Goal: Task Accomplishment & Management: Complete application form

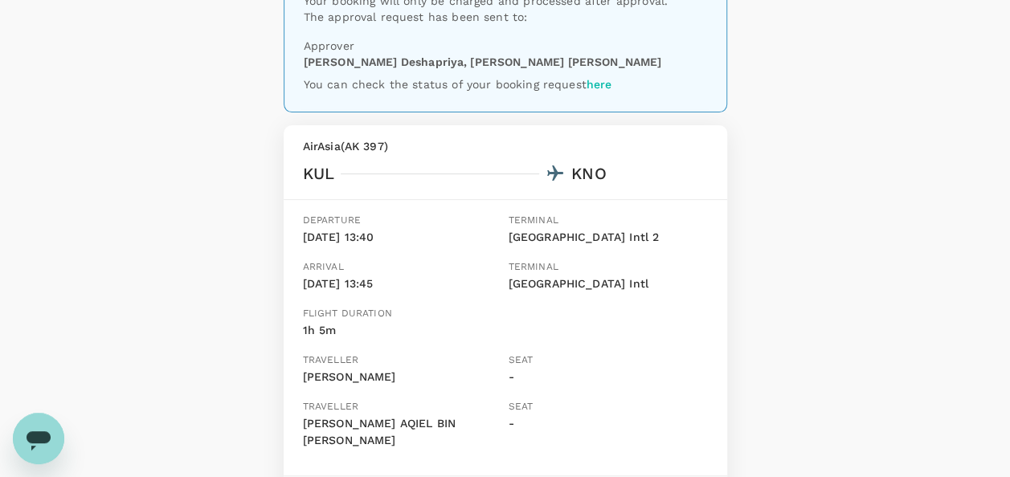
scroll to position [161, 0]
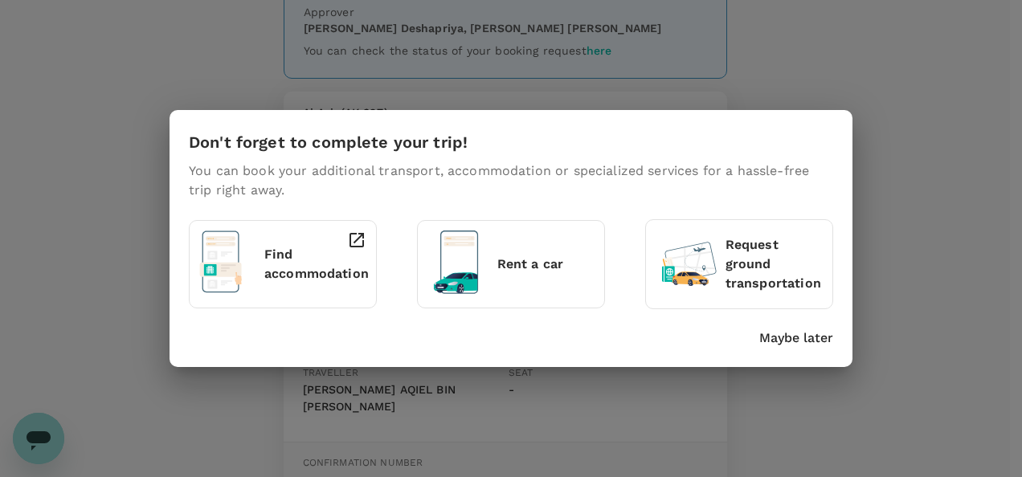
click at [775, 347] on p "Maybe later" at bounding box center [796, 338] width 74 height 19
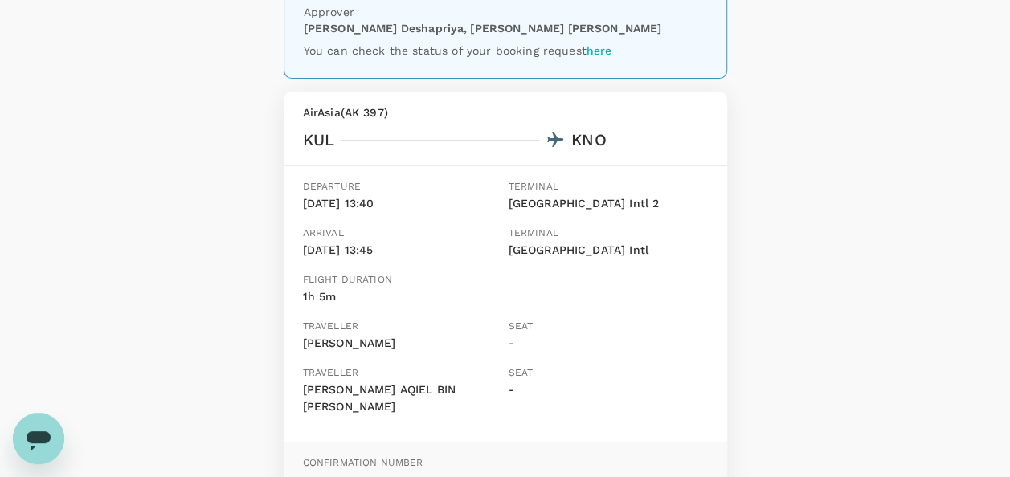
scroll to position [0, 0]
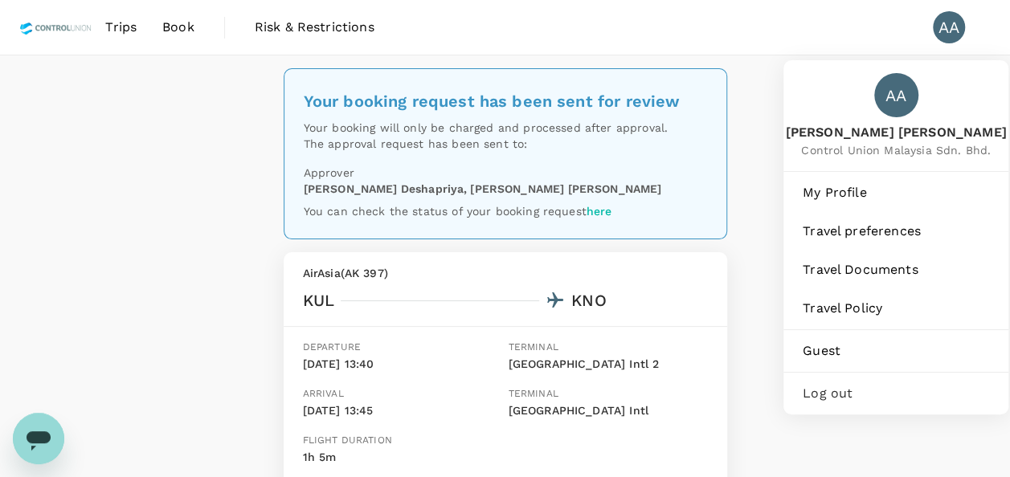
click at [948, 22] on div "AA" at bounding box center [949, 27] width 32 height 32
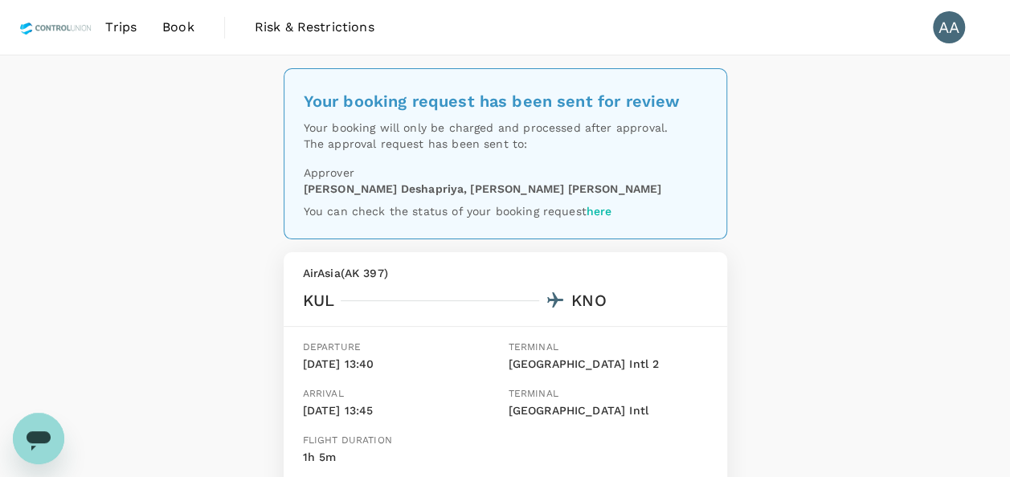
drag, startPoint x: 950, startPoint y: 22, endPoint x: 950, endPoint y: 32, distance: 10.4
click at [950, 32] on div "AA" at bounding box center [949, 27] width 32 height 32
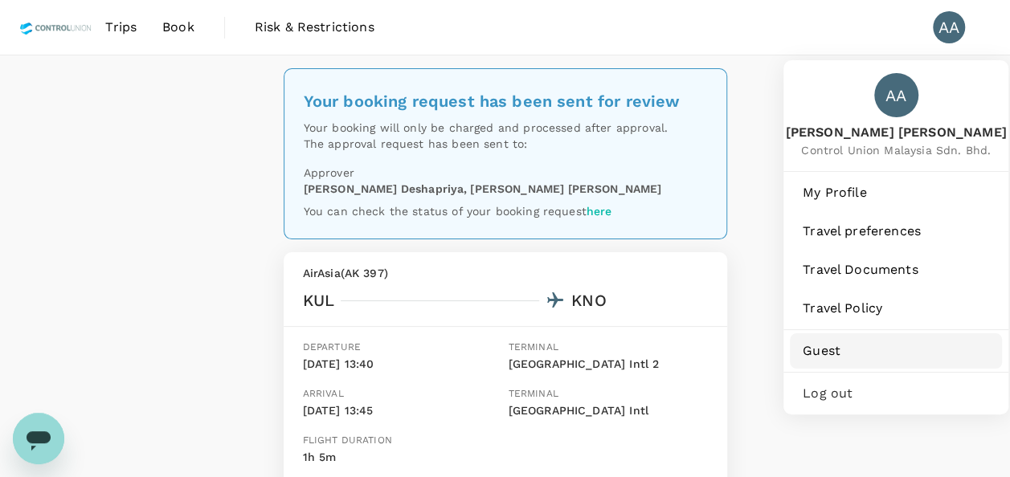
click at [842, 346] on span "Guest" at bounding box center [896, 350] width 186 height 19
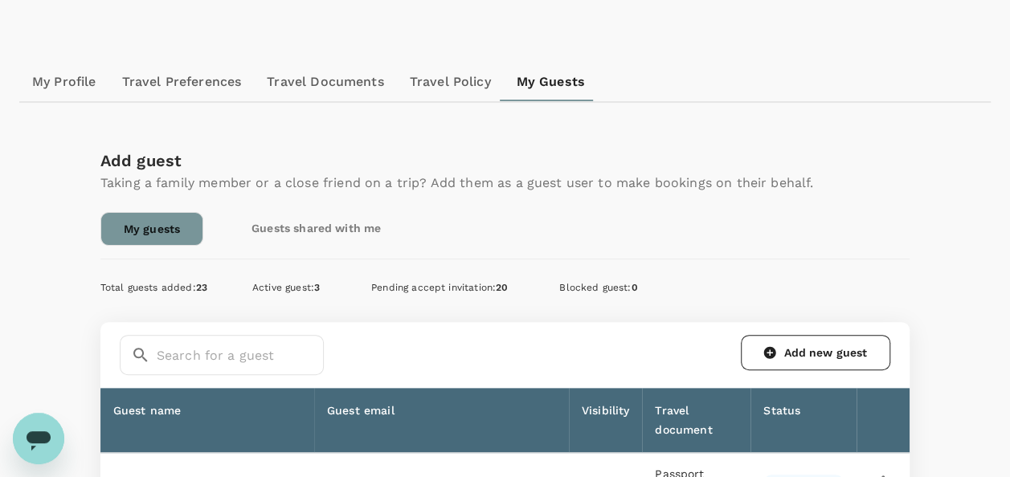
scroll to position [146, 0]
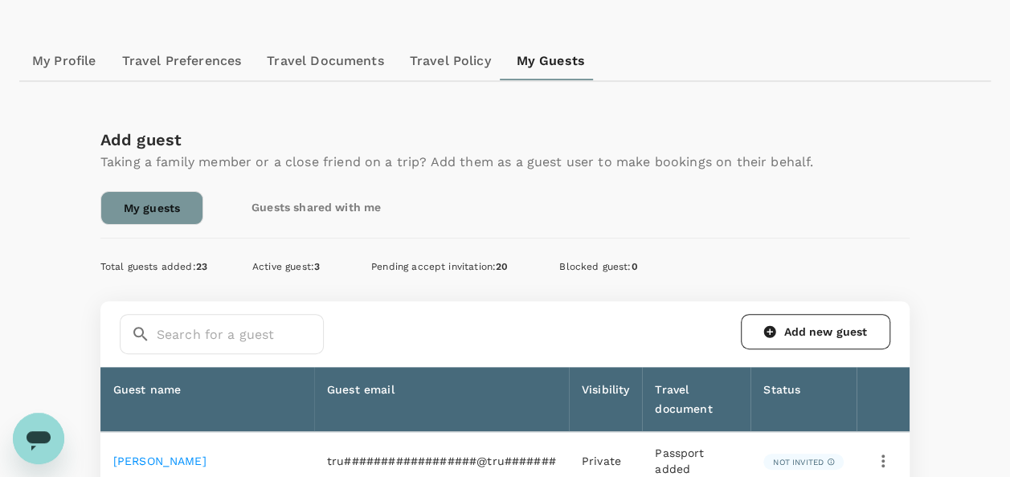
click at [322, 205] on link "Guests shared with me" at bounding box center [316, 207] width 174 height 32
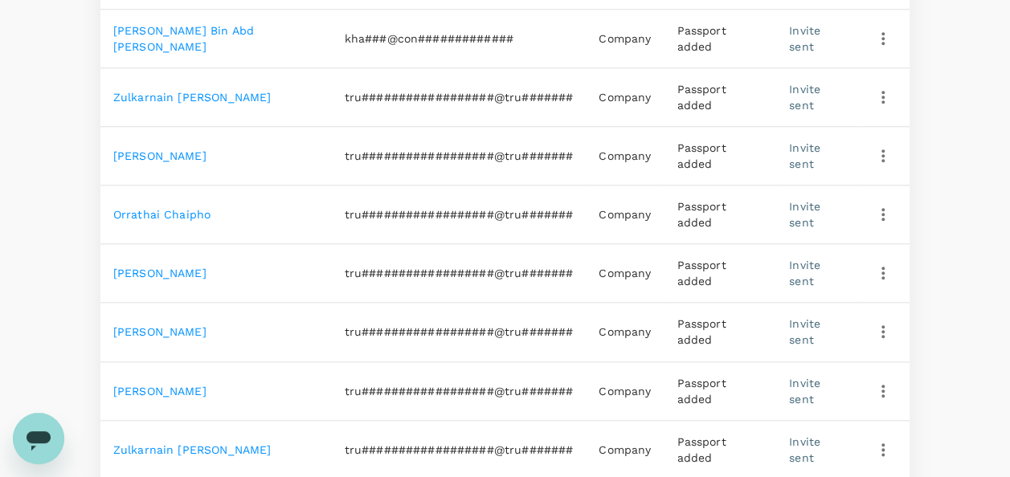
scroll to position [723, 0]
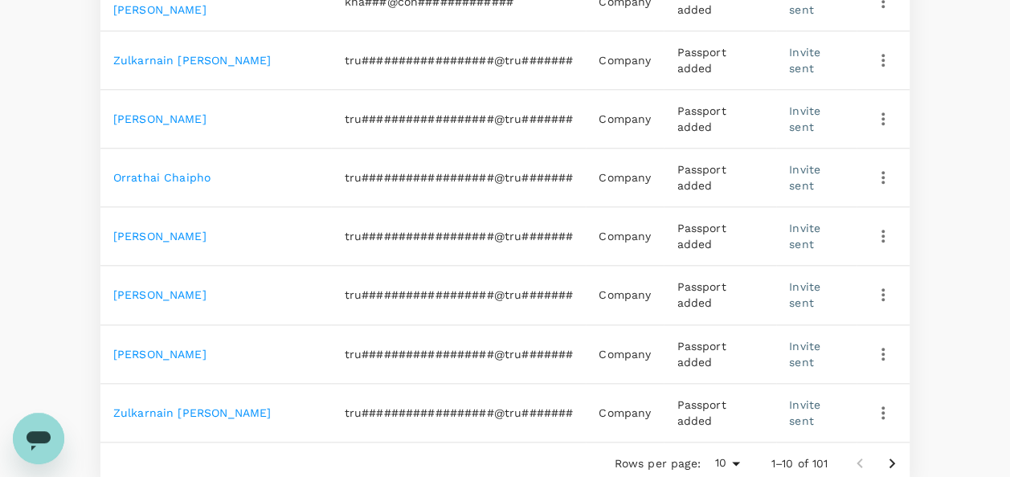
click at [895, 454] on icon "Go to next page" at bounding box center [891, 463] width 19 height 19
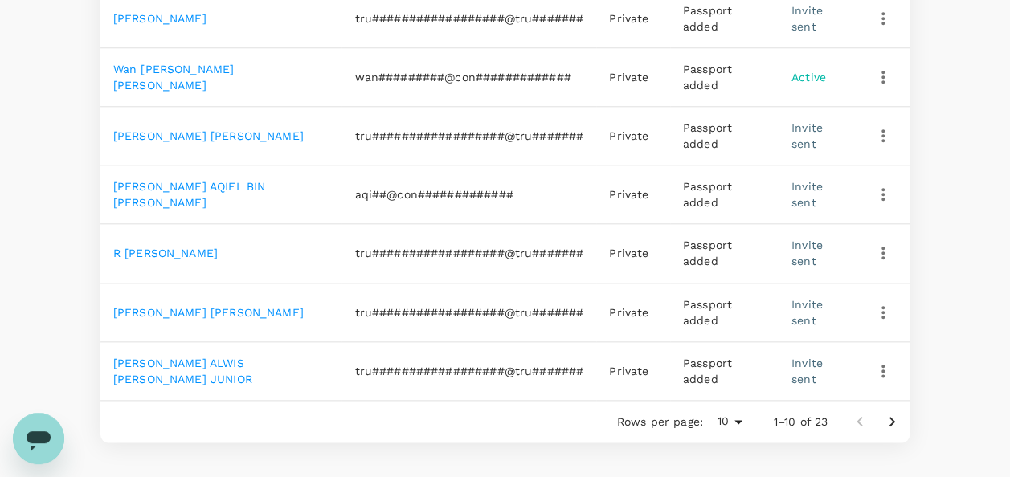
scroll to position [840, 0]
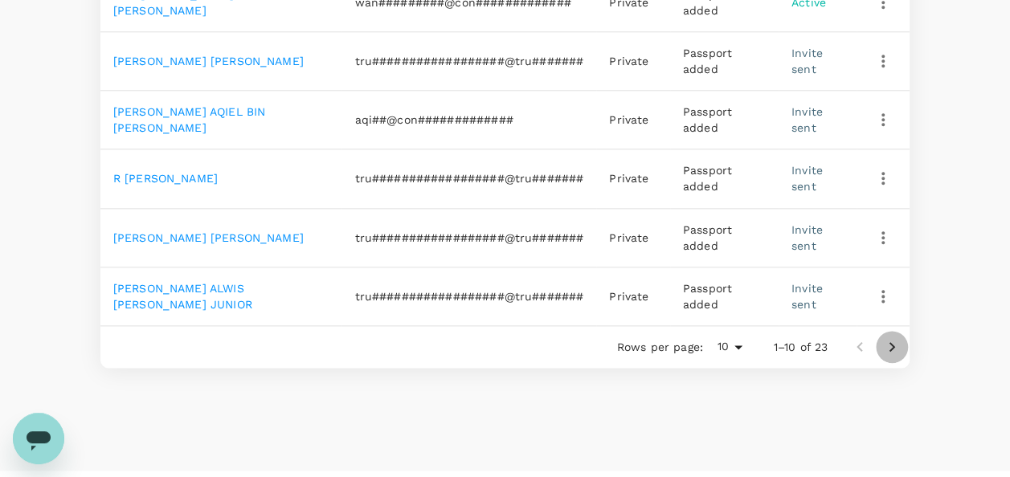
click at [892, 341] on icon "Go to next page" at bounding box center [891, 346] width 19 height 19
click at [890, 341] on icon "Go to next page" at bounding box center [892, 346] width 6 height 10
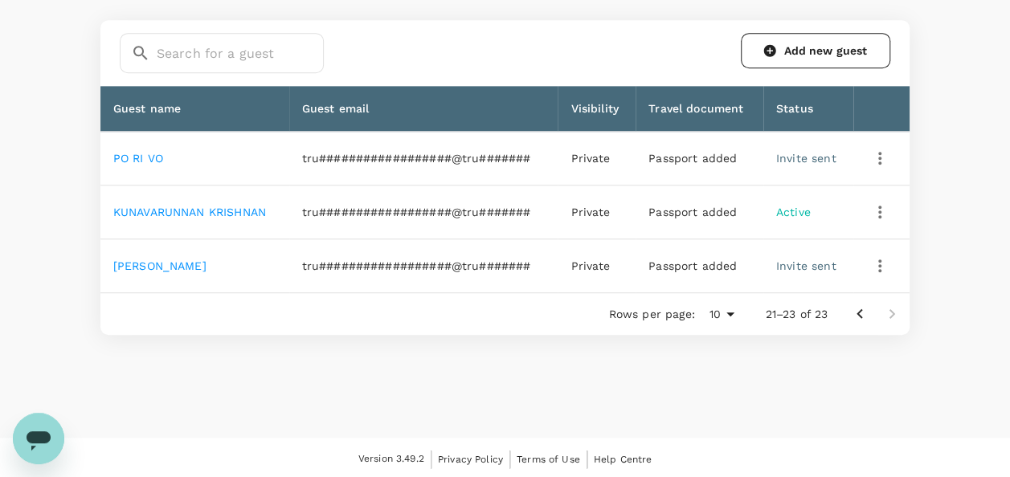
click at [851, 315] on icon "Go to previous page" at bounding box center [859, 314] width 19 height 19
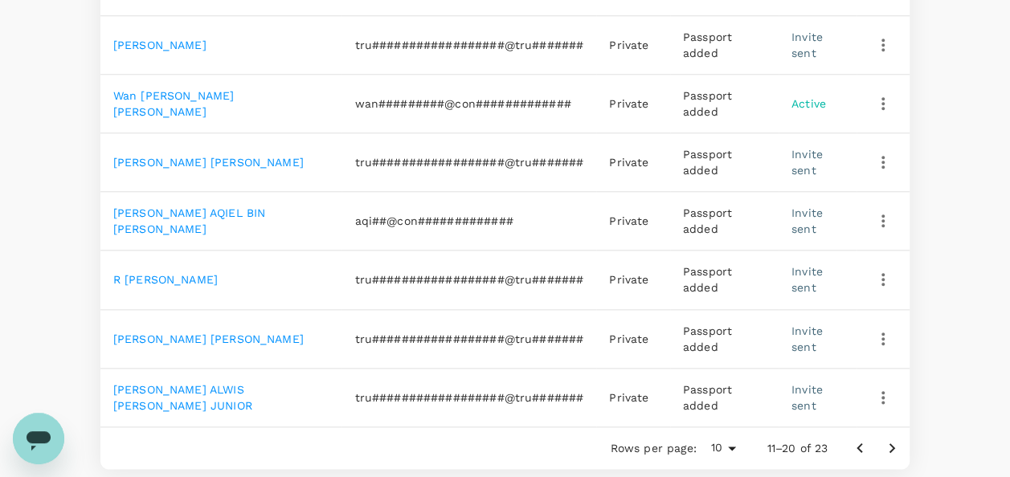
scroll to position [749, 0]
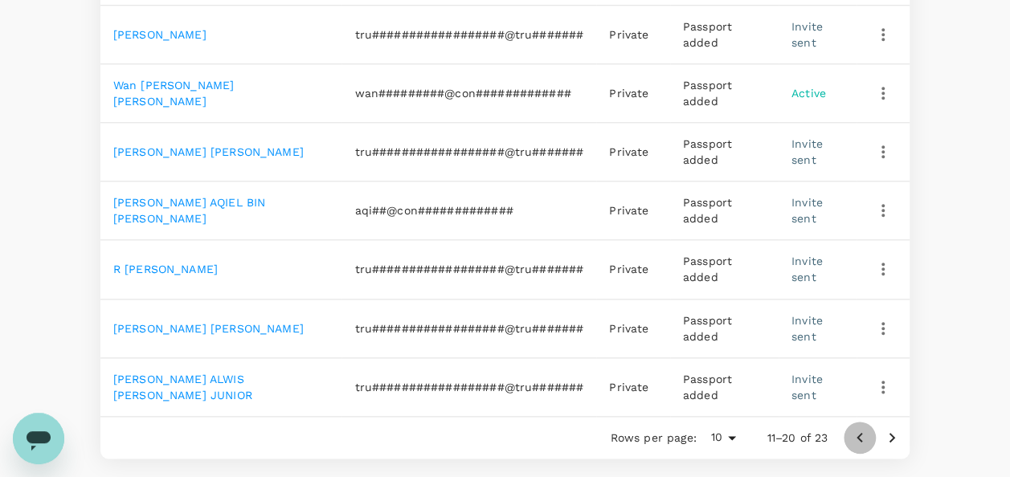
click at [852, 428] on icon "Go to previous page" at bounding box center [859, 437] width 19 height 19
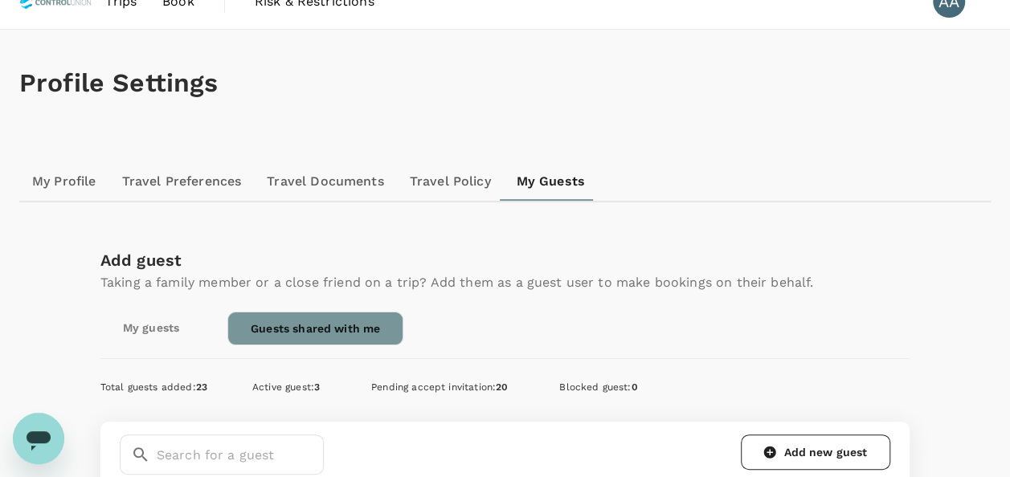
scroll to position [0, 0]
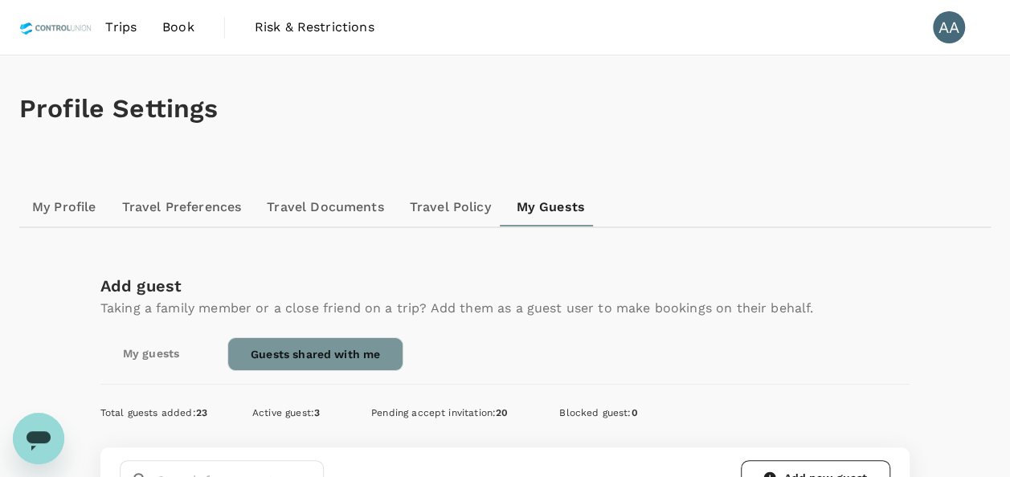
click at [130, 343] on link "My guests" at bounding box center [150, 353] width 101 height 32
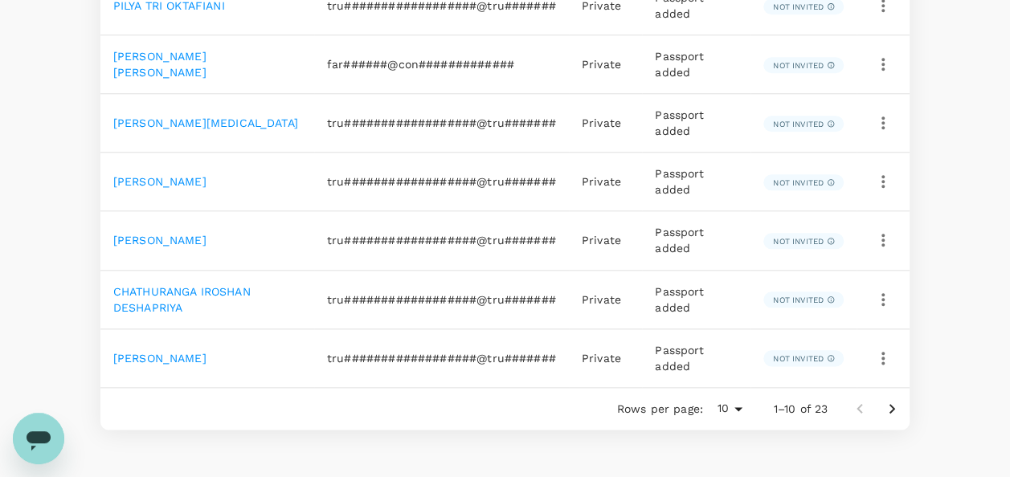
scroll to position [804, 0]
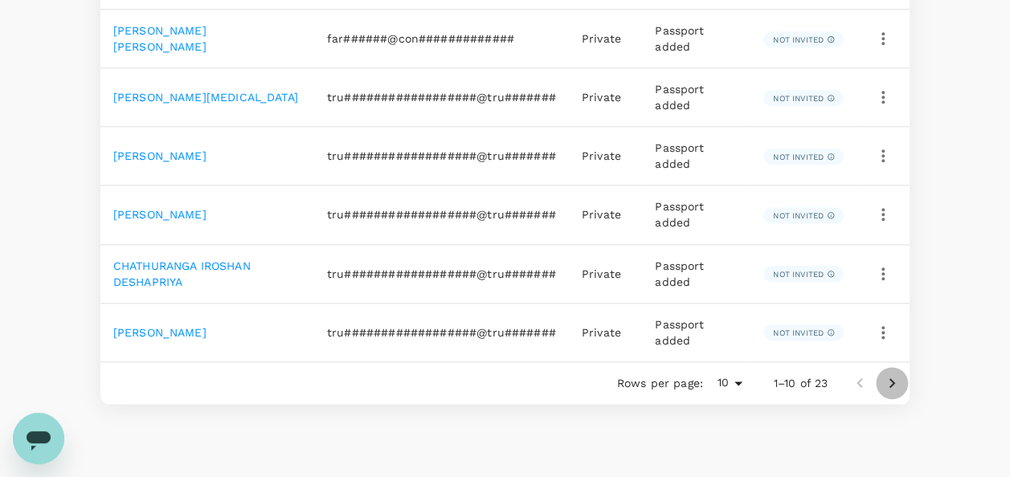
click at [890, 374] on icon "Go to next page" at bounding box center [891, 383] width 19 height 19
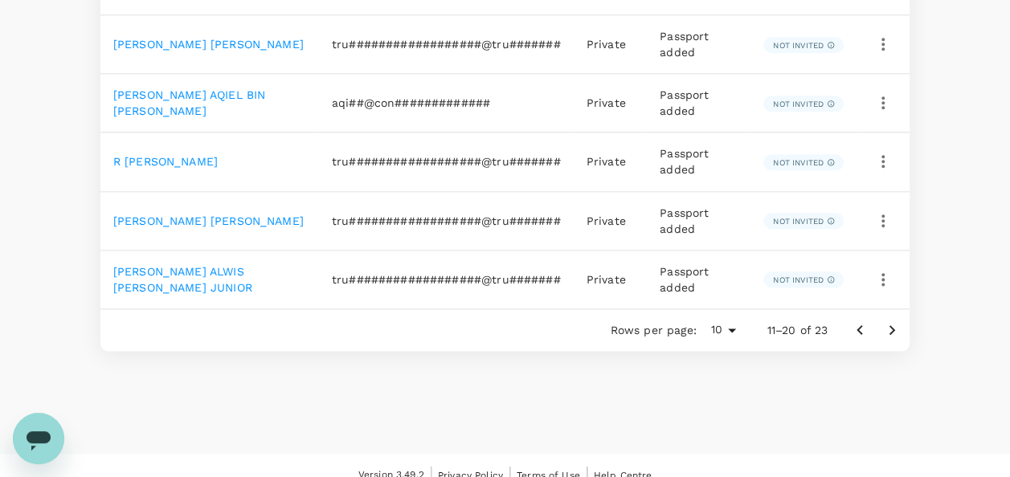
scroll to position [869, 0]
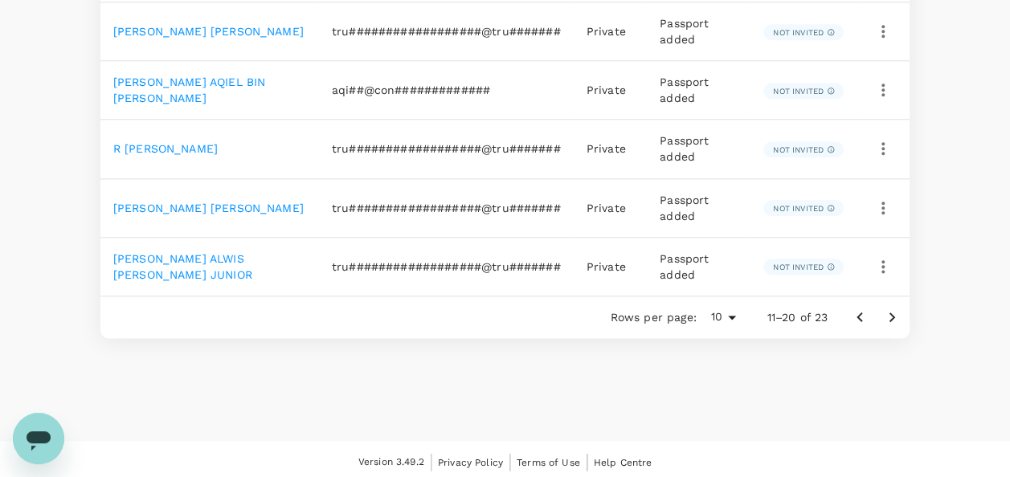
click at [898, 315] on icon "Go to next page" at bounding box center [891, 317] width 19 height 19
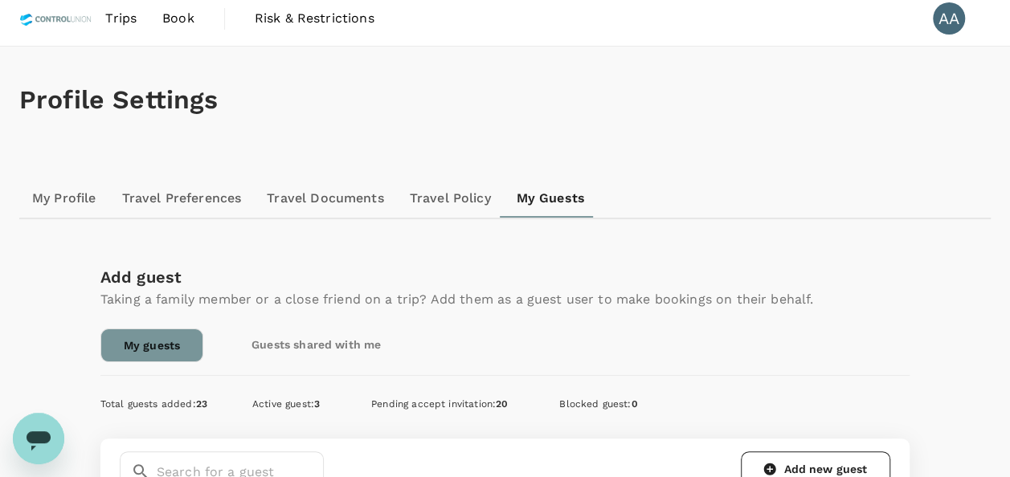
scroll to position [0, 0]
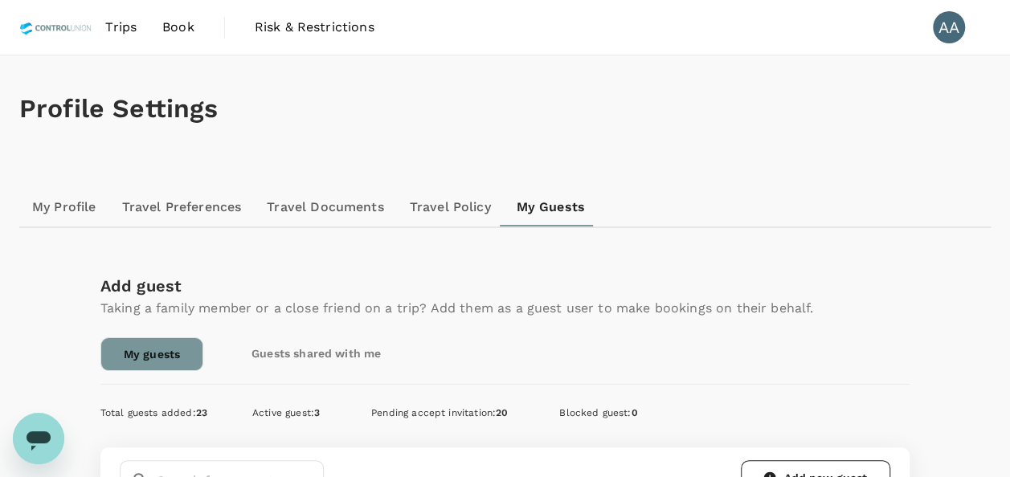
click at [173, 22] on span "Book" at bounding box center [178, 27] width 32 height 19
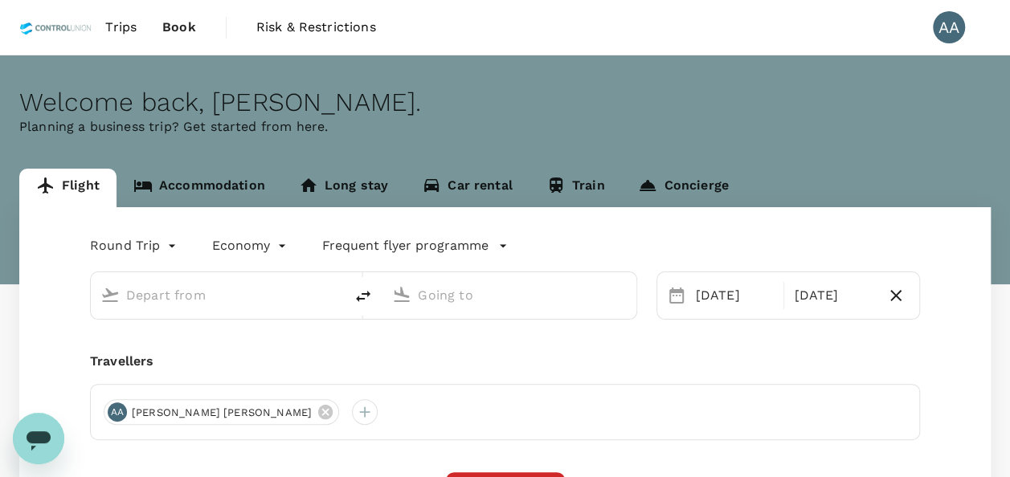
type input "[GEOGRAPHIC_DATA], [GEOGRAPHIC_DATA] (any)"
type input "[GEOGRAPHIC_DATA] Intl (KNO)"
type input "[GEOGRAPHIC_DATA], [GEOGRAPHIC_DATA] (any)"
type input "[GEOGRAPHIC_DATA] Intl (KNO)"
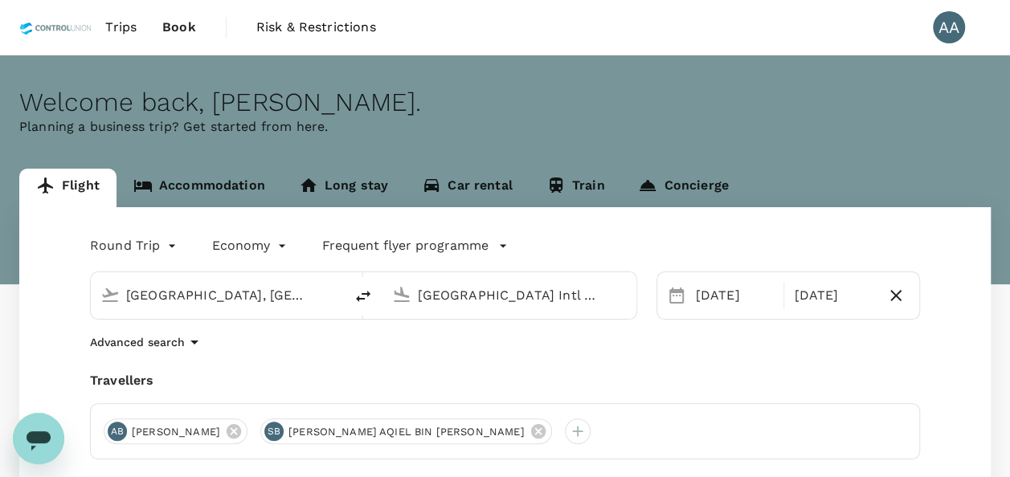
click at [242, 190] on link "Accommodation" at bounding box center [200, 188] width 166 height 39
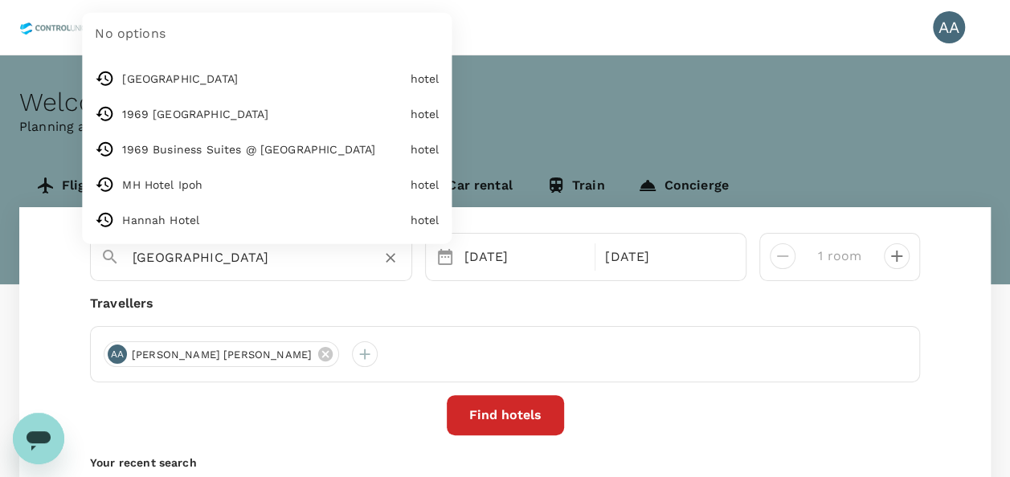
drag, startPoint x: 132, startPoint y: 246, endPoint x: 9, endPoint y: 239, distance: 123.1
click at [17, 239] on div "Flight Accommodation Long stay Car rental Train Concierge Medan No options Roya…" at bounding box center [505, 360] width 1010 height 382
type input "Royale Hotel"
drag, startPoint x: 78, startPoint y: 230, endPoint x: 6, endPoint y: 230, distance: 71.5
click at [7, 230] on div "Flight Accommodation Long stay Car rental Train Concierge Royale Hotel No optio…" at bounding box center [505, 360] width 1010 height 382
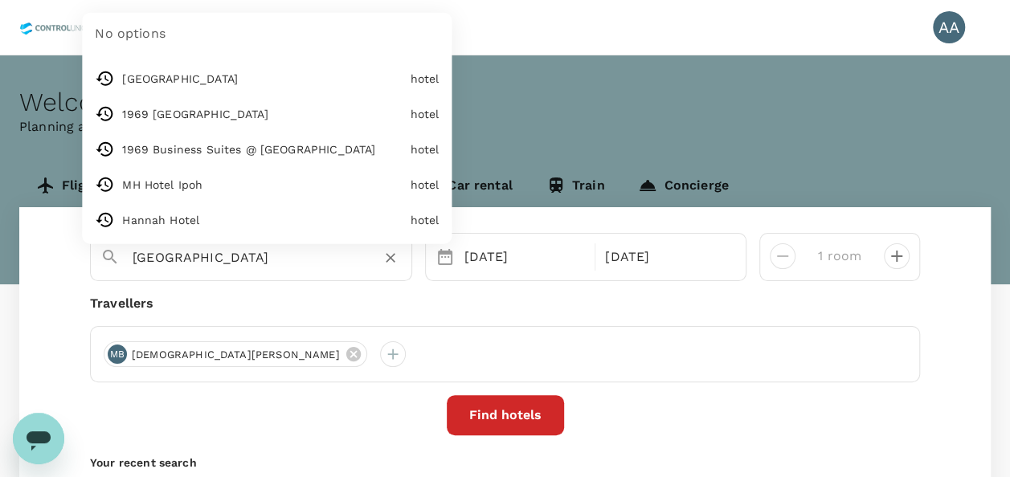
click at [225, 264] on input "Royale Hotel" at bounding box center [245, 257] width 224 height 25
click at [387, 256] on icon "Clear" at bounding box center [390, 258] width 16 height 16
paste input "Hotel Wing Hotel KualaNamu"
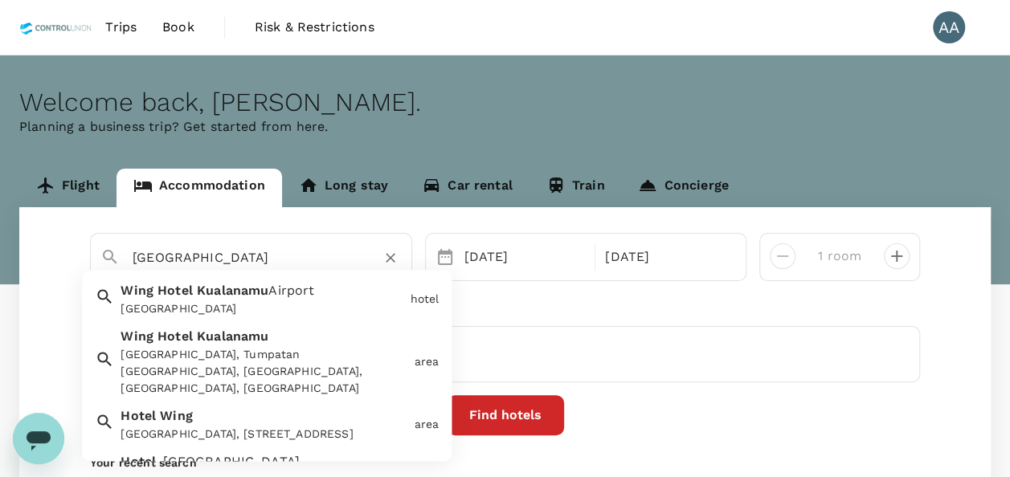
click at [262, 289] on span "Kualanamu" at bounding box center [233, 291] width 72 height 15
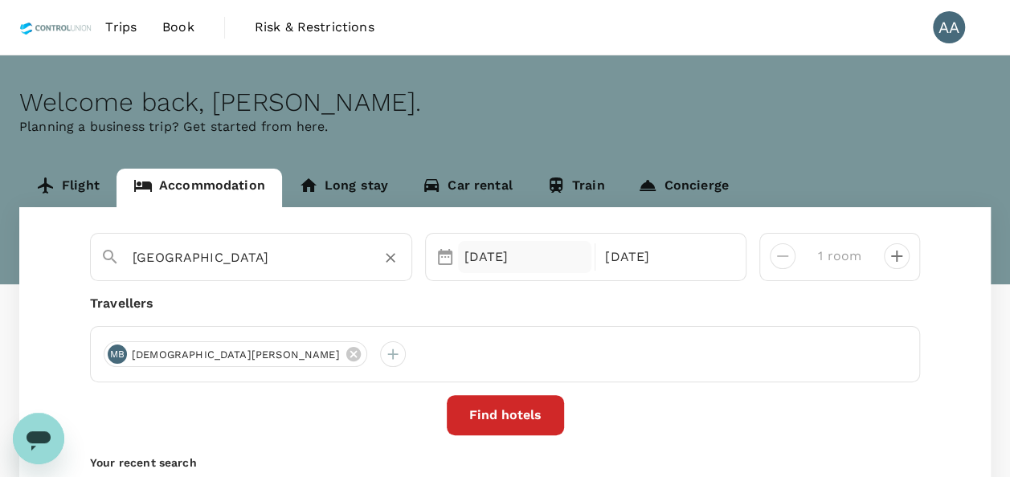
type input "[GEOGRAPHIC_DATA]"
click at [497, 251] on div "20 Aug" at bounding box center [525, 257] width 134 height 32
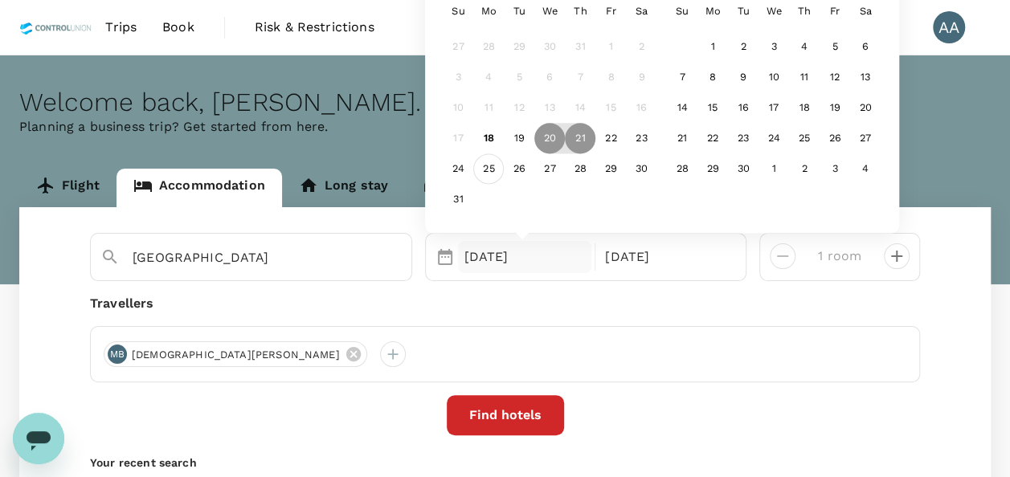
click at [483, 178] on div "25" at bounding box center [488, 169] width 31 height 31
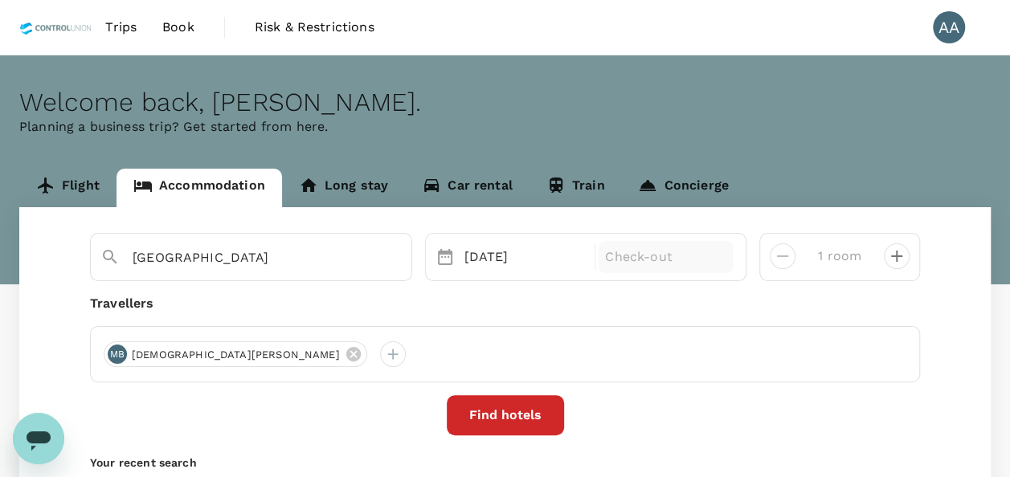
click at [629, 254] on p "Check-out" at bounding box center [665, 256] width 121 height 19
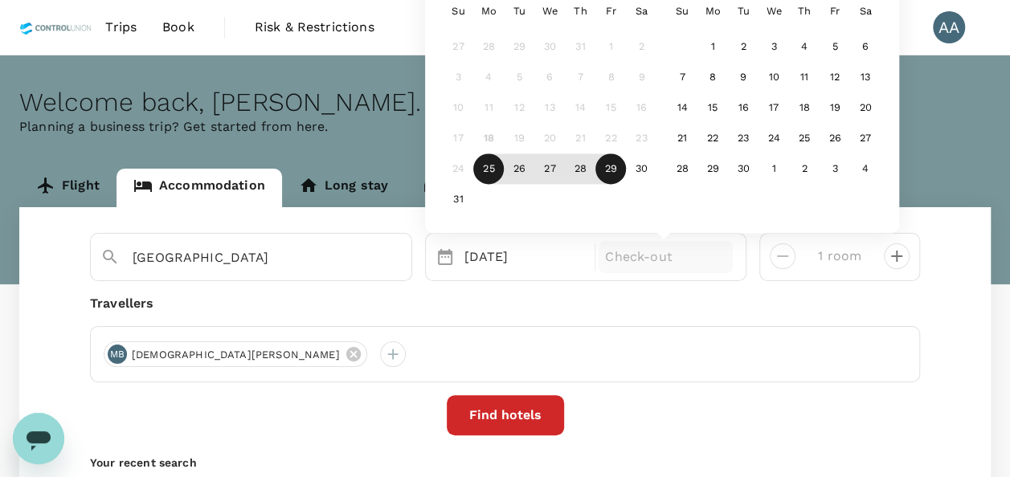
click at [611, 172] on div "29" at bounding box center [610, 169] width 31 height 31
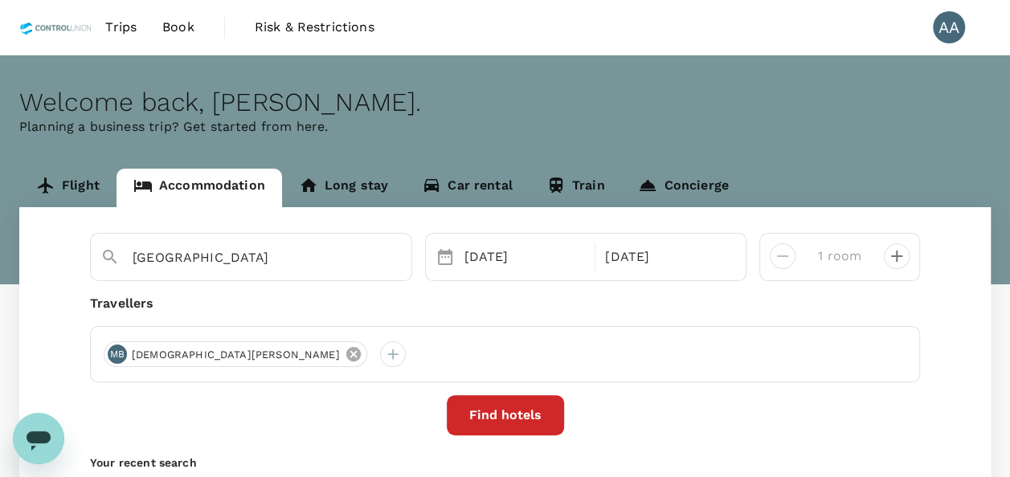
click at [345, 353] on icon at bounding box center [354, 355] width 18 height 18
click at [121, 355] on div at bounding box center [117, 354] width 26 height 26
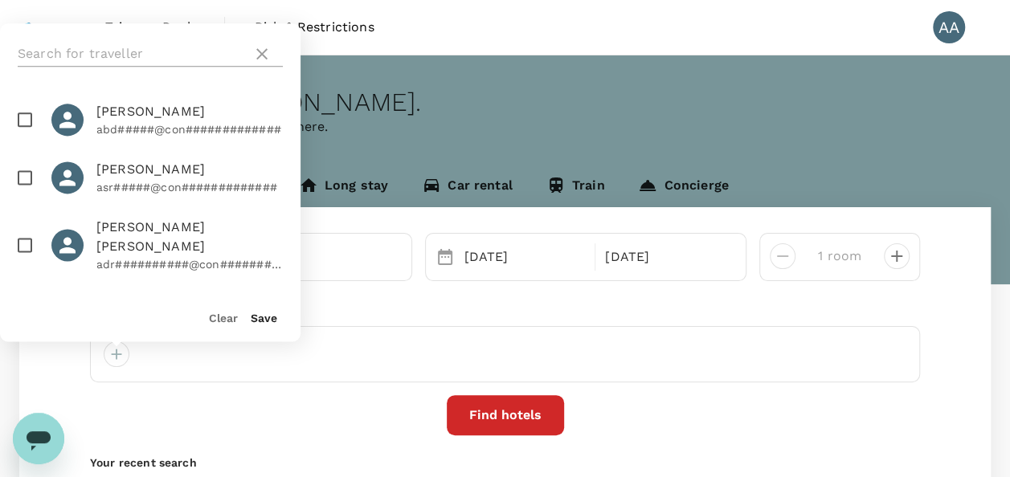
click at [84, 55] on input "text" at bounding box center [132, 54] width 228 height 26
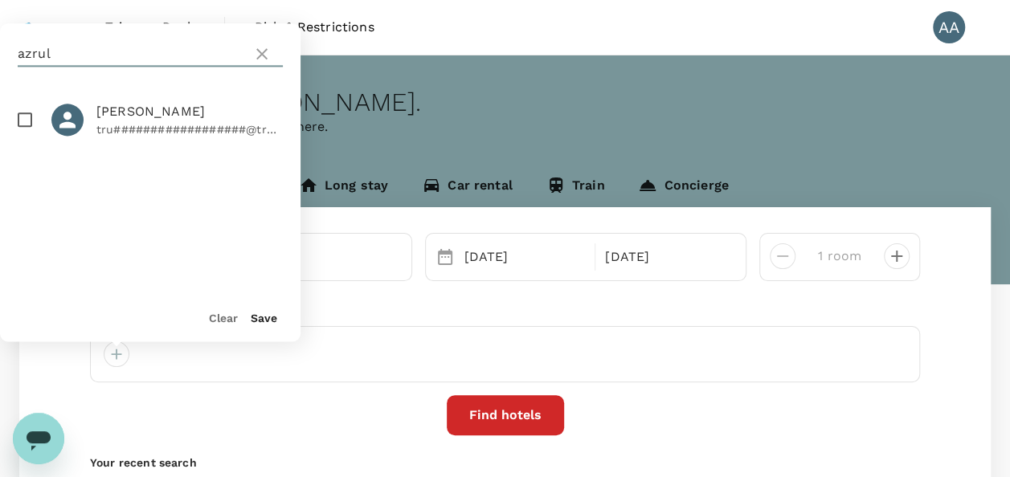
type input "azrul"
click at [29, 123] on input "checkbox" at bounding box center [25, 120] width 34 height 34
checkbox input "true"
click at [256, 314] on button "Save" at bounding box center [264, 318] width 27 height 13
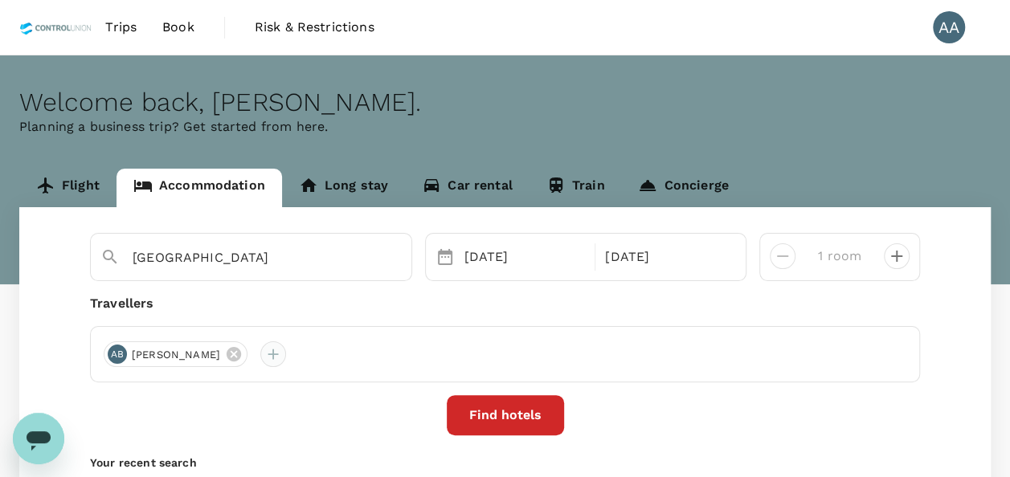
click at [286, 355] on div at bounding box center [273, 354] width 26 height 26
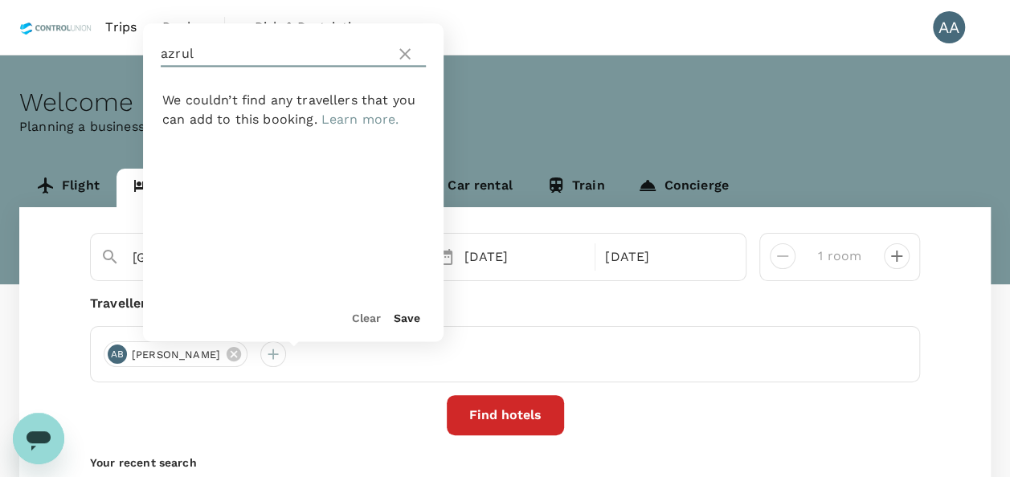
click at [201, 55] on input "azrul" at bounding box center [275, 54] width 228 height 26
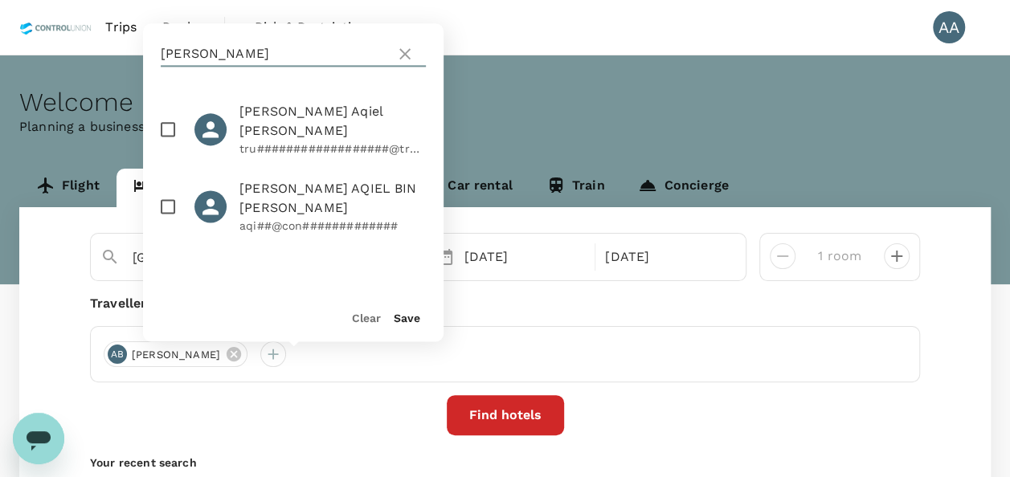
type input "syed"
click at [166, 190] on input "checkbox" at bounding box center [168, 207] width 34 height 34
checkbox input "true"
click at [415, 325] on button "Save" at bounding box center [407, 318] width 27 height 13
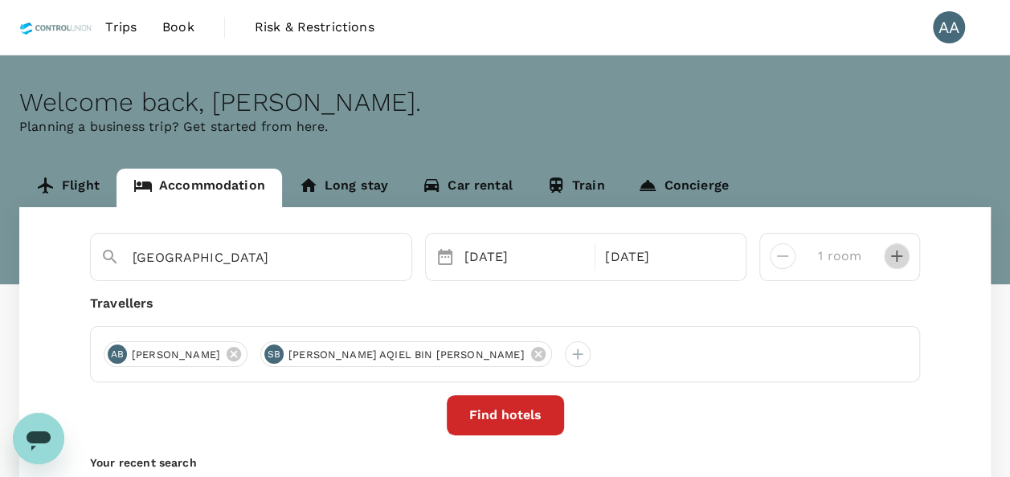
click at [906, 260] on icon "decrease" at bounding box center [896, 256] width 19 height 19
type input "2 rooms"
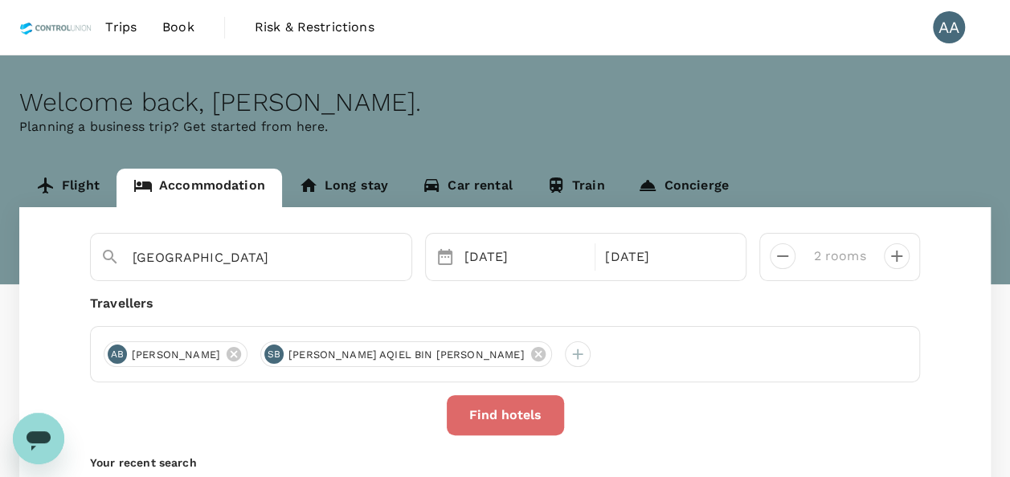
click at [509, 409] on button "Find hotels" at bounding box center [505, 415] width 117 height 40
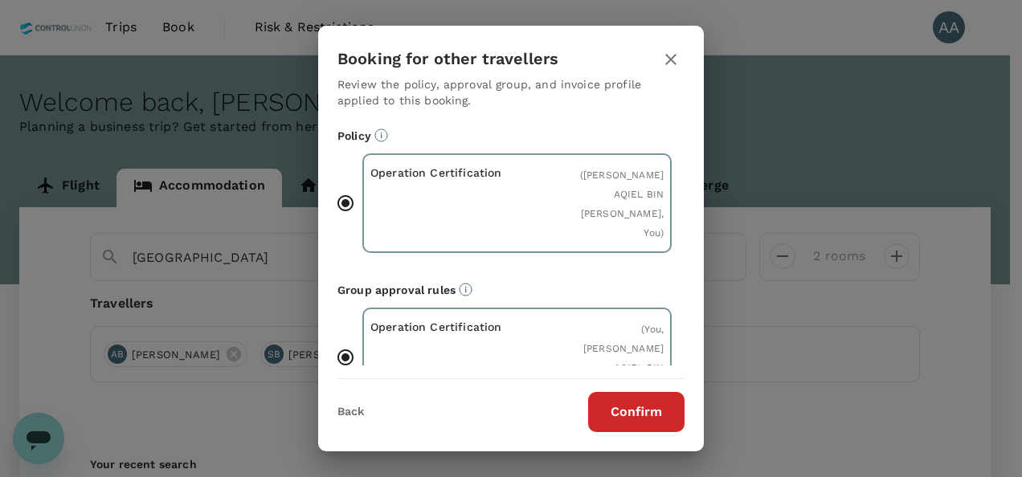
click at [619, 419] on button "Confirm" at bounding box center [636, 412] width 96 height 40
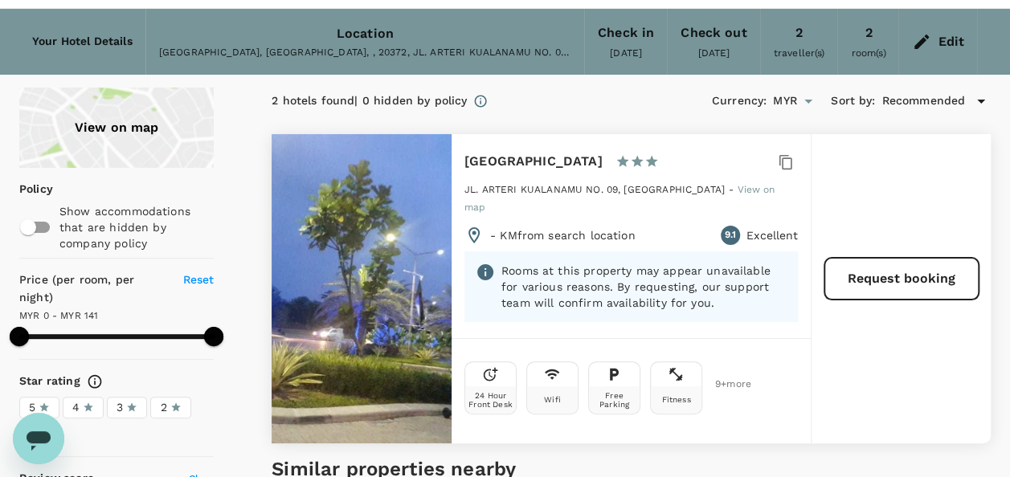
scroll to position [80, 0]
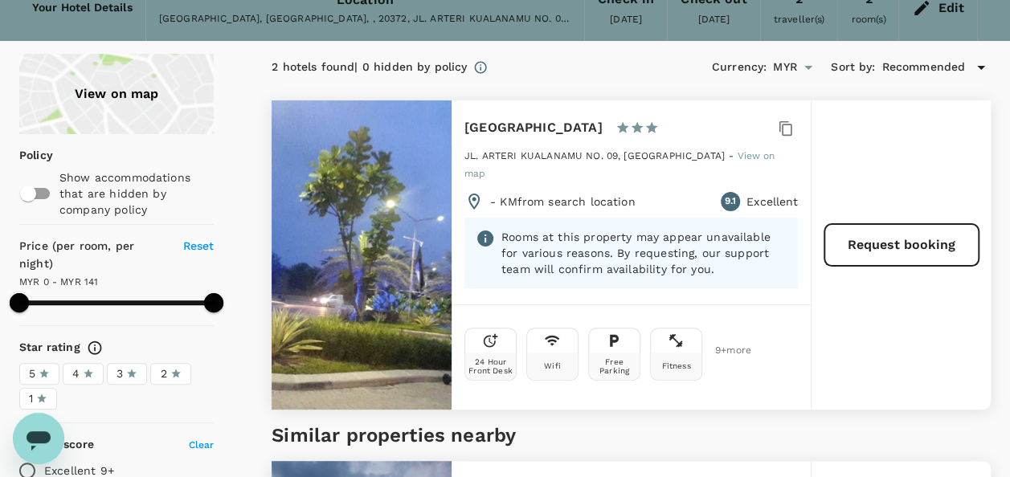
click at [32, 432] on icon "Open messaging window" at bounding box center [39, 440] width 24 height 19
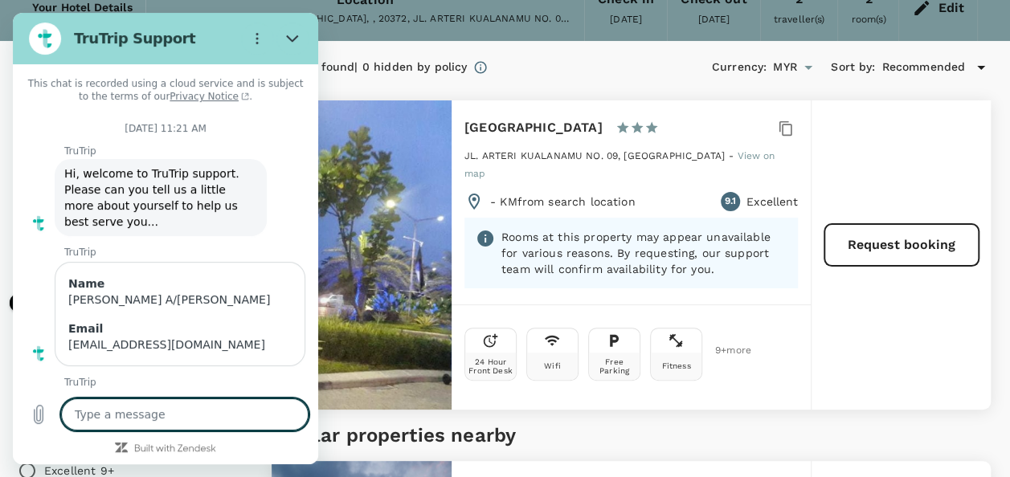
scroll to position [4251, 0]
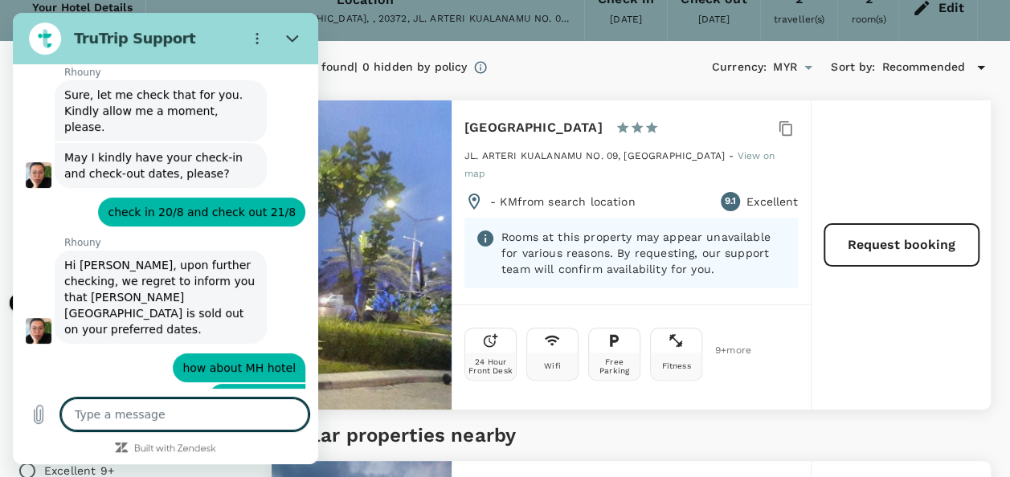
click at [156, 419] on textarea at bounding box center [184, 415] width 247 height 32
type textarea "H"
type textarea "x"
type textarea "He"
type textarea "x"
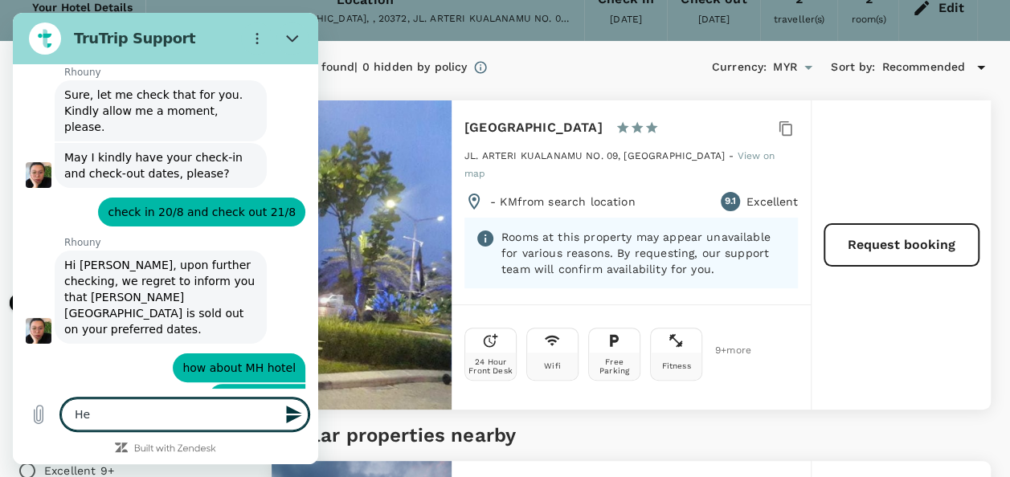
type textarea "Hel"
type textarea "x"
type textarea "Hell"
type textarea "x"
type textarea "Hello"
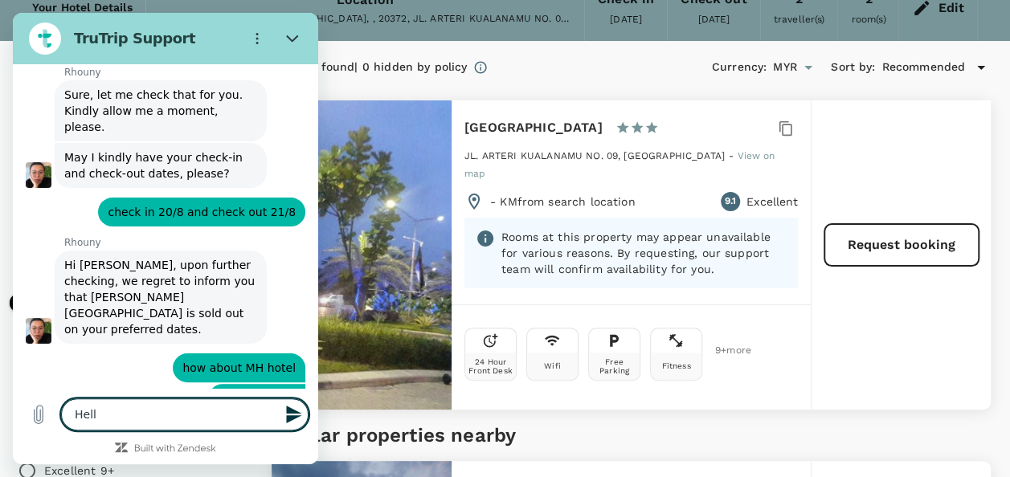
type textarea "x"
type textarea "Hello"
type textarea "x"
type textarea "Hello T"
type textarea "x"
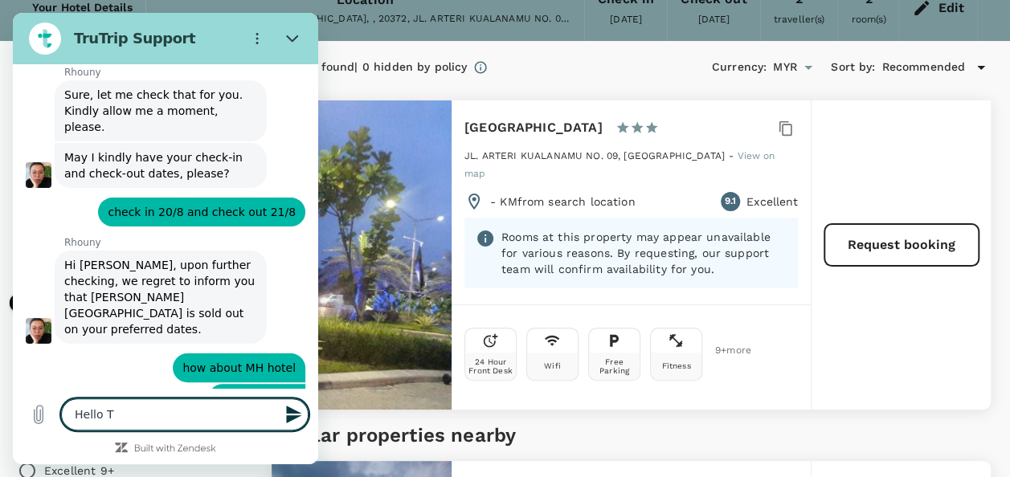
type textarea "Hello Th"
type textarea "x"
type textarea "Hello The"
type textarea "x"
type textarea "Hello Ther"
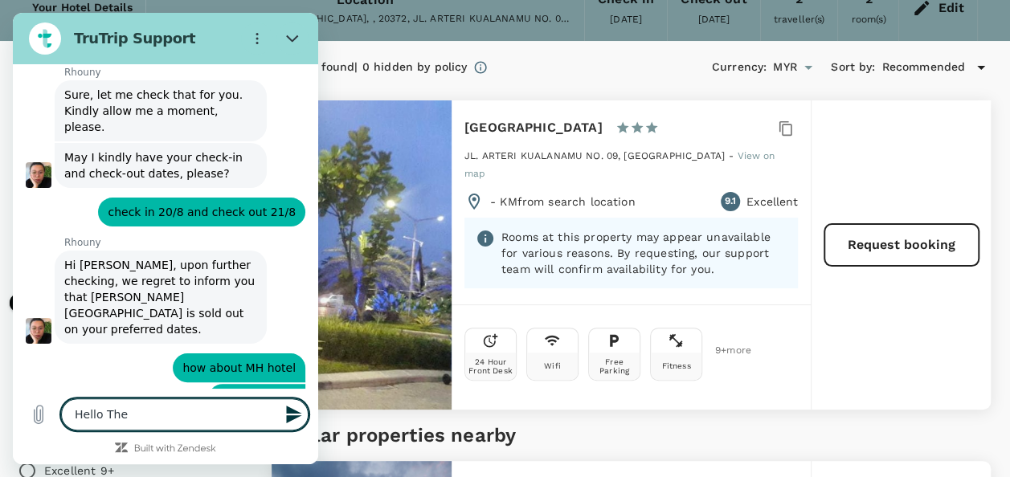
type textarea "x"
type textarea "Hello There"
type textarea "x"
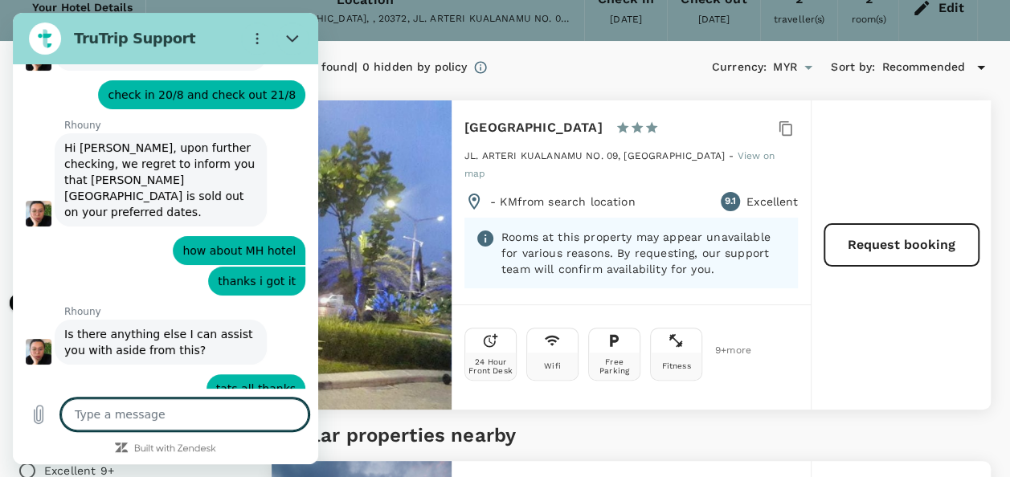
scroll to position [4366, 0]
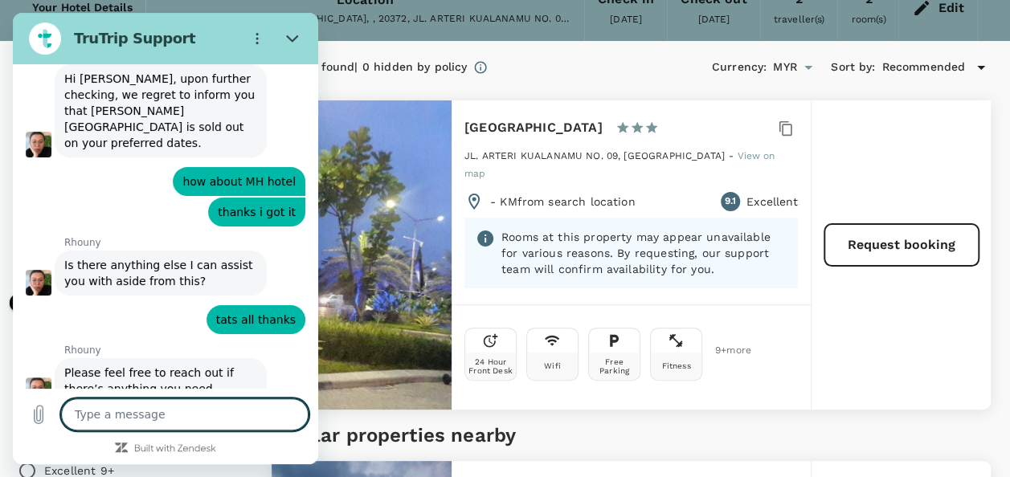
type textarea "x"
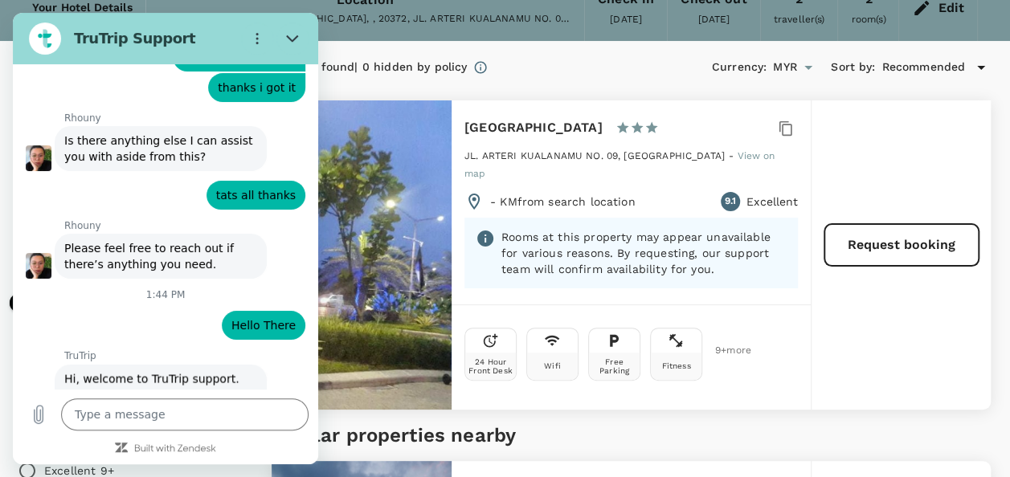
scroll to position [4560, 0]
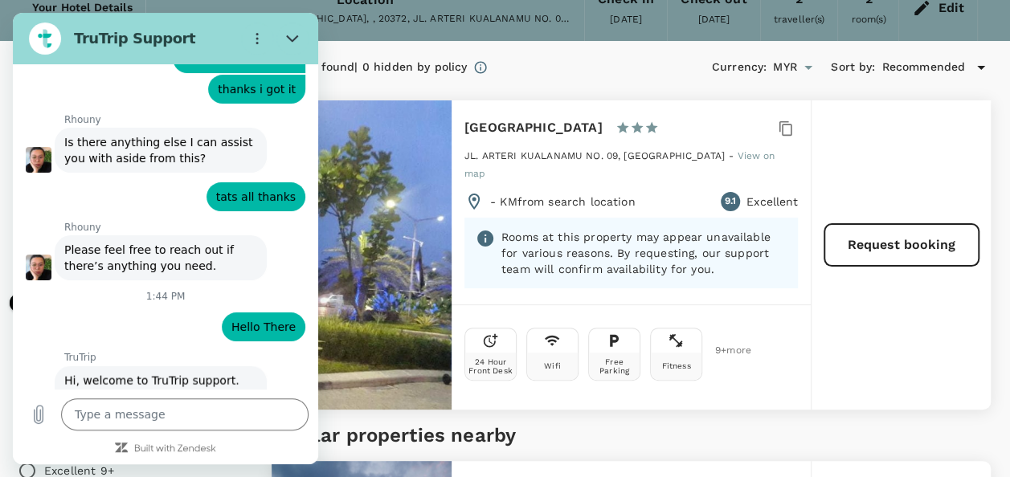
type input "[PERSON_NAME] A/[PERSON_NAME]"
type textarea "x"
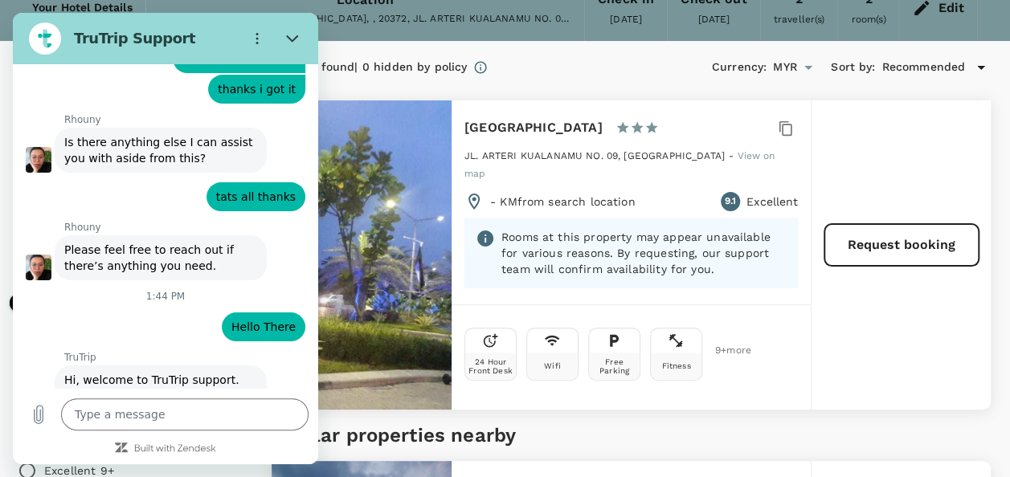
scroll to position [4628, 0]
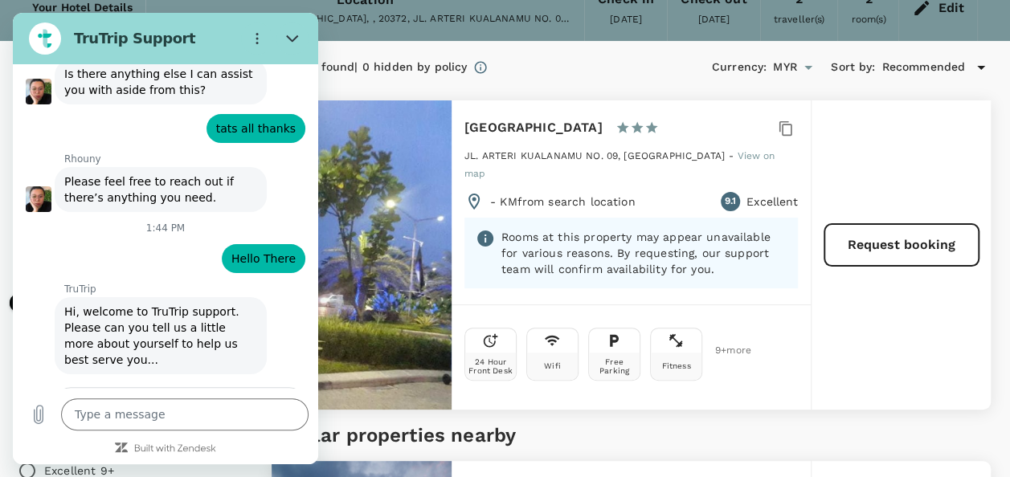
type input "[EMAIL_ADDRESS][DOMAIN_NAME]"
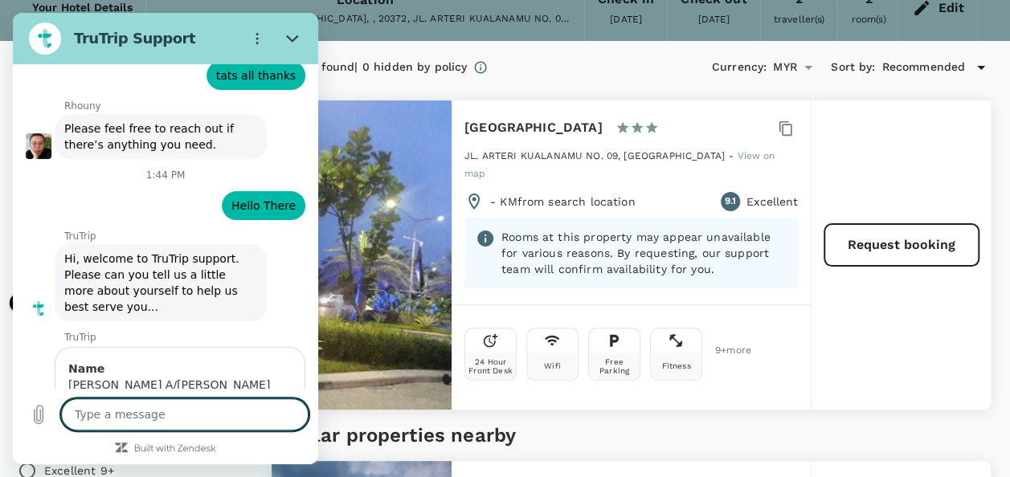
scroll to position [4685, 0]
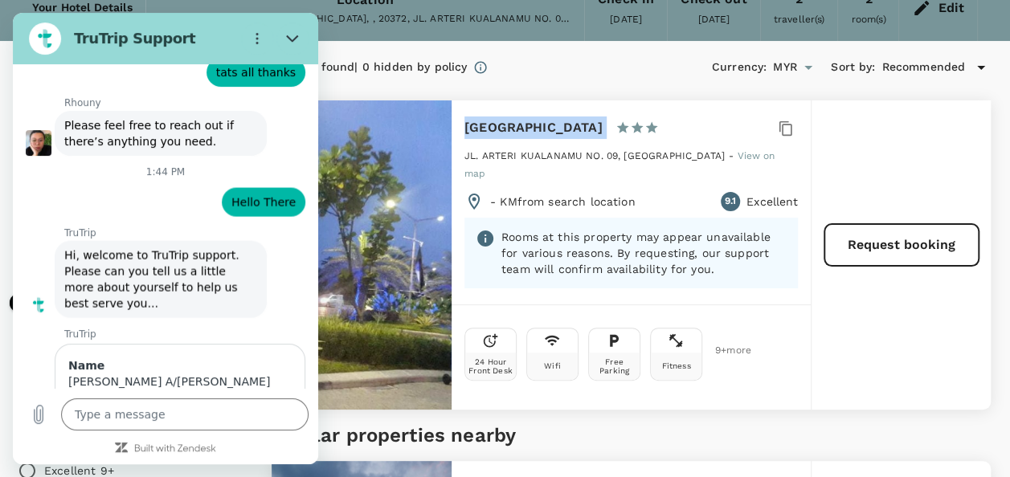
drag, startPoint x: 465, startPoint y: 128, endPoint x: 675, endPoint y: 138, distance: 210.0
click at [675, 138] on div "Wing Hotel Kualanamu Airport 1 Star 2 Stars 3 Stars 4 Stars 5 Stars" at bounding box center [630, 132] width 333 height 31
copy div "[GEOGRAPHIC_DATA]"
type textarea "x"
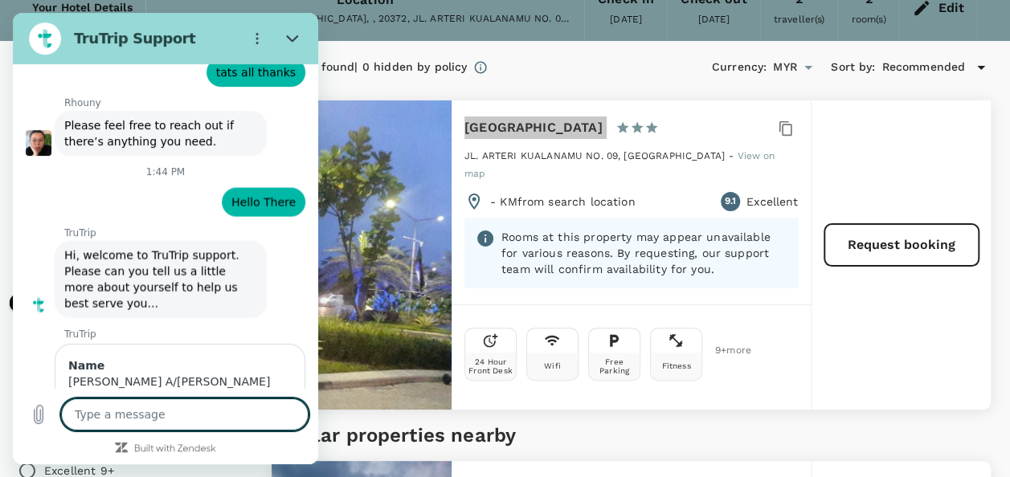
click at [148, 408] on textarea at bounding box center [184, 415] width 247 height 32
type textarea "i"
type textarea "x"
type textarea "i"
type textarea "x"
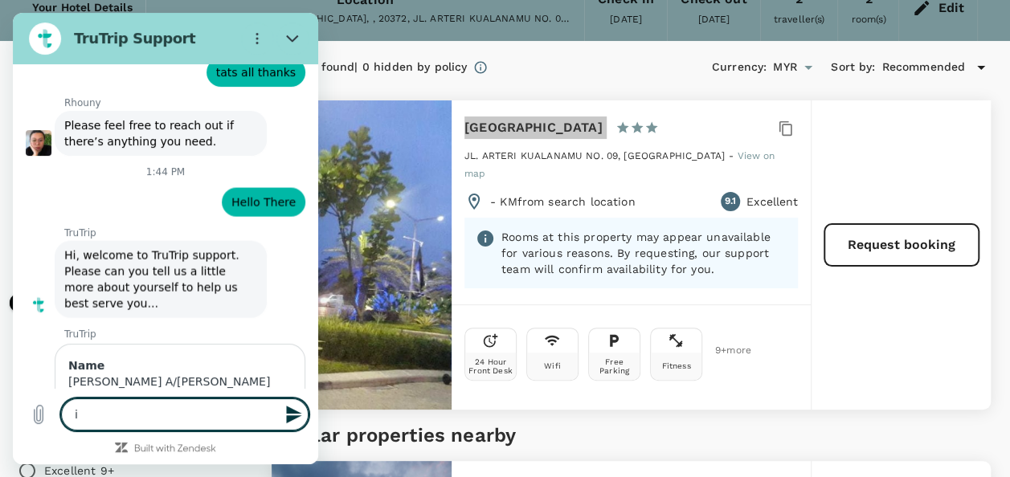
type textarea "i n"
type textarea "x"
type textarea "i ne"
type textarea "x"
type textarea "i nee"
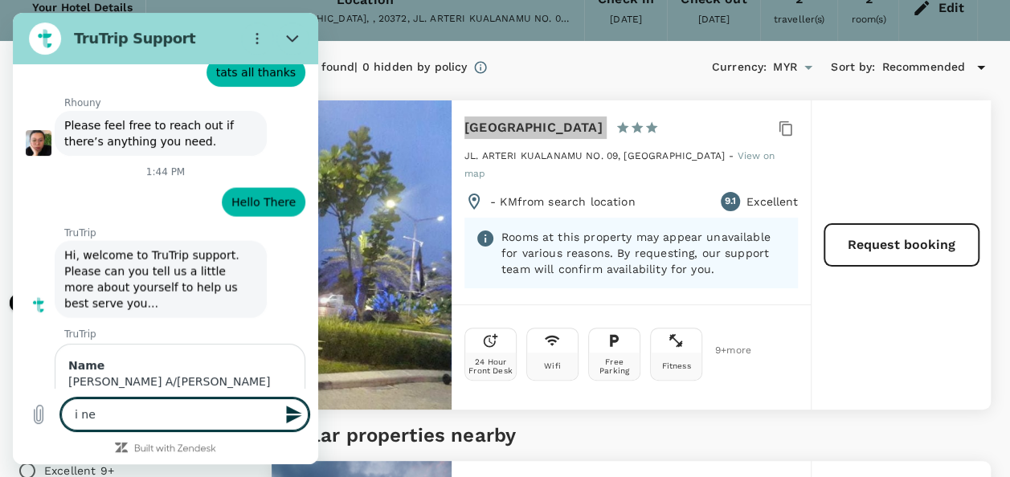
type textarea "x"
type textarea "i need"
type textarea "x"
type textarea "i need"
type textarea "x"
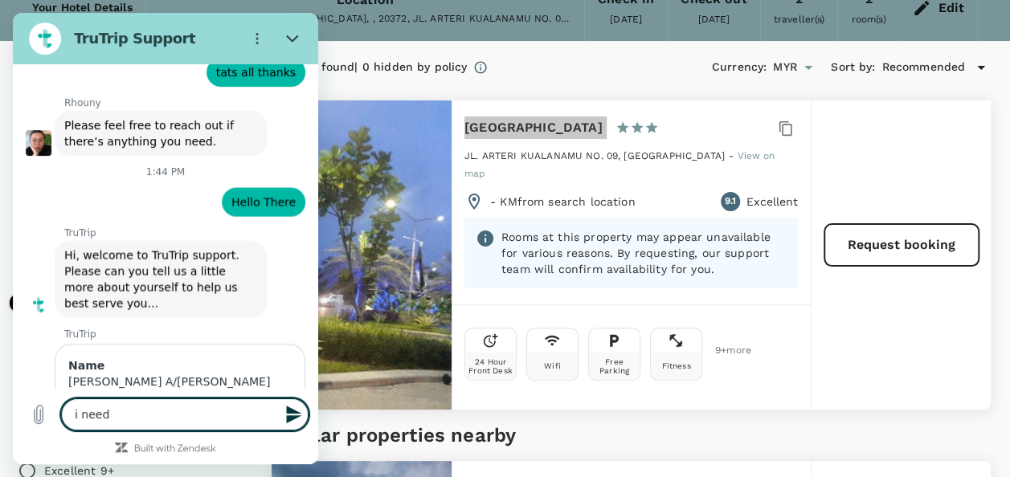
type textarea "i need t"
type textarea "x"
type textarea "i need to"
type textarea "x"
type textarea "i need to"
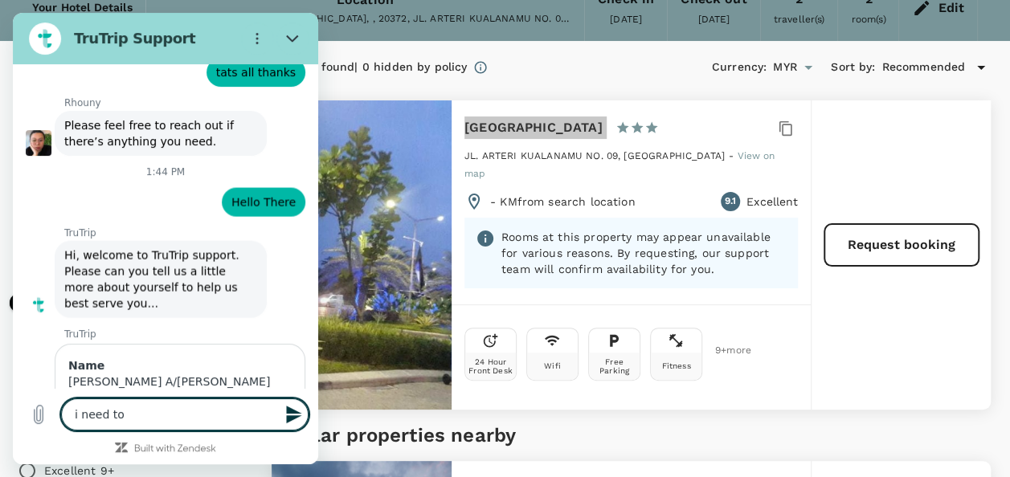
type textarea "x"
type textarea "i need to m"
type textarea "x"
type textarea "i need to ma"
type textarea "x"
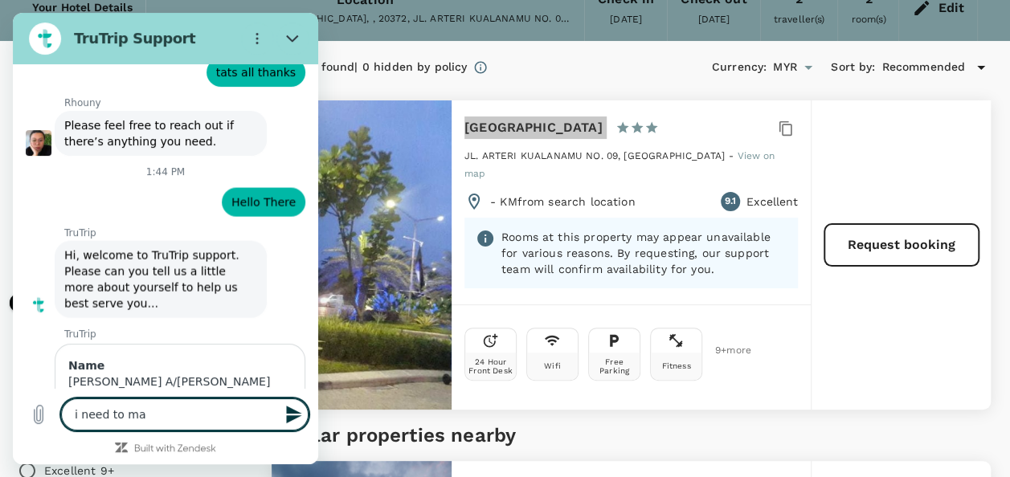
type textarea "i need to mad"
type textarea "x"
type textarea "i need to made"
type textarea "x"
type textarea "i need to made"
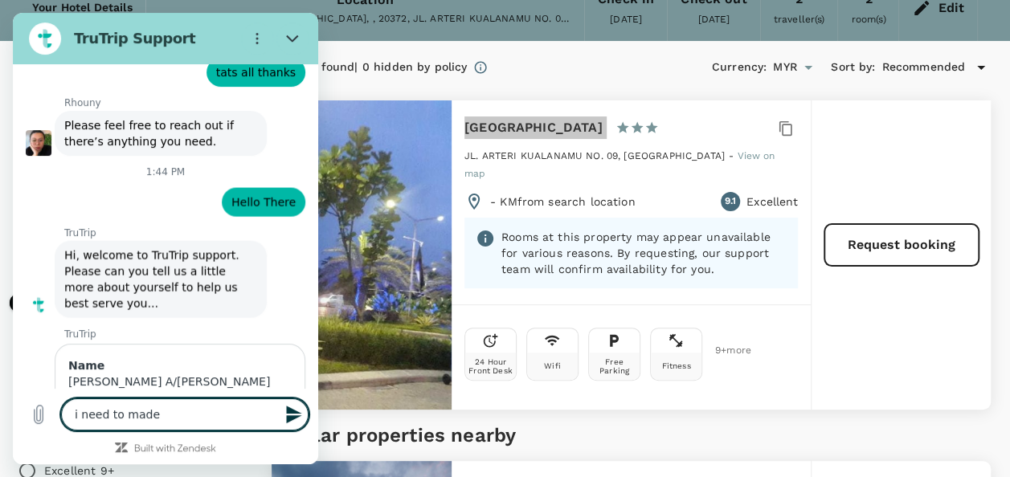
type textarea "x"
type textarea "i need to made b"
type textarea "x"
type textarea "i need to made bo"
type textarea "x"
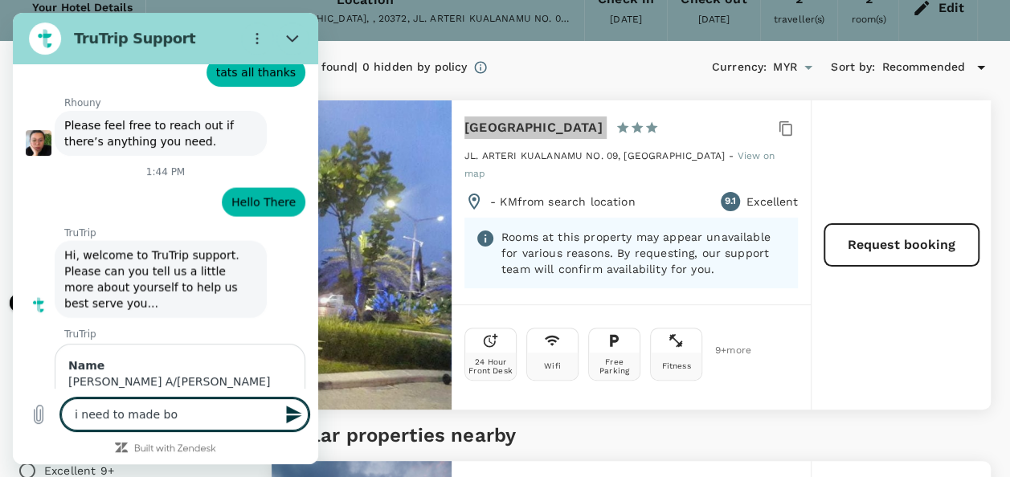
type textarea "i need to made boo"
type textarea "x"
type textarea "i need to made book"
type textarea "x"
type textarea "i need to made booki"
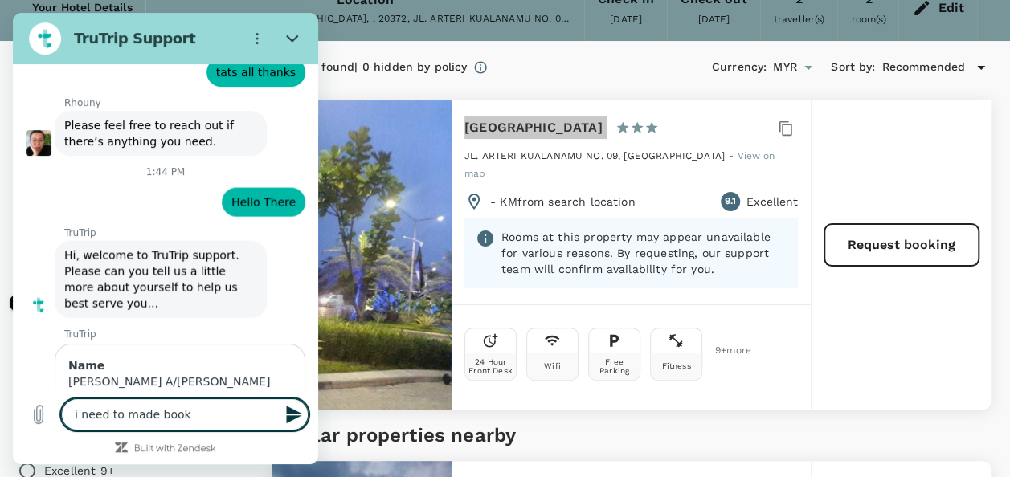
type textarea "x"
type textarea "i need to made bookin"
type textarea "x"
type textarea "i need to made bookinh"
type textarea "x"
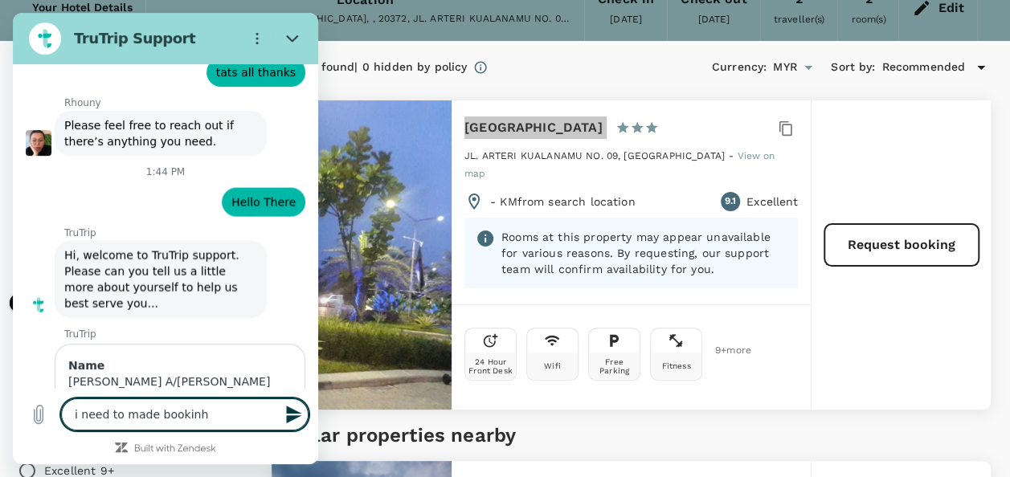
type textarea "i need to made bookinh"
type textarea "x"
type textarea "i need to made bookinh"
type textarea "x"
type textarea "i need to made bookin"
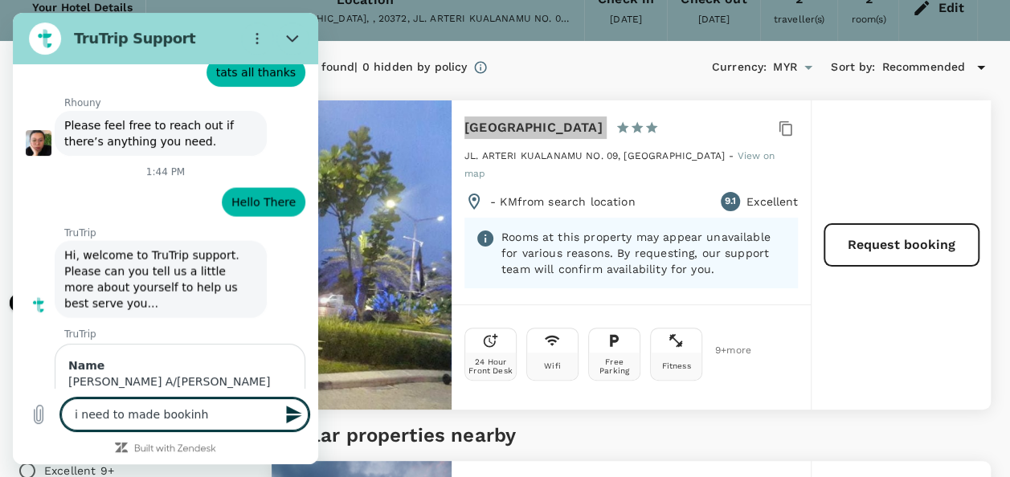
type textarea "x"
type textarea "i need to made booking"
type textarea "x"
type textarea "i need to made booking"
type textarea "x"
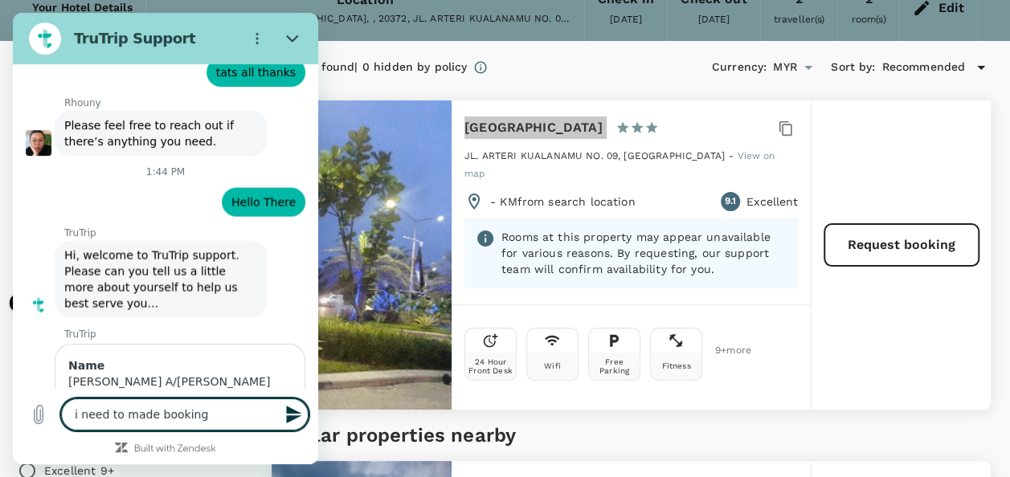
type textarea "i need to made booking f"
type textarea "x"
type textarea "i need to made booking fo"
type textarea "x"
type textarea "i need to made booking for"
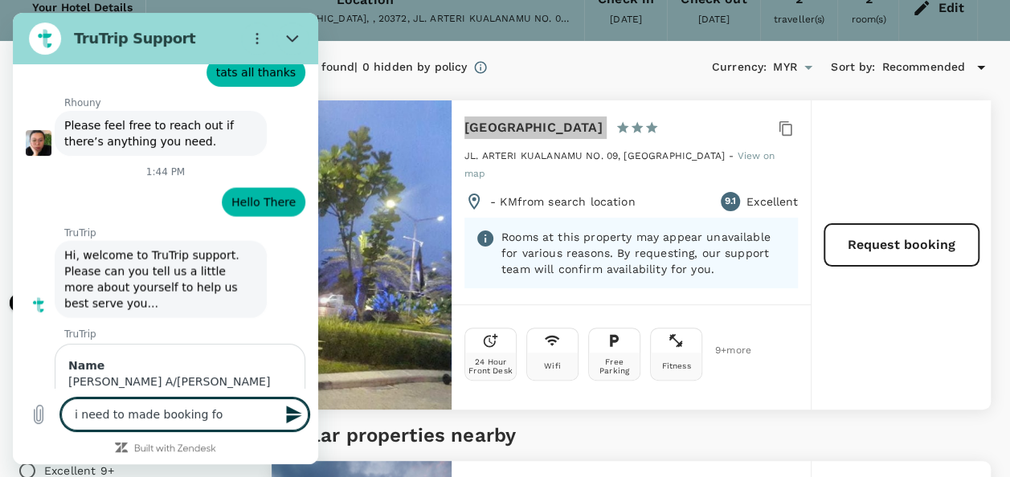
type textarea "x"
type textarea "i need to made booking for"
type textarea "x"
type textarea "i need to made booking for t"
type textarea "x"
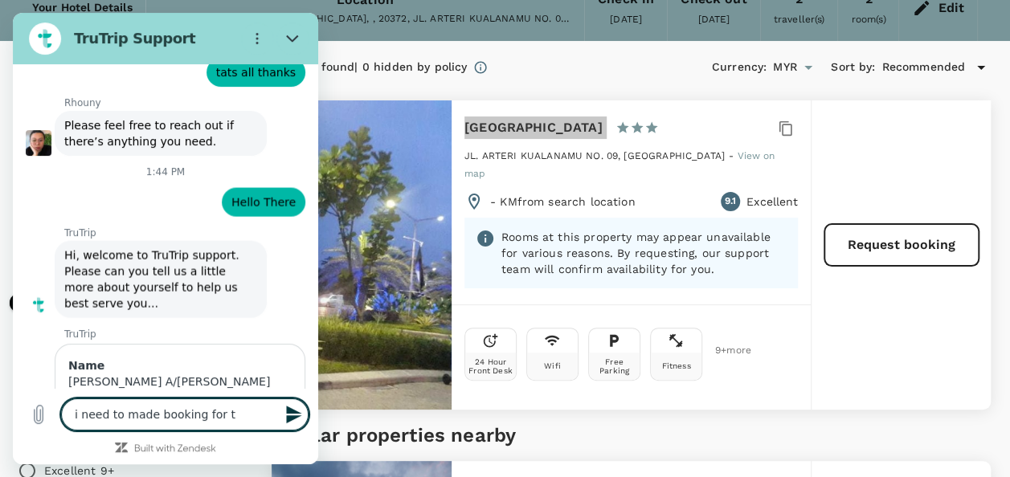
type textarea "i need to made booking for th"
type textarea "x"
type textarea "i need to made booking for thi"
type textarea "x"
type textarea "i need to made booking for this"
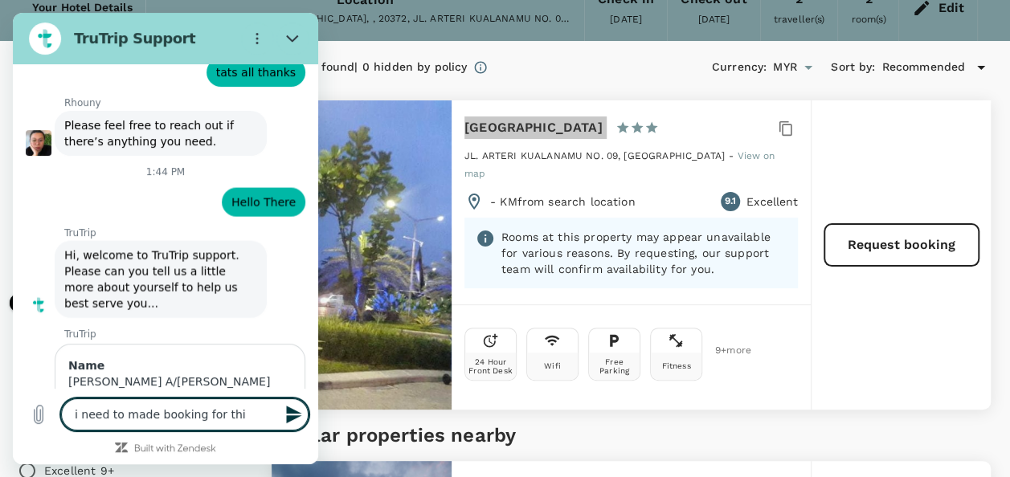
type textarea "x"
type textarea "i need to made booking for this"
type textarea "x"
type textarea "i need to made booking for this h"
type textarea "x"
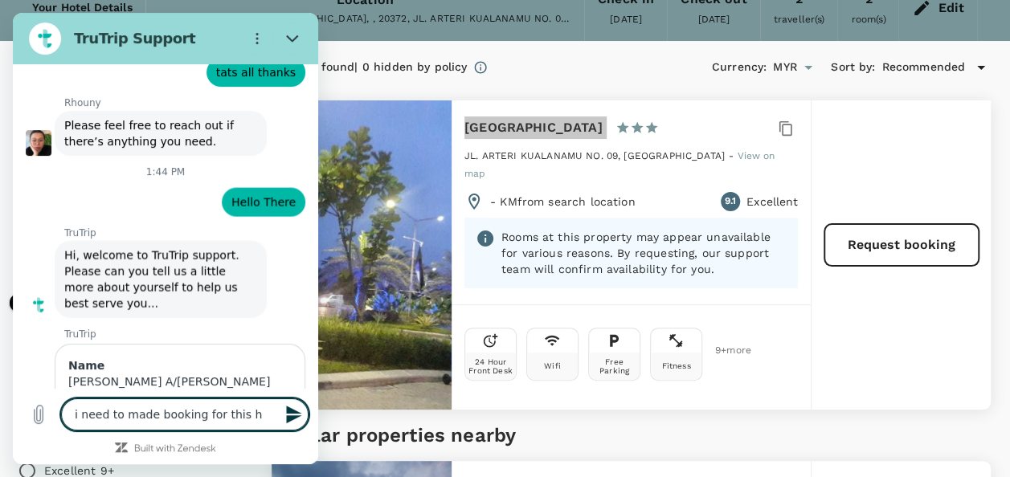
type textarea "i need to made booking for this ho"
type textarea "x"
type textarea "i need to made booking for this hot"
type textarea "x"
type textarea "i need to made booking for this hote"
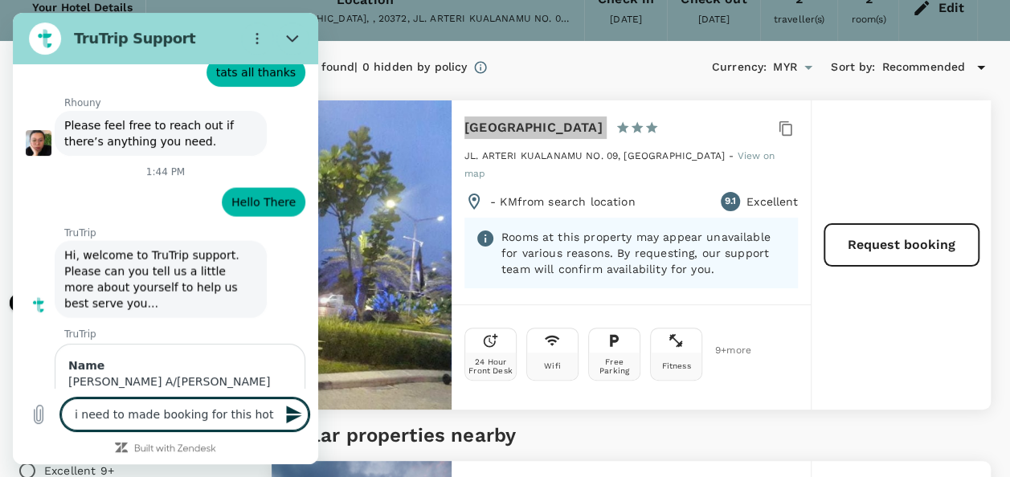
type textarea "x"
type textarea "i need to made booking for this hotel"
type textarea "x"
type textarea "i need to made booking for this hotel"
type textarea "x"
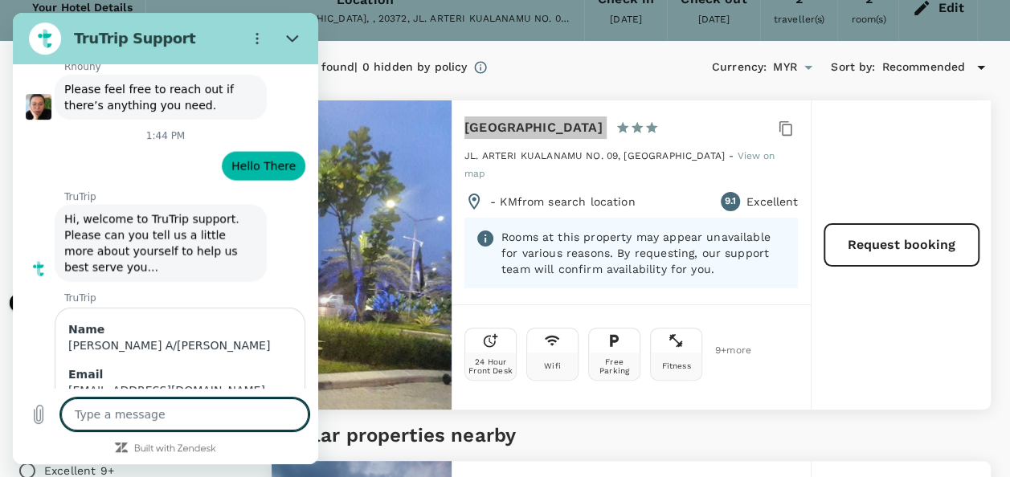
type textarea "x"
paste textarea "[GEOGRAPHIC_DATA]"
type textarea "[GEOGRAPHIC_DATA]"
type textarea "x"
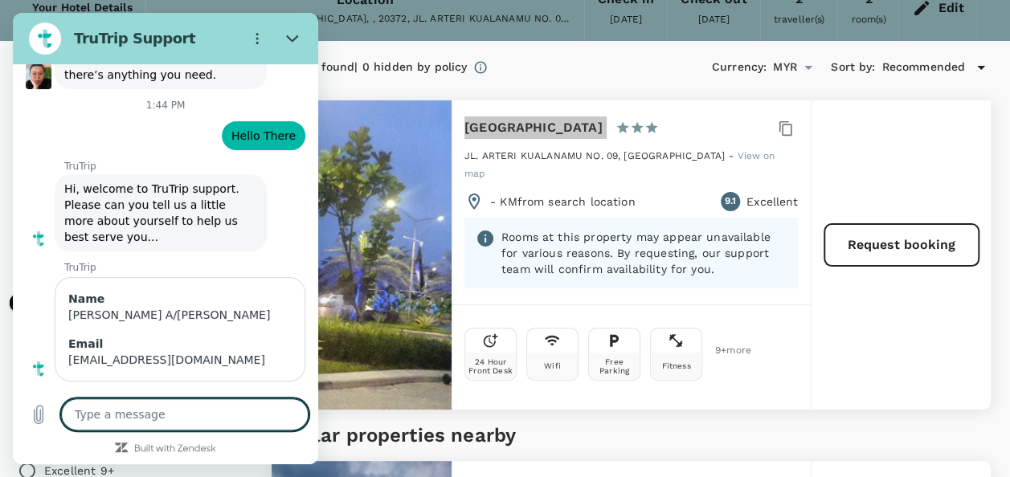
type textarea "x"
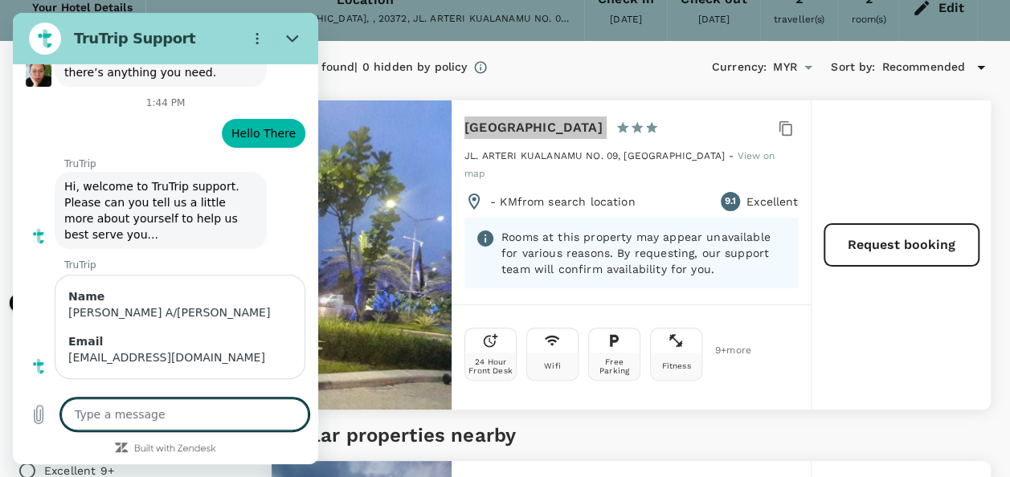
type textarea "b"
type textarea "x"
type textarea "bu"
type textarea "x"
type textarea "but"
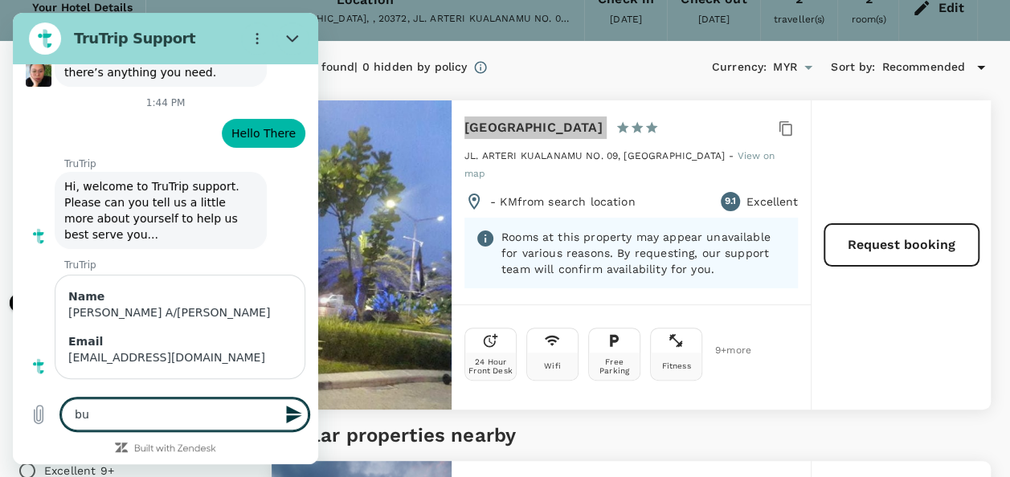
type textarea "x"
type textarea "but"
type textarea "x"
type textarea "but i"
type textarea "x"
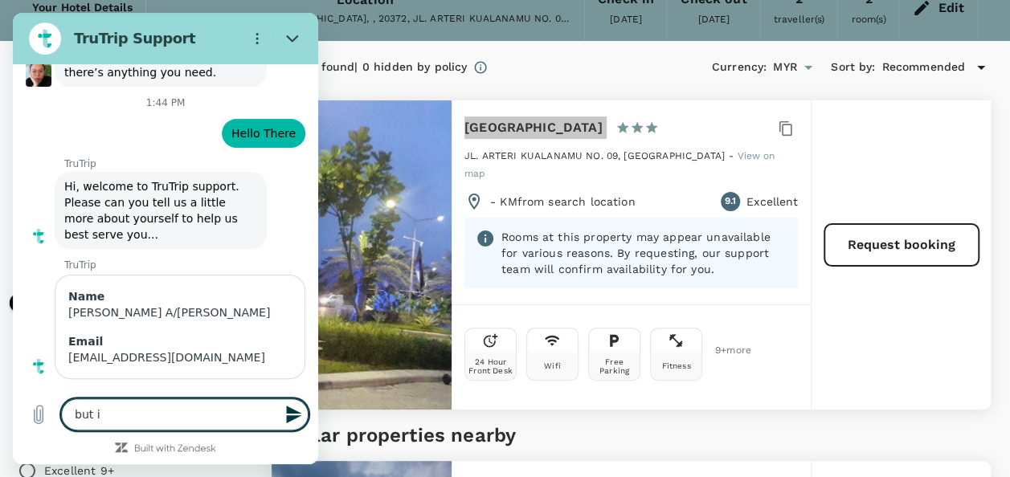
type textarea "but it"
type textarea "x"
type textarea "but its"
type textarea "x"
type textarea "but its"
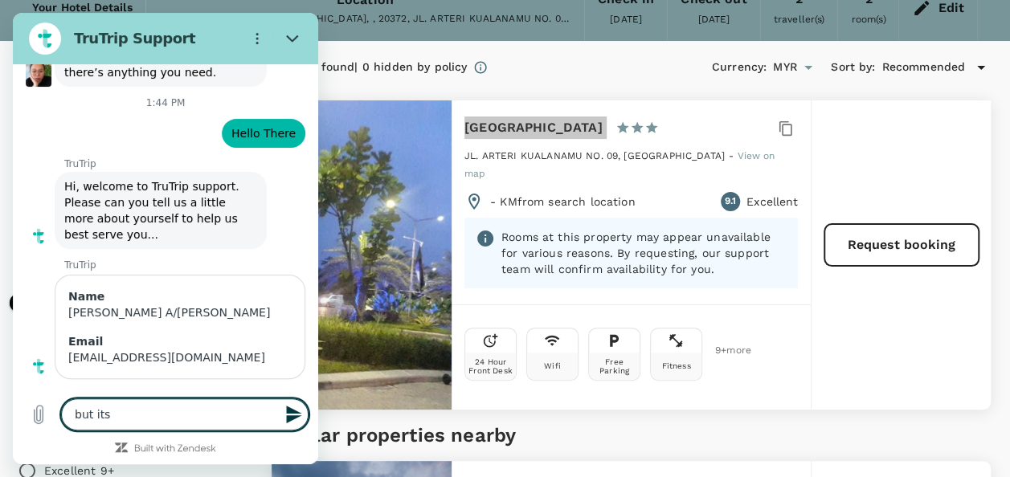
type textarea "x"
type textarea "but its s"
type textarea "x"
type textarea "but its sh"
type textarea "x"
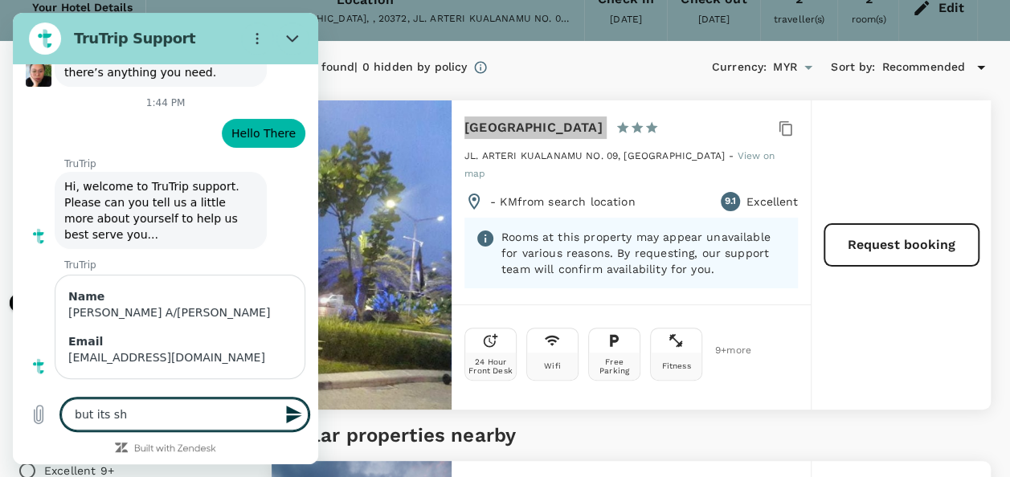
type textarea "but its sho"
type textarea "x"
type textarea "but its show"
type textarea "x"
type textarea "but its shown"
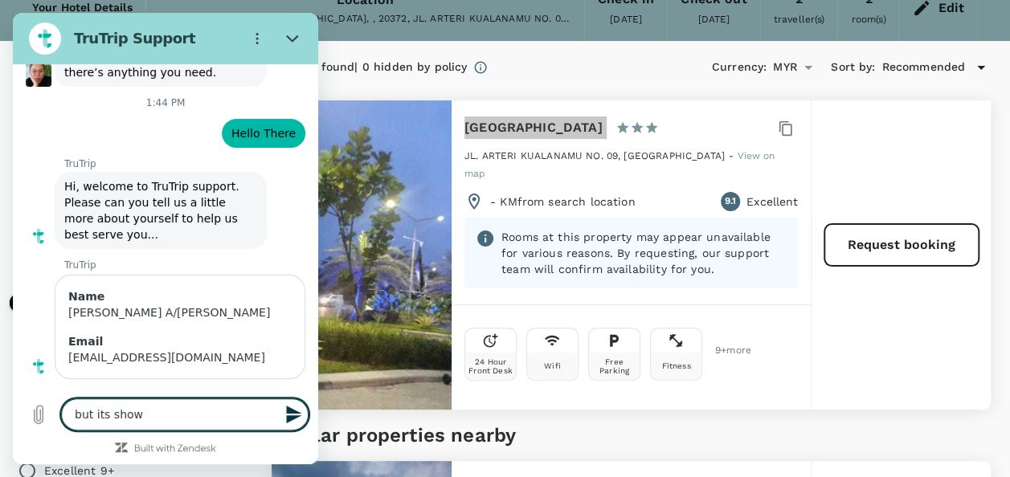
type textarea "x"
type textarea "but its shown"
type textarea "x"
type textarea "but its shown l"
type textarea "x"
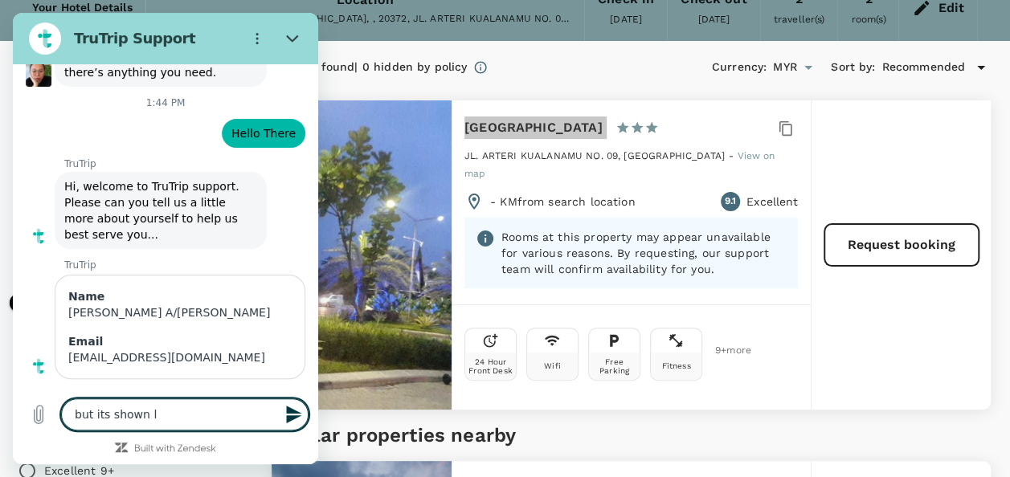
type textarea "but its shown"
type textarea "x"
type textarea "but its shown r"
type textarea "x"
type textarea "but its shown re"
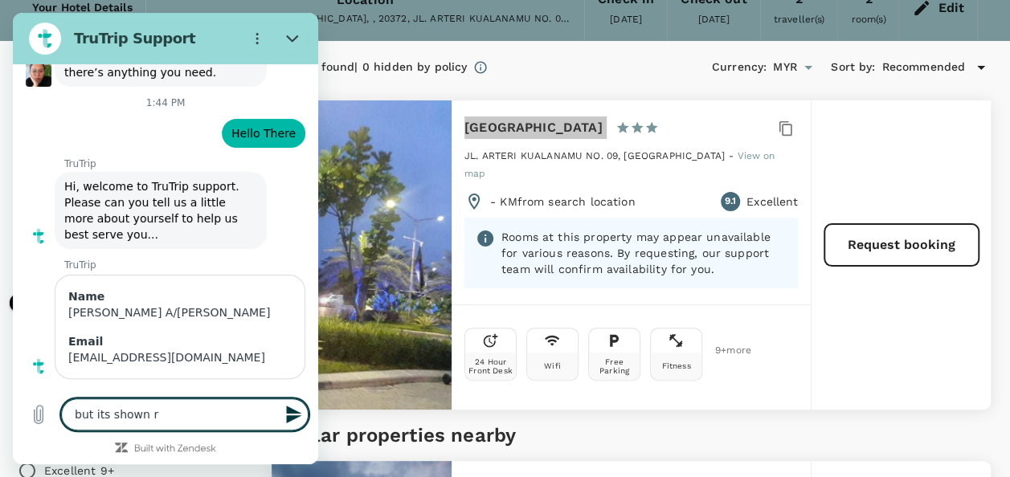
type textarea "x"
type textarea "but its shown req"
type textarea "x"
type textarea "but its shown requ"
type textarea "x"
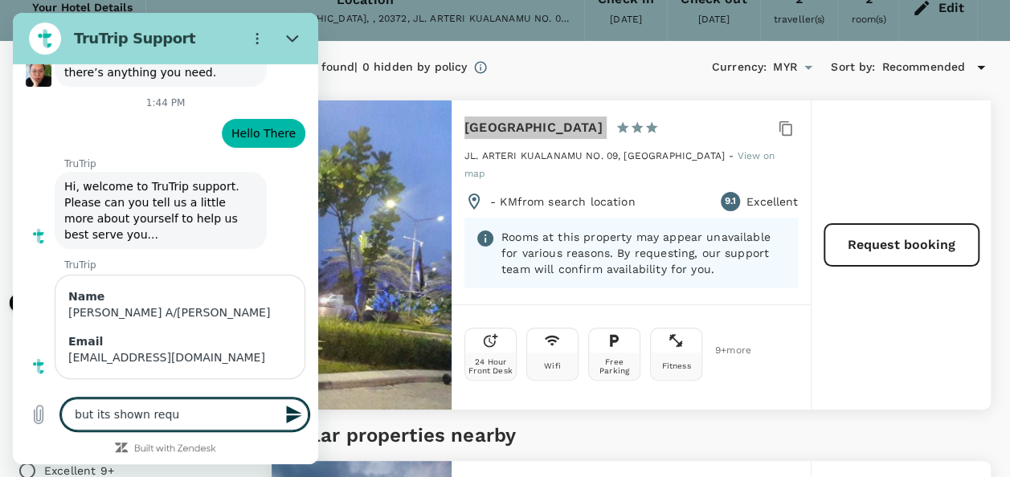
type textarea "but its shown reque"
type textarea "x"
type textarea "but its shown reques"
type textarea "x"
type textarea "but its shown request"
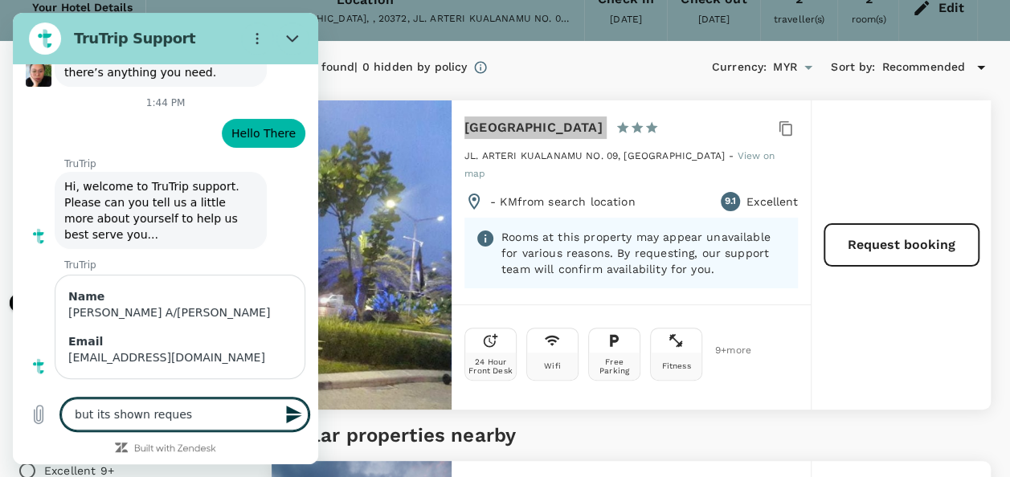
type textarea "x"
type textarea "but its shown request"
type textarea "x"
type textarea "but its shown request b"
type textarea "x"
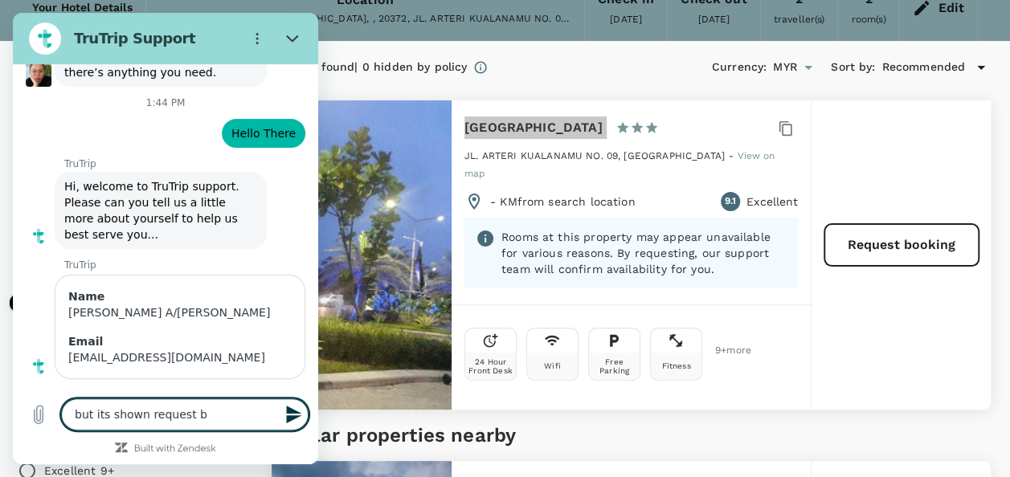
type textarea "but its shown request bo"
type textarea "x"
type textarea "but its shown request boo"
type textarea "x"
type textarea "but its shown request book"
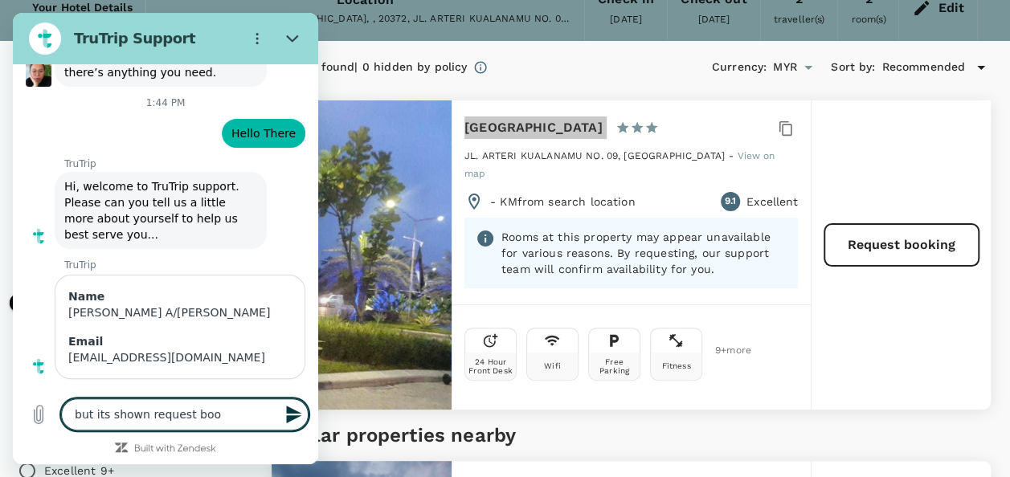
type textarea "x"
type textarea "but its shown request booki"
type textarea "x"
type textarea "but its shown request bookin"
type textarea "x"
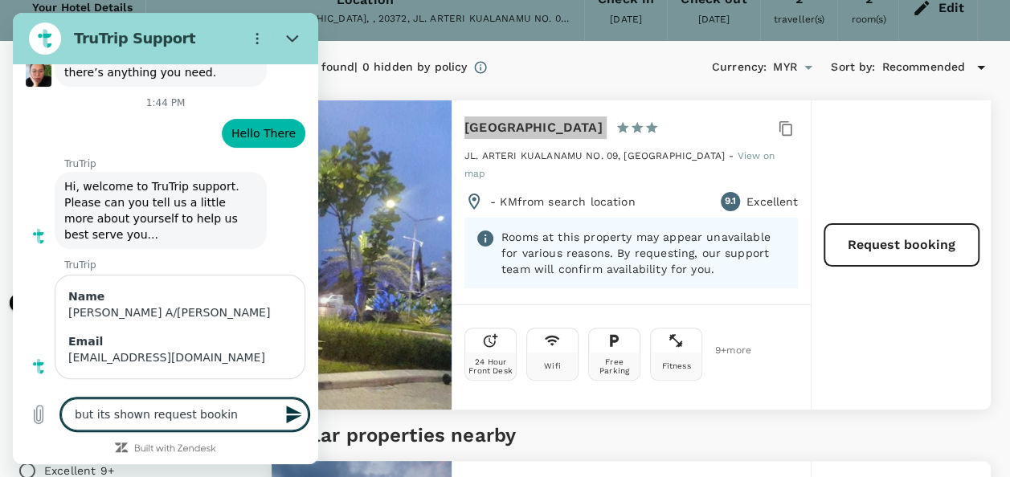
type textarea "but its shown request booking"
type textarea "x"
type textarea "but its shown request booking"
type textarea "x"
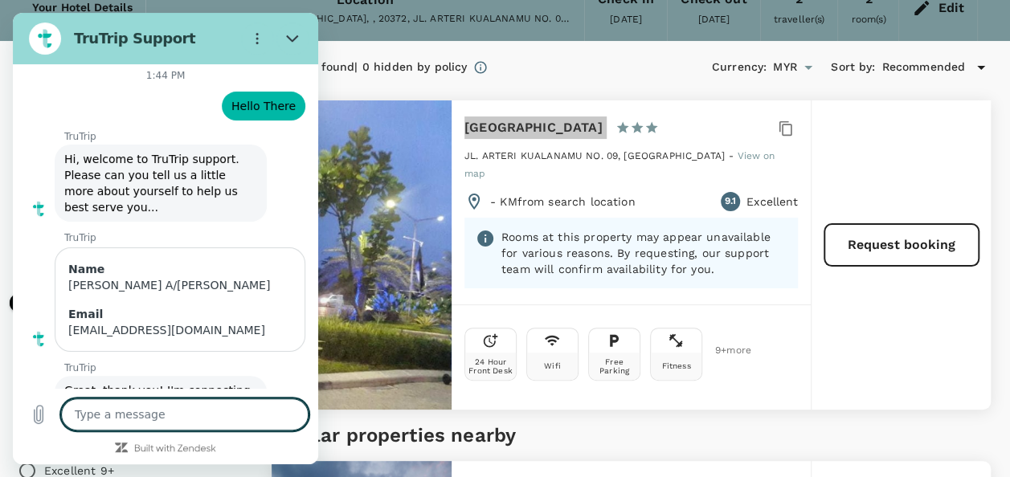
type textarea "x"
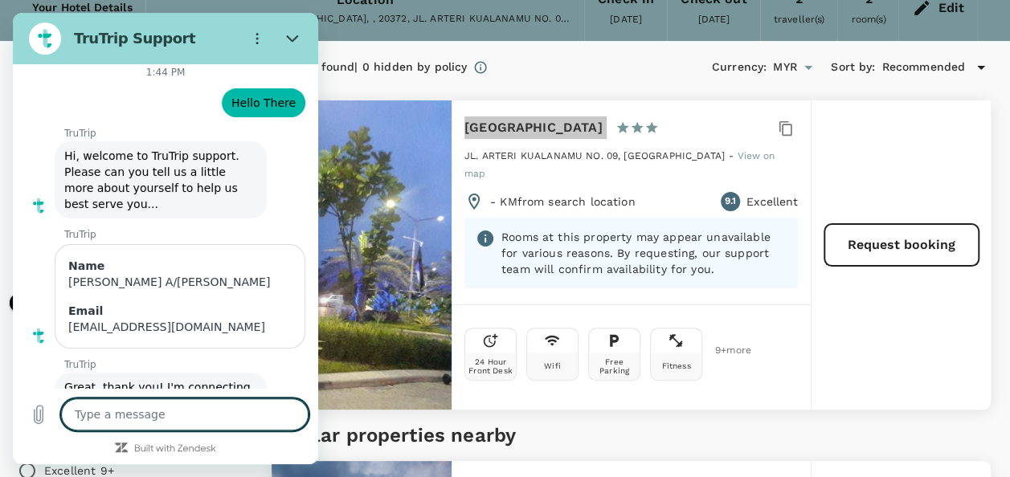
type textarea "p"
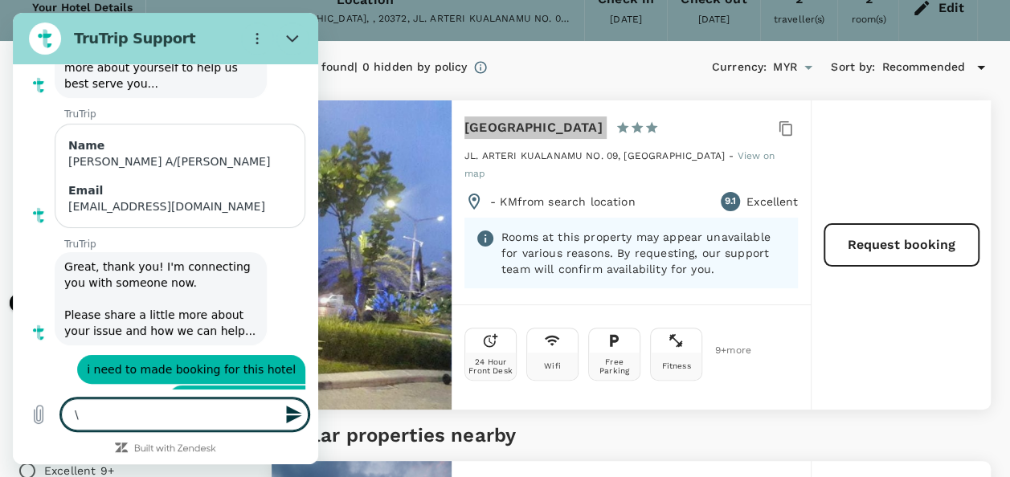
scroll to position [4908, 0]
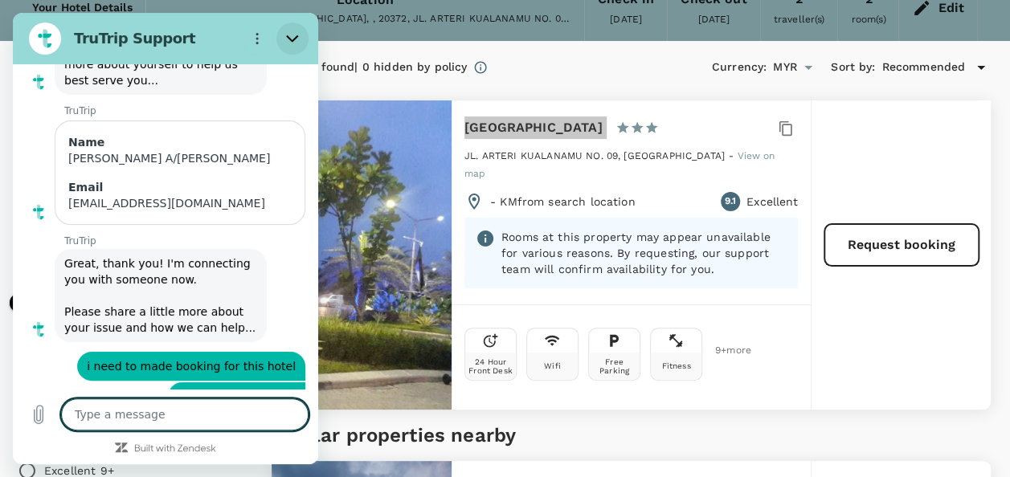
click at [296, 48] on button "Close" at bounding box center [292, 38] width 32 height 32
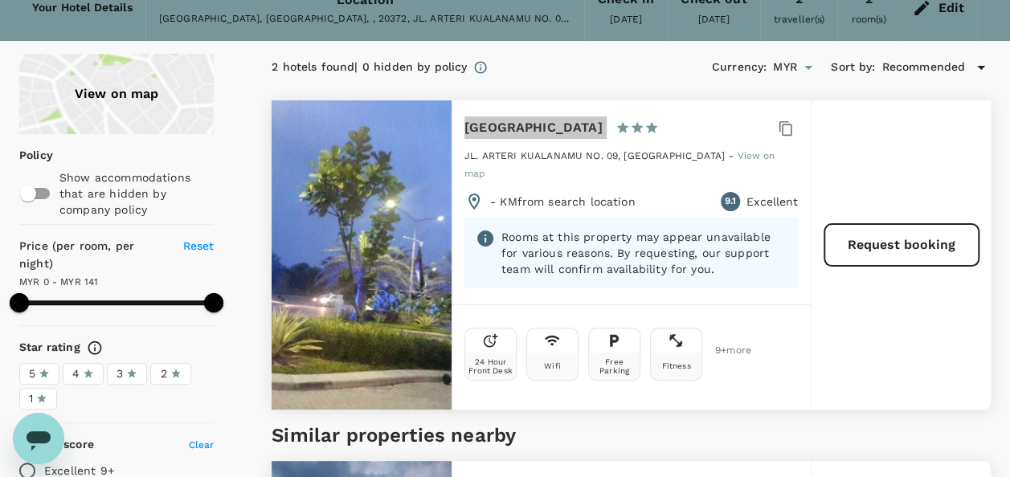
click at [36, 426] on icon "Open messaging window" at bounding box center [38, 438] width 29 height 29
drag, startPoint x: 47, startPoint y: 445, endPoint x: 47, endPoint y: 821, distance: 376.0
click at [47, 445] on icon "Open messaging window" at bounding box center [38, 438] width 29 height 29
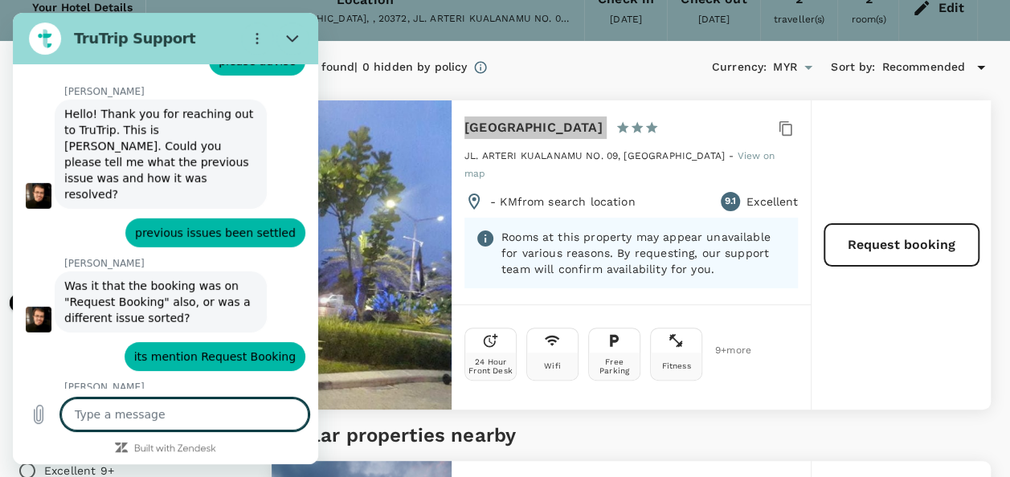
scroll to position [5401, 0]
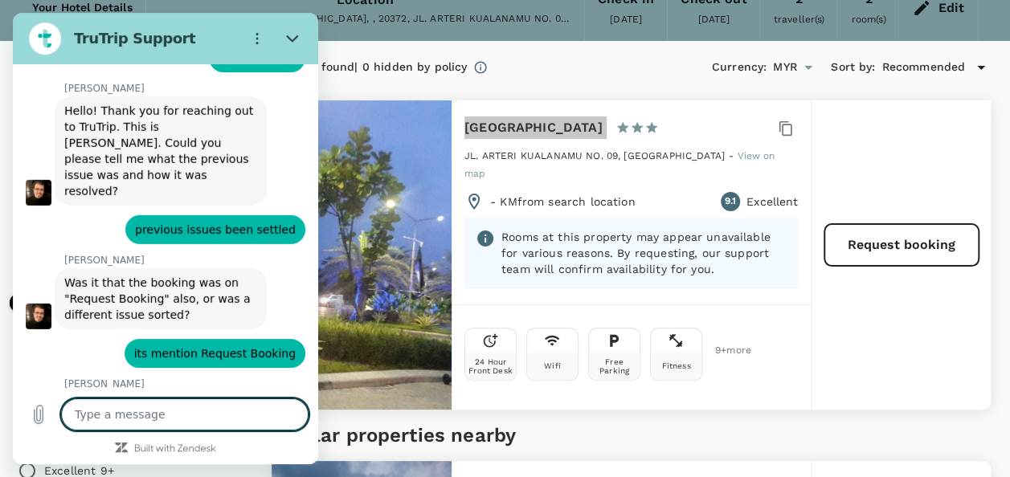
click at [168, 398] on div "Type a message x" at bounding box center [165, 414] width 305 height 51
click at [167, 403] on textarea at bounding box center [184, 415] width 247 height 32
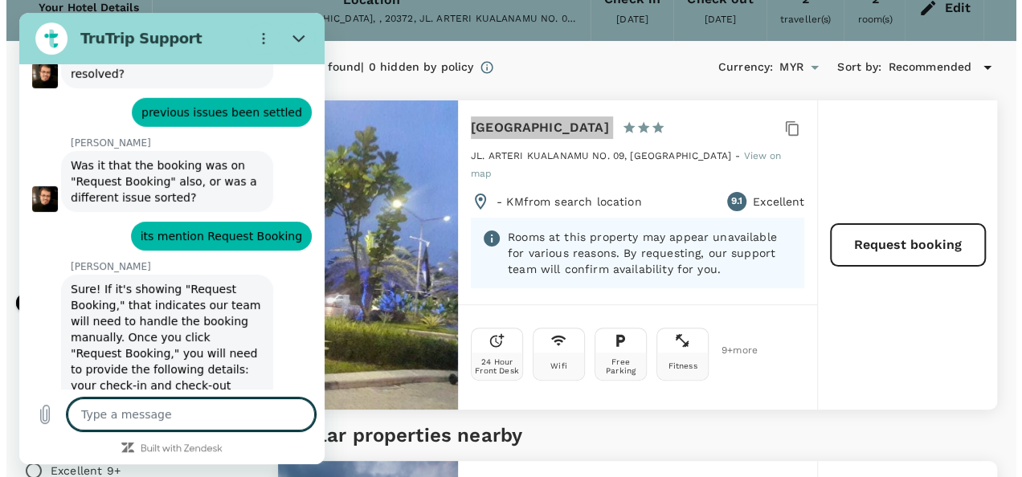
scroll to position [5517, 0]
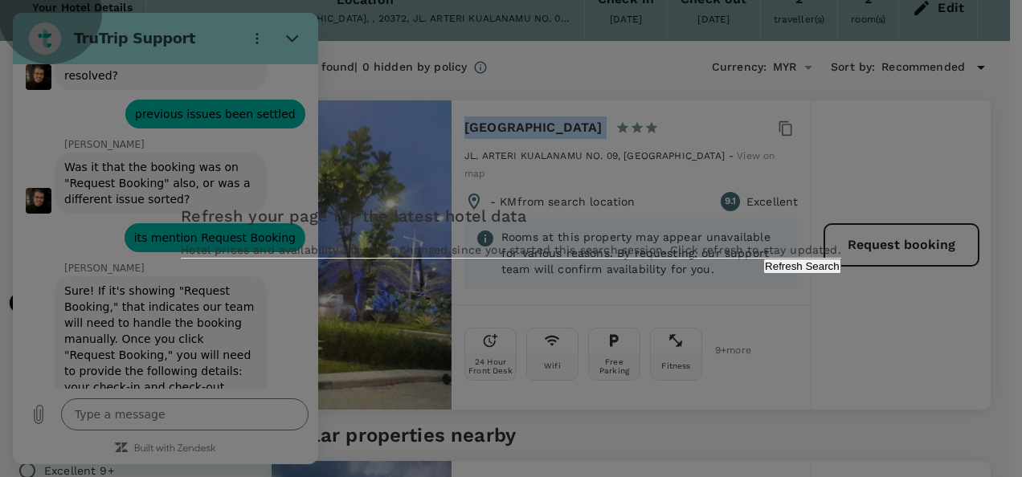
click at [763, 274] on button "Refresh Search" at bounding box center [802, 266] width 78 height 15
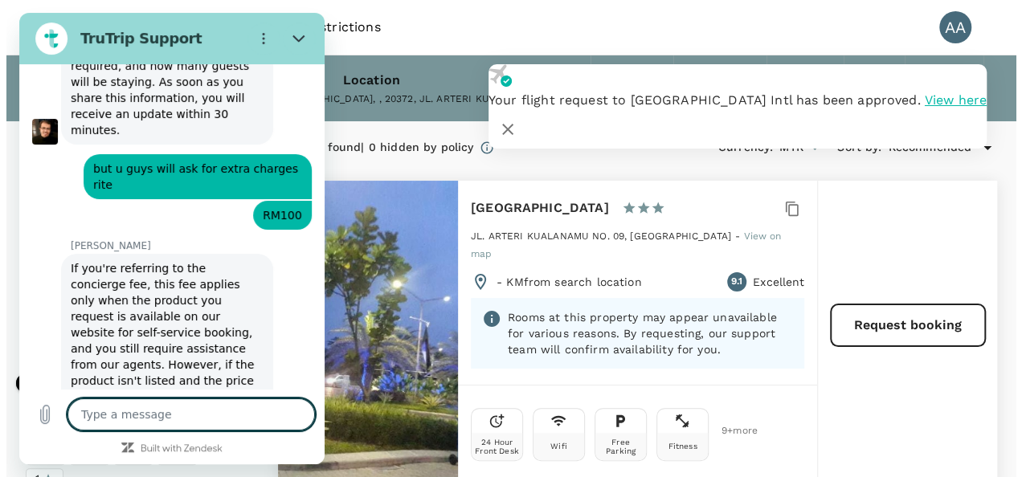
scroll to position [5891, 0]
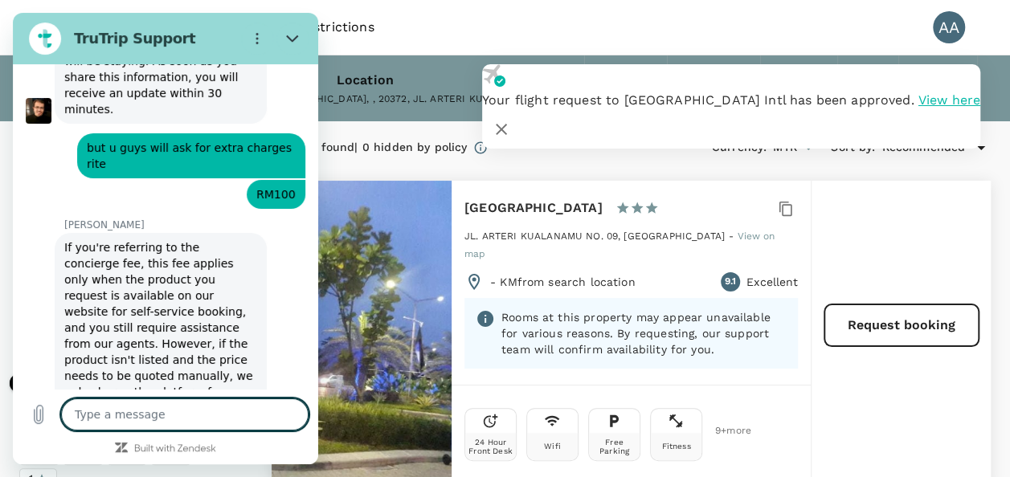
click at [918, 108] on span "View here" at bounding box center [949, 99] width 62 height 15
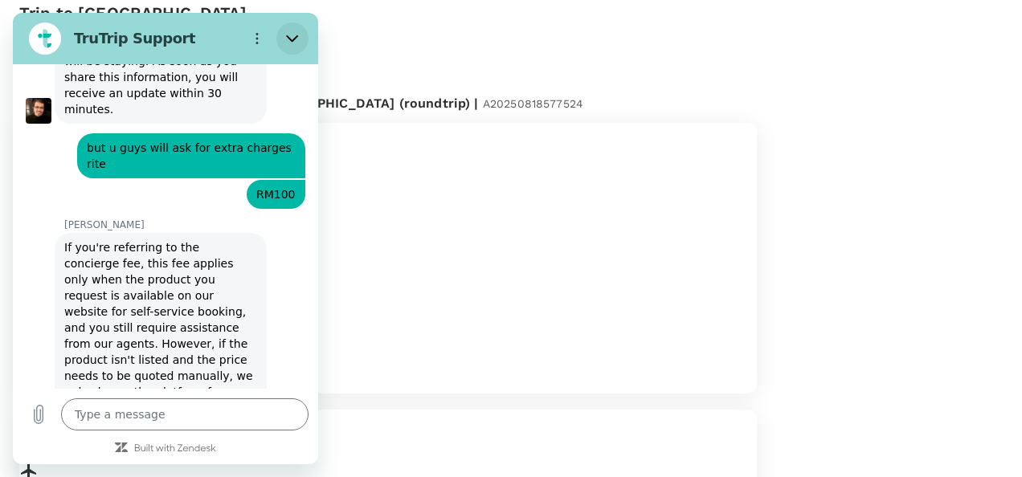
click at [288, 43] on icon "Close" at bounding box center [292, 38] width 13 height 13
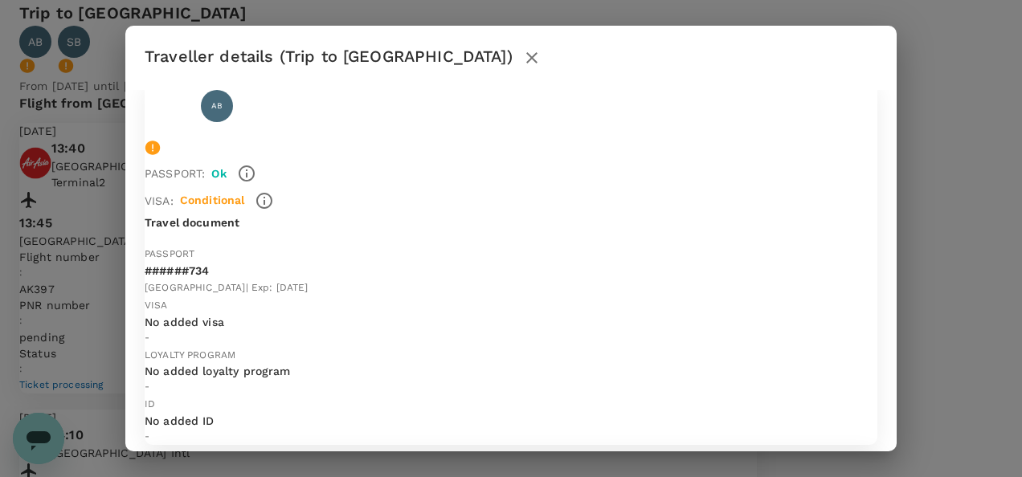
click at [272, 193] on icon "button" at bounding box center [264, 201] width 16 height 16
click at [278, 187] on button "button" at bounding box center [264, 200] width 27 height 27
click at [467, 273] on body "Trip to Medan AB SB From 25 Aug 2025 until 29 Aug 2025 | TR2508183693 Flight fr…" at bounding box center [511, 432] width 1022 height 865
click at [245, 192] on p "Conditional" at bounding box center [212, 200] width 65 height 17
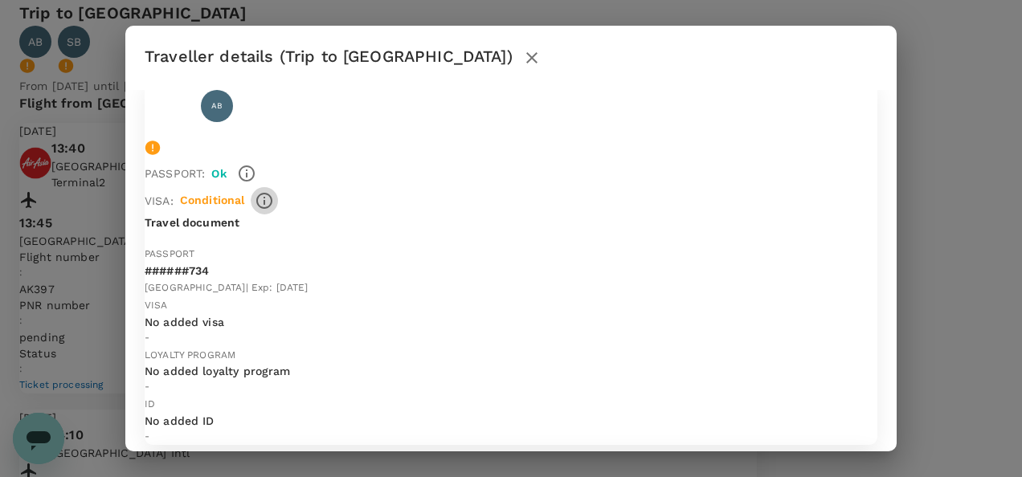
click at [274, 191] on icon "button" at bounding box center [264, 200] width 19 height 19
click at [450, 283] on body "Trip to Medan AB SB From 25 Aug 2025 until 29 Aug 2025 | TR2508183693 Flight fr…" at bounding box center [511, 432] width 1022 height 865
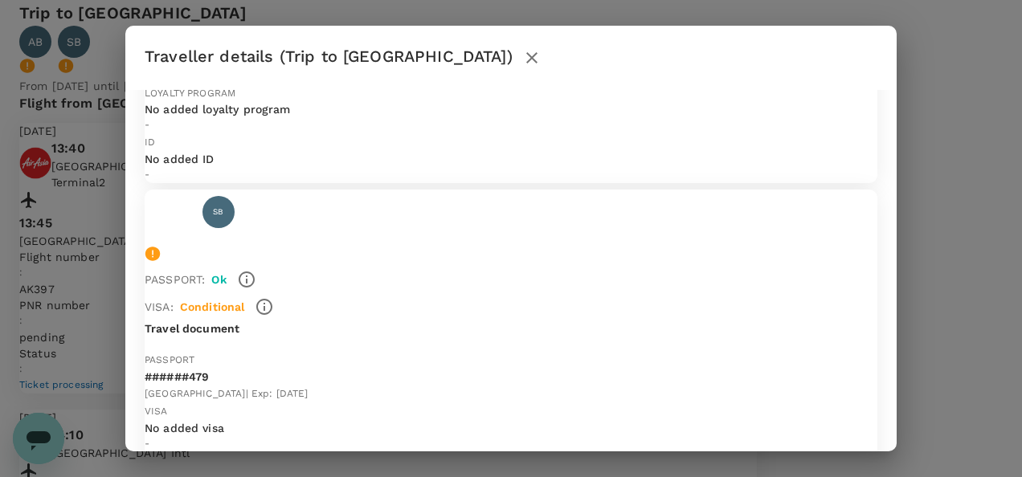
scroll to position [271, 0]
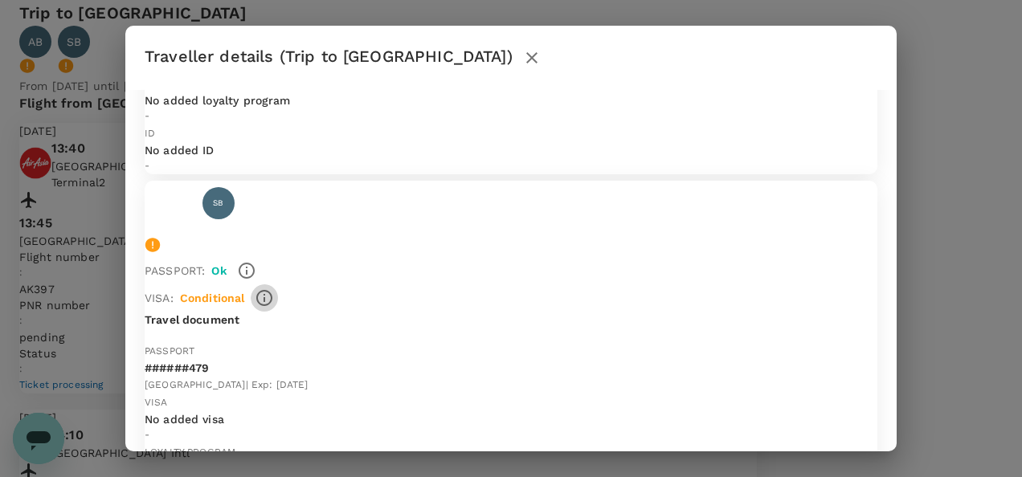
click at [278, 284] on button "button" at bounding box center [264, 297] width 27 height 27
click at [484, 444] on div "LOYALTY PROGRAM No added loyalty program -" at bounding box center [511, 469] width 733 height 50
click at [186, 223] on span "Fit to fly" at bounding box center [166, 228] width 42 height 11
click at [161, 237] on icon at bounding box center [153, 245] width 16 height 16
click at [160, 238] on icon at bounding box center [152, 245] width 14 height 14
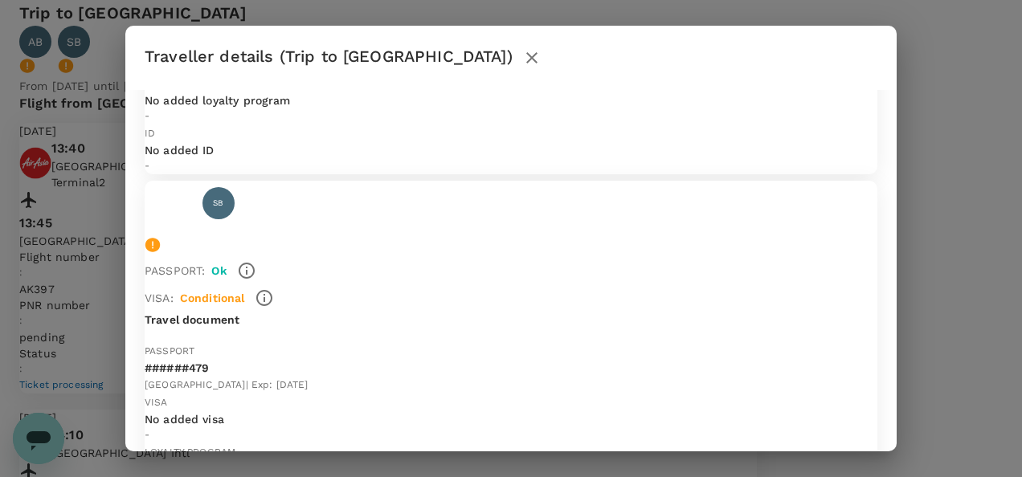
click at [160, 238] on icon at bounding box center [152, 245] width 14 height 14
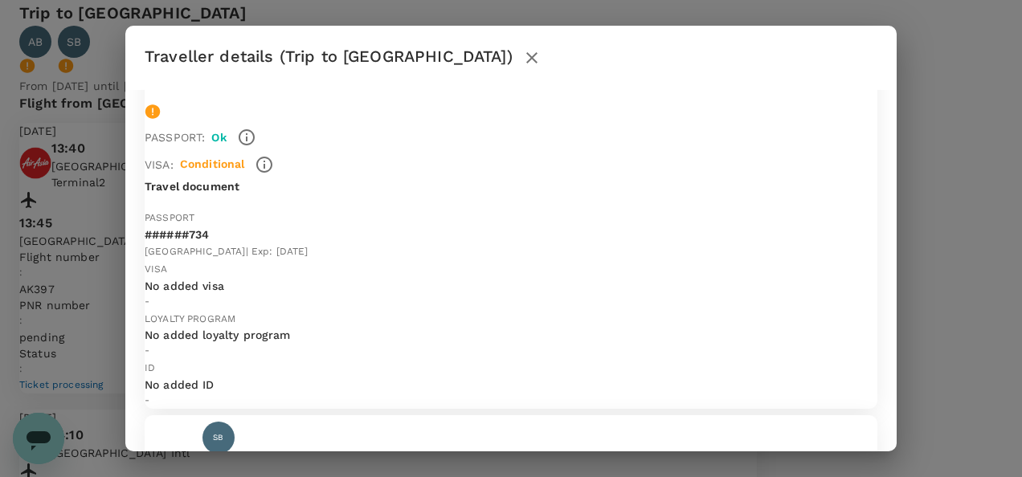
scroll to position [0, 0]
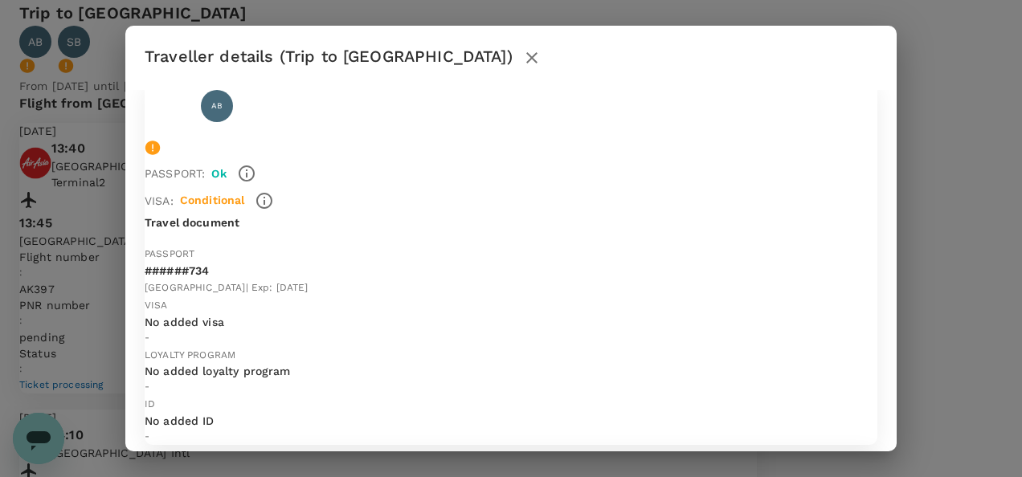
click at [845, 140] on div at bounding box center [511, 150] width 733 height 20
click at [160, 141] on icon at bounding box center [152, 148] width 14 height 14
click at [538, 52] on icon "close" at bounding box center [531, 57] width 11 height 11
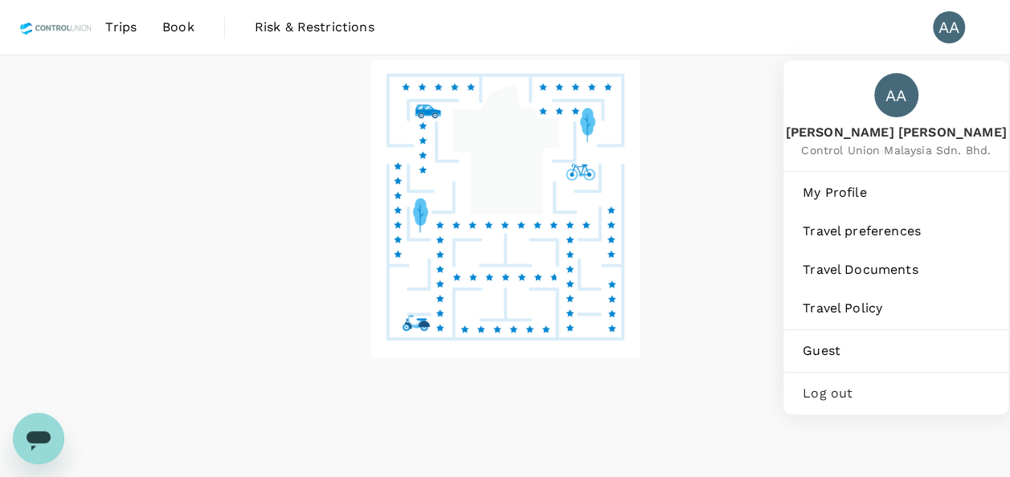
click at [950, 30] on div "AA" at bounding box center [949, 27] width 32 height 32
click at [943, 17] on div "AA" at bounding box center [949, 27] width 32 height 32
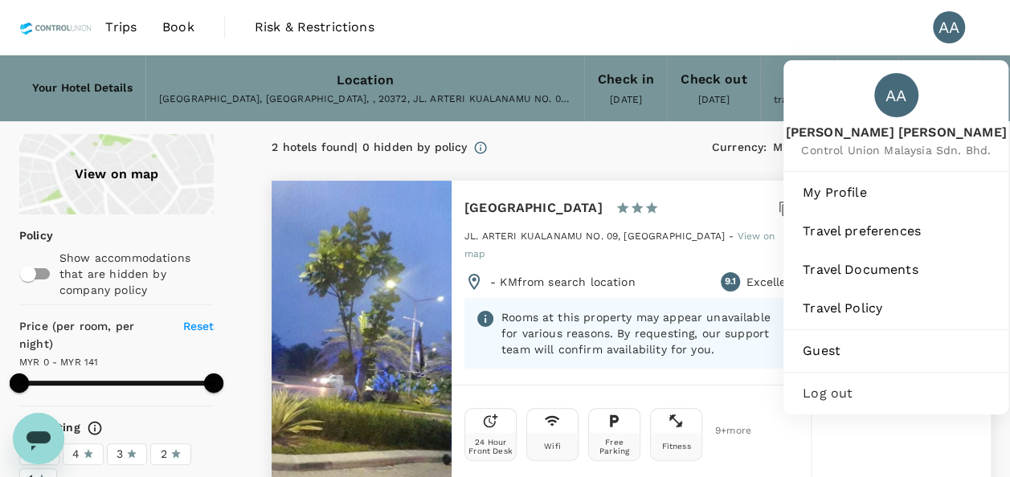
click at [939, 24] on div "AA" at bounding box center [949, 27] width 32 height 32
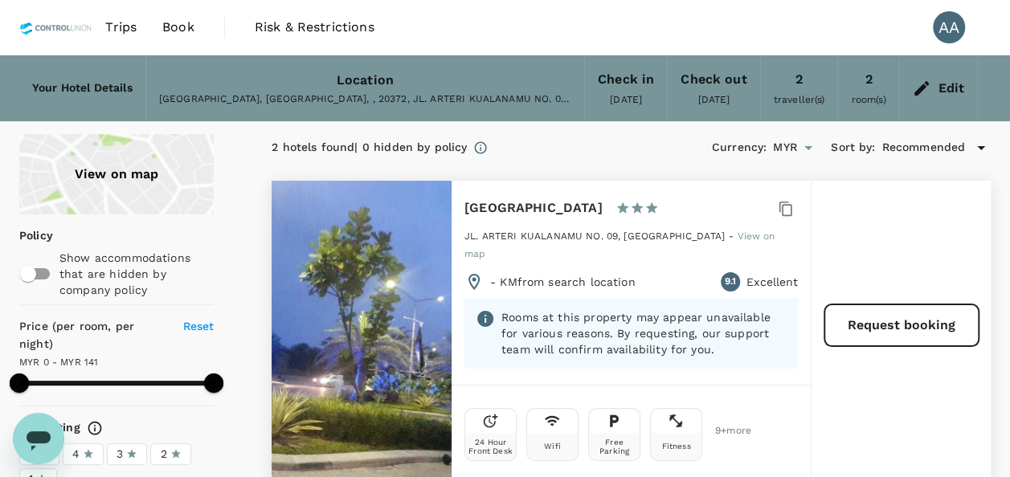
click at [939, 34] on div "AA" at bounding box center [949, 27] width 32 height 32
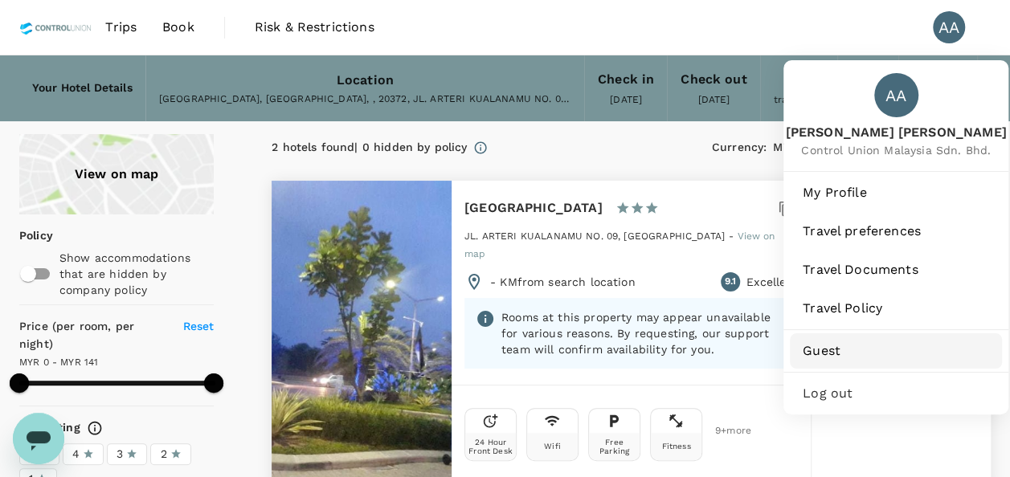
click at [818, 338] on link "Guest" at bounding box center [896, 350] width 212 height 35
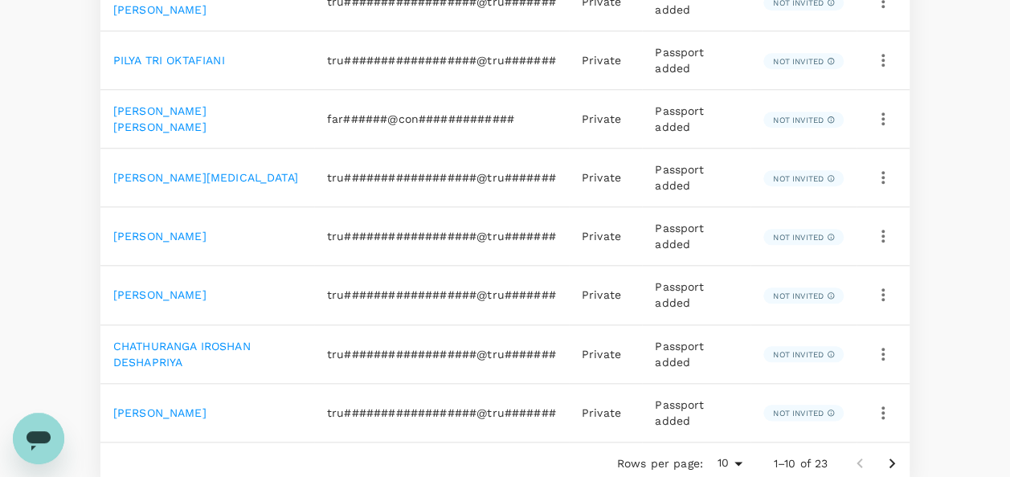
scroll to position [804, 0]
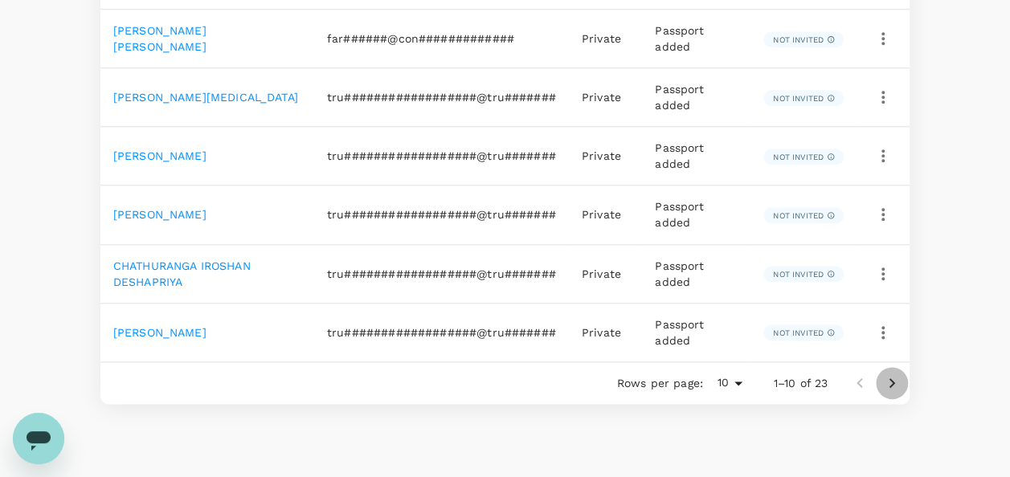
click at [886, 374] on icon "Go to next page" at bounding box center [891, 383] width 19 height 19
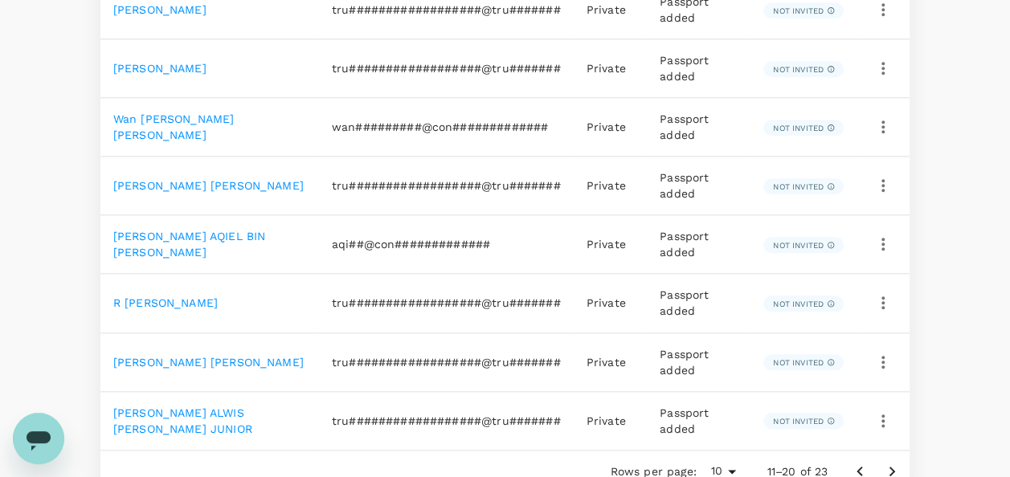
scroll to position [723, 0]
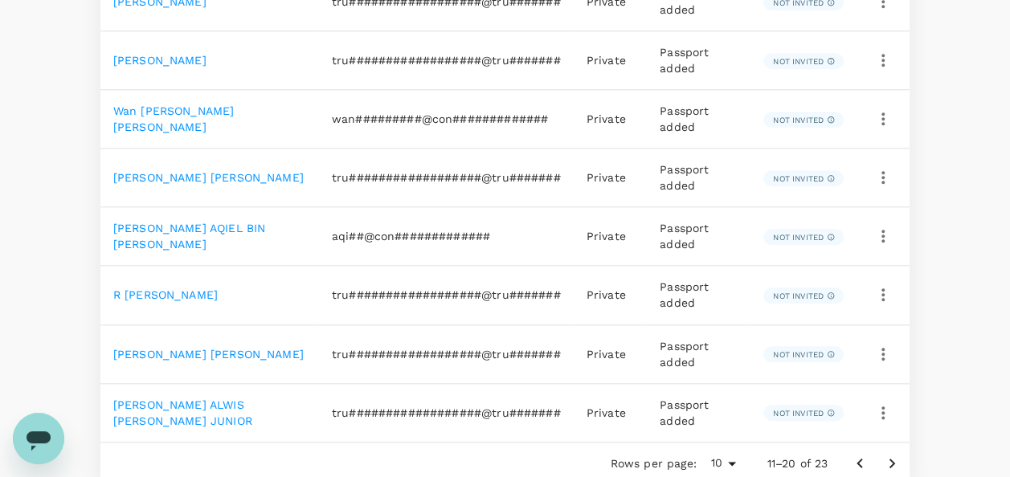
click at [211, 224] on link "[PERSON_NAME] AQIEL BIN [PERSON_NAME]" at bounding box center [189, 236] width 152 height 29
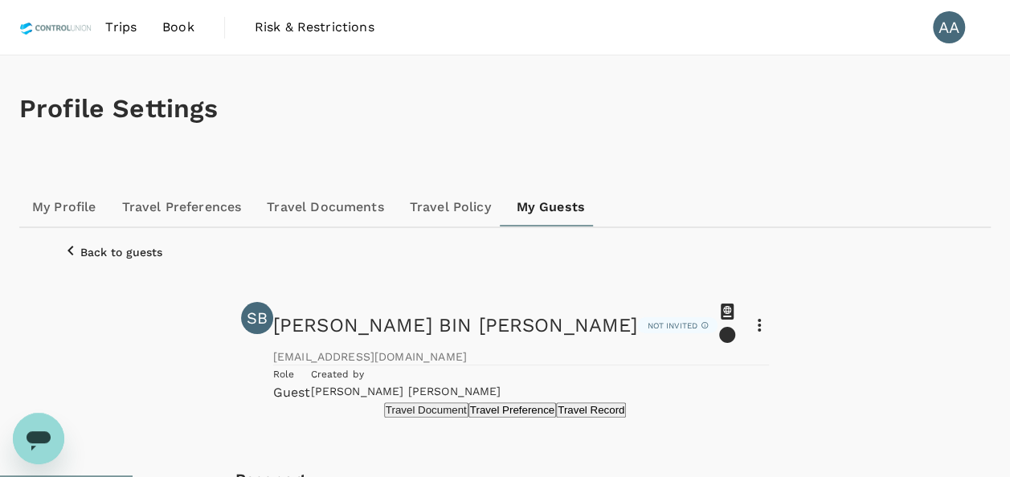
click at [157, 27] on link "Book" at bounding box center [178, 27] width 58 height 55
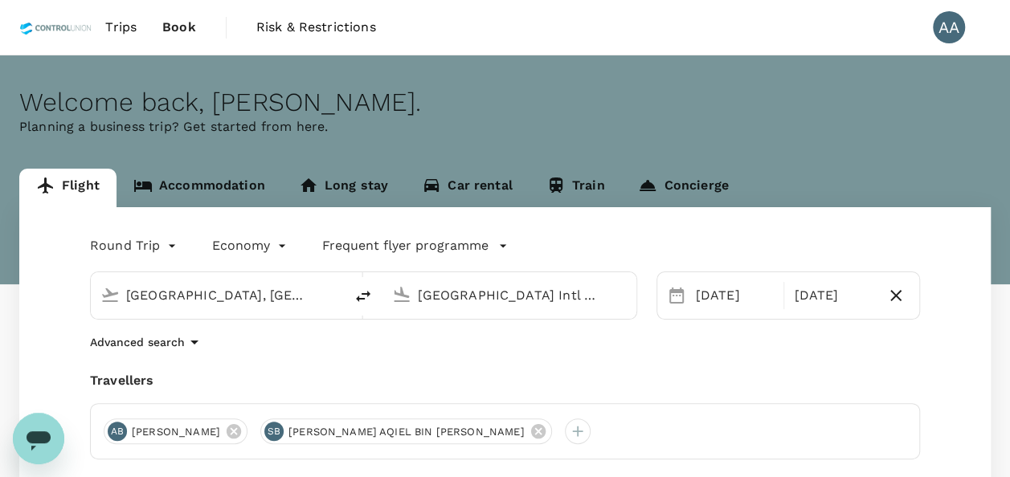
drag, startPoint x: 39, startPoint y: 435, endPoint x: 39, endPoint y: 811, distance: 376.0
click at [39, 435] on icon "Open messaging window" at bounding box center [39, 440] width 24 height 19
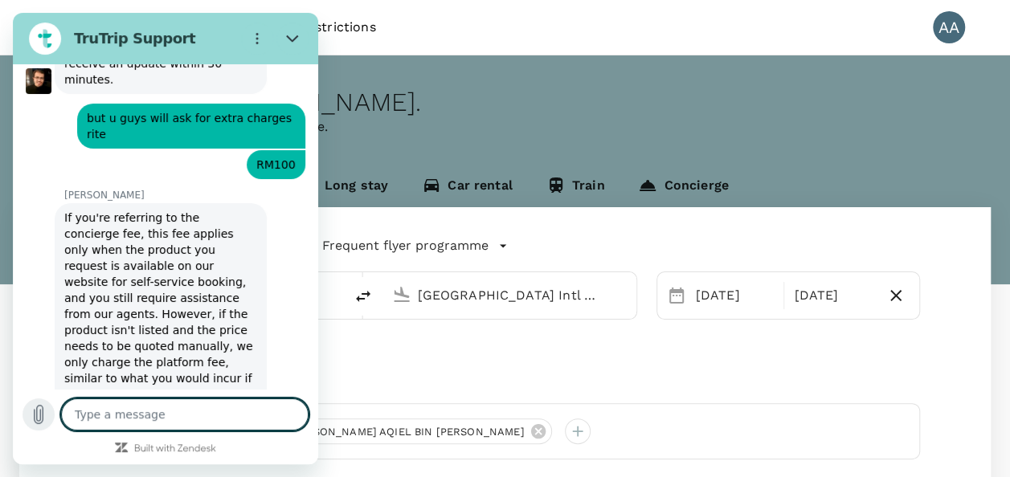
scroll to position [5922, 0]
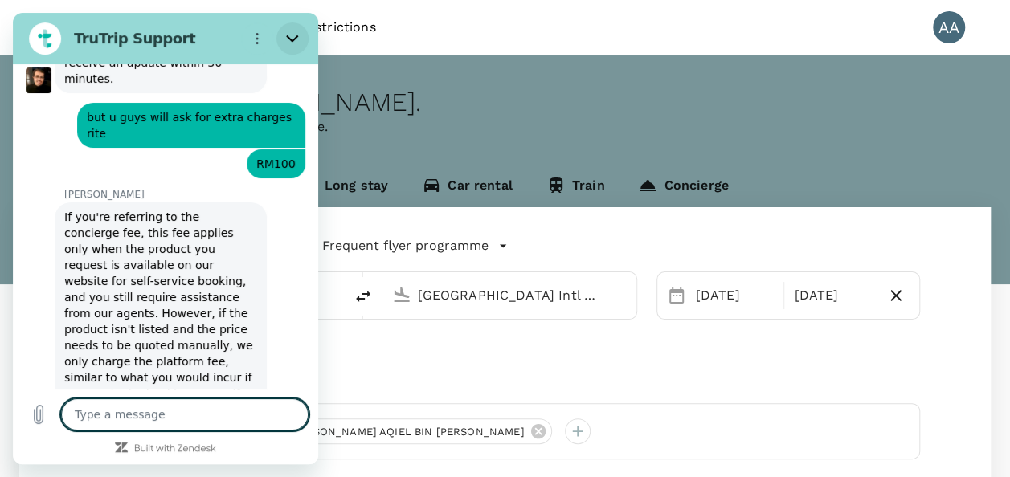
click at [291, 43] on icon "Close" at bounding box center [292, 38] width 13 height 13
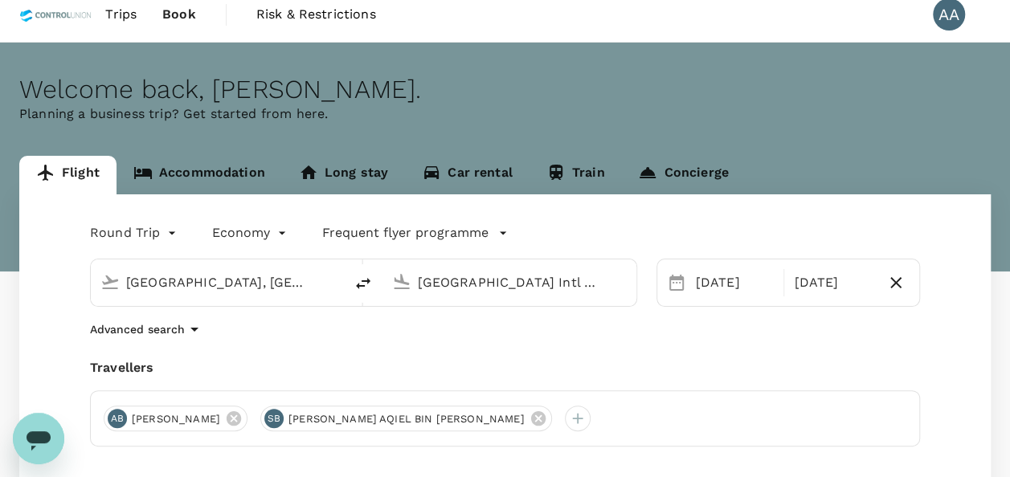
scroll to position [241, 0]
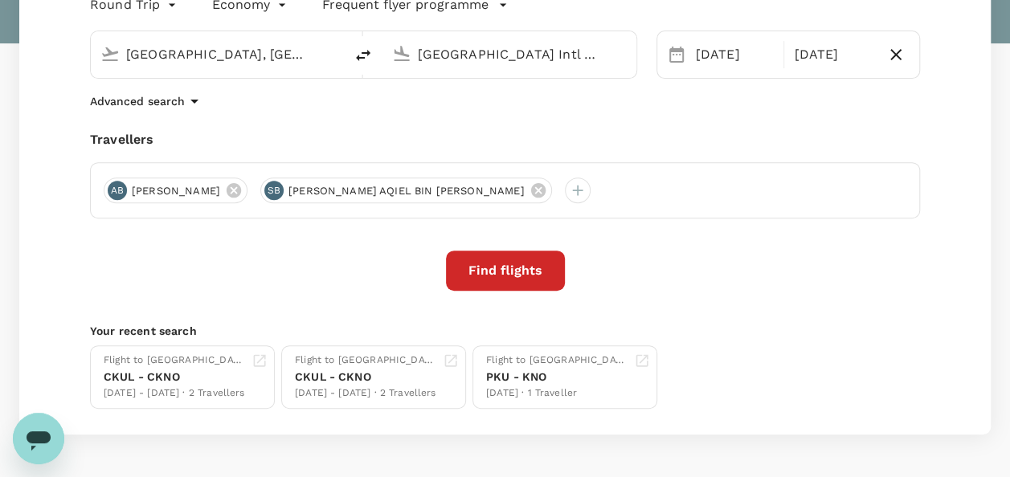
click at [534, 244] on div "Round Trip roundtrip Economy economy Frequent flyer programme Kuala Lumpur, Mal…" at bounding box center [504, 200] width 971 height 468
click at [518, 278] on button "Find flights" at bounding box center [505, 271] width 119 height 40
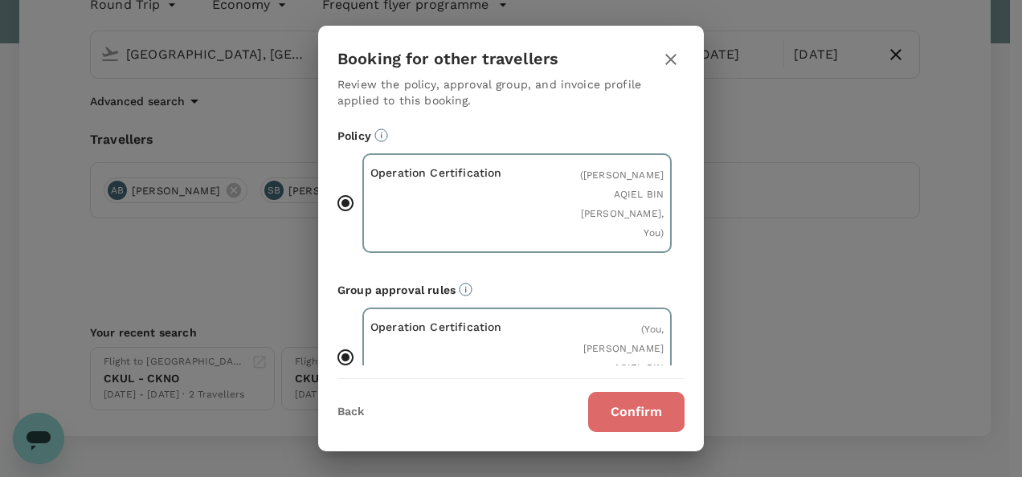
click at [603, 417] on button "Confirm" at bounding box center [636, 412] width 96 height 40
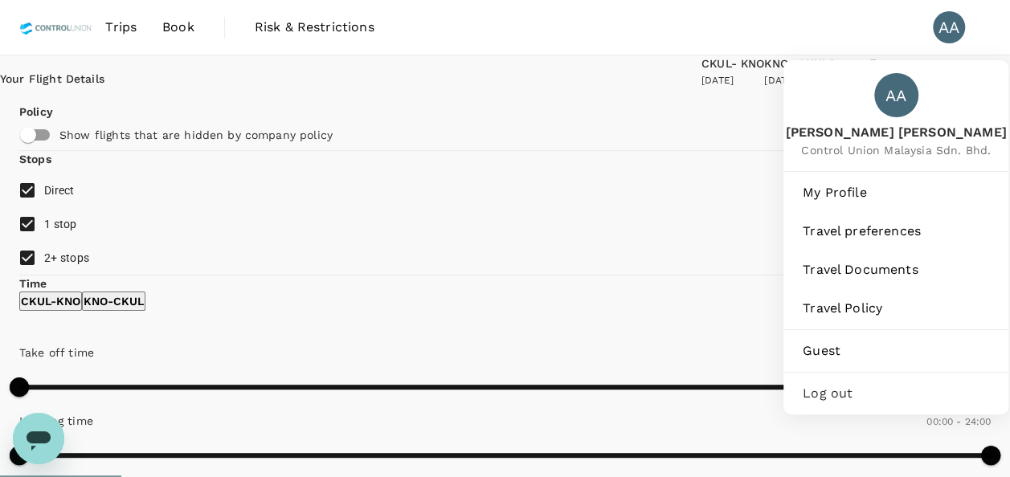
click at [948, 24] on div "AA" at bounding box center [949, 27] width 32 height 32
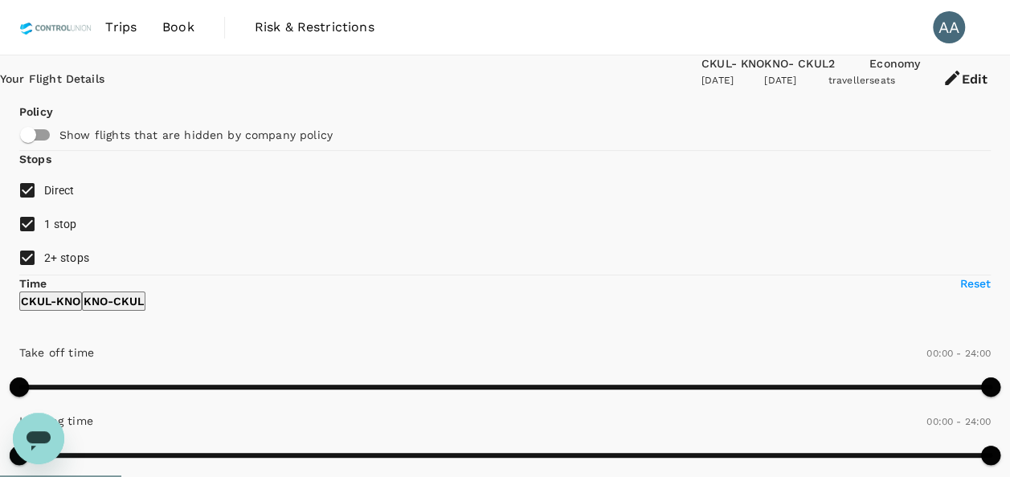
click at [190, 17] on link "Book" at bounding box center [178, 27] width 58 height 55
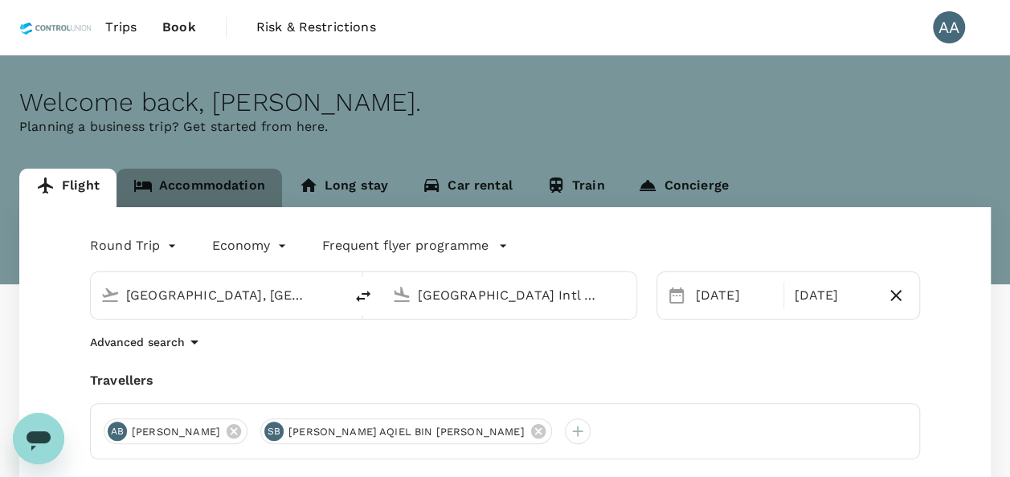
click at [234, 174] on link "Accommodation" at bounding box center [200, 188] width 166 height 39
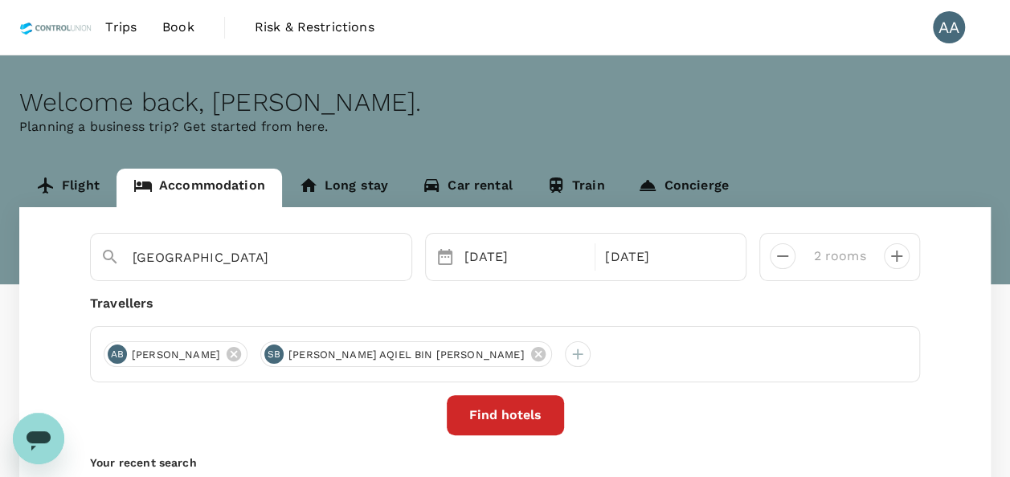
click at [515, 415] on button "Find hotels" at bounding box center [505, 415] width 117 height 40
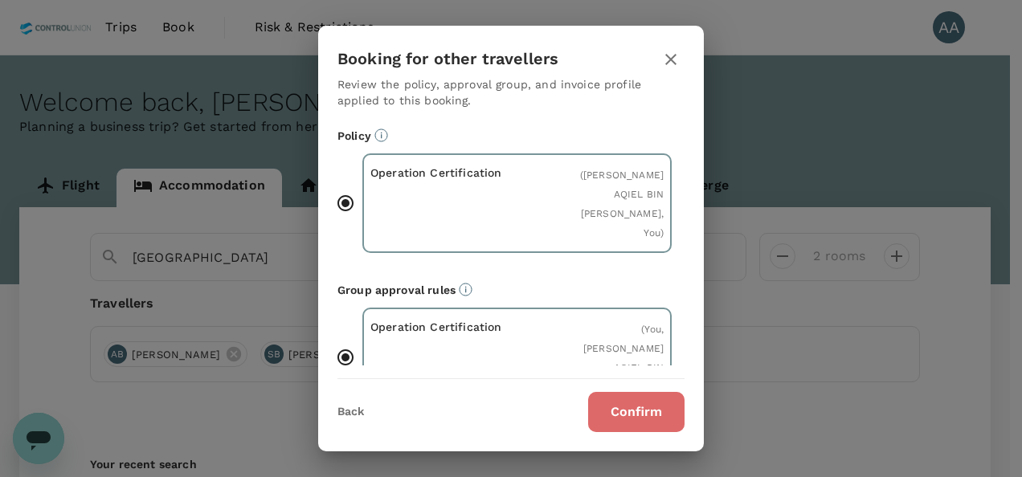
click at [628, 421] on button "Confirm" at bounding box center [636, 412] width 96 height 40
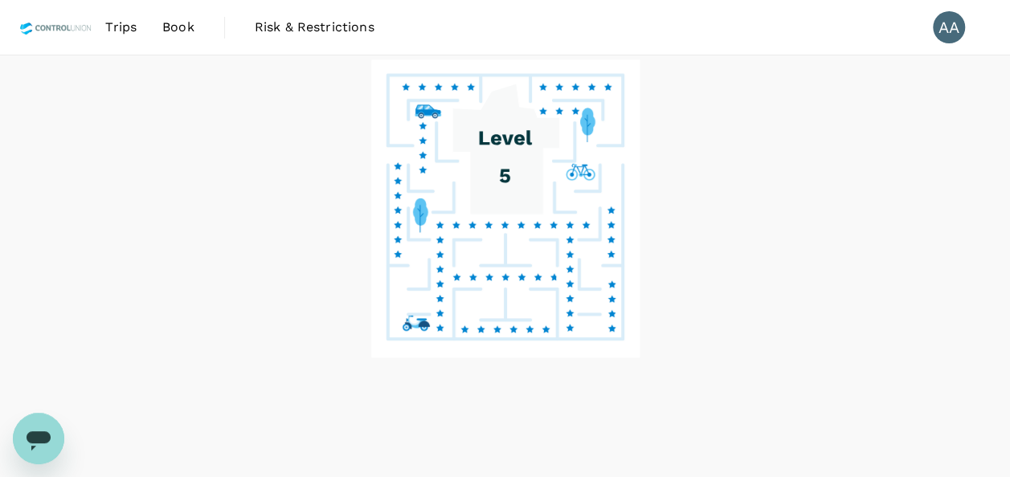
click at [132, 257] on div at bounding box center [505, 266] width 1010 height 423
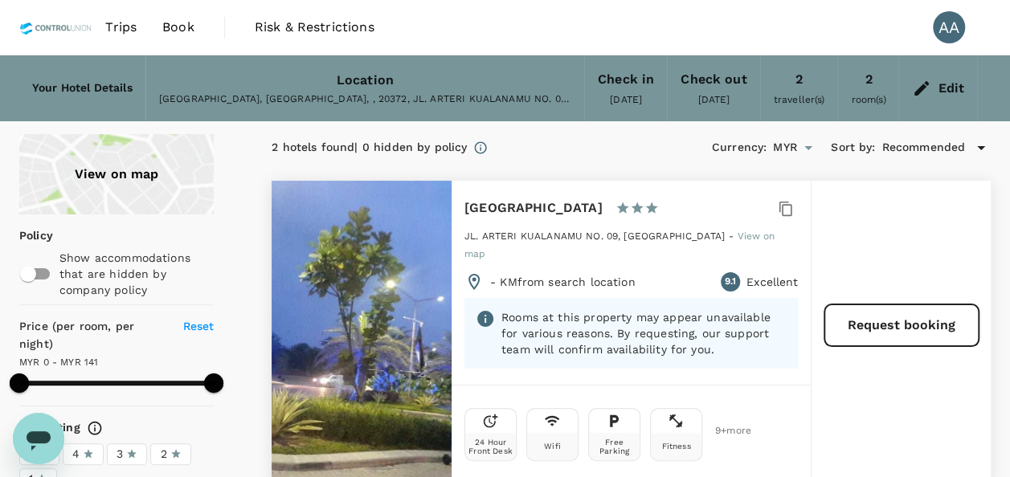
click at [894, 346] on div "Request booking" at bounding box center [901, 335] width 180 height 309
click at [896, 305] on button "Request booking" at bounding box center [901, 326] width 154 height 42
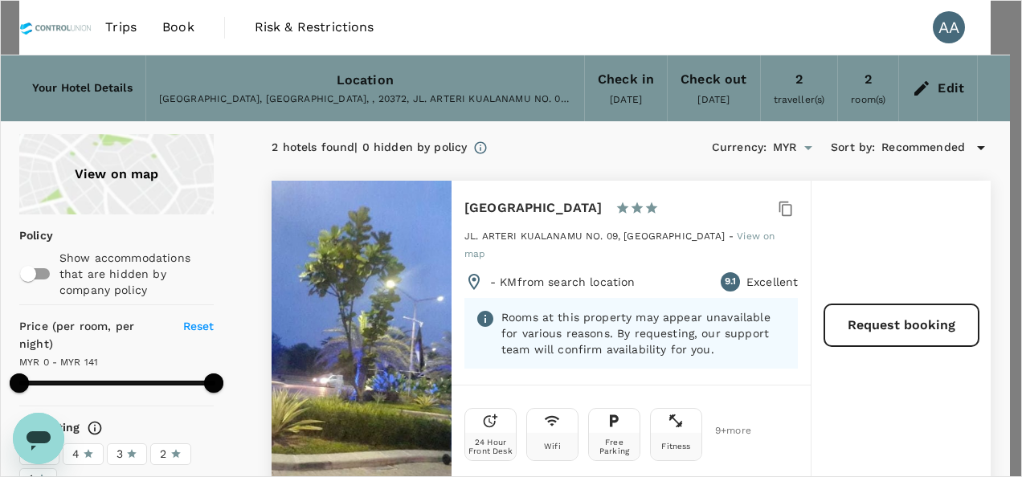
scroll to position [80, 0]
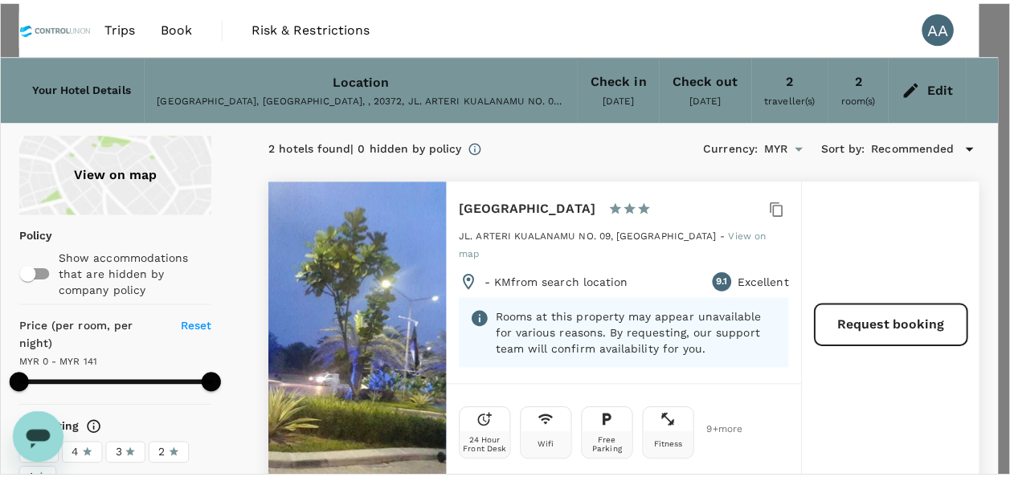
scroll to position [544, 0]
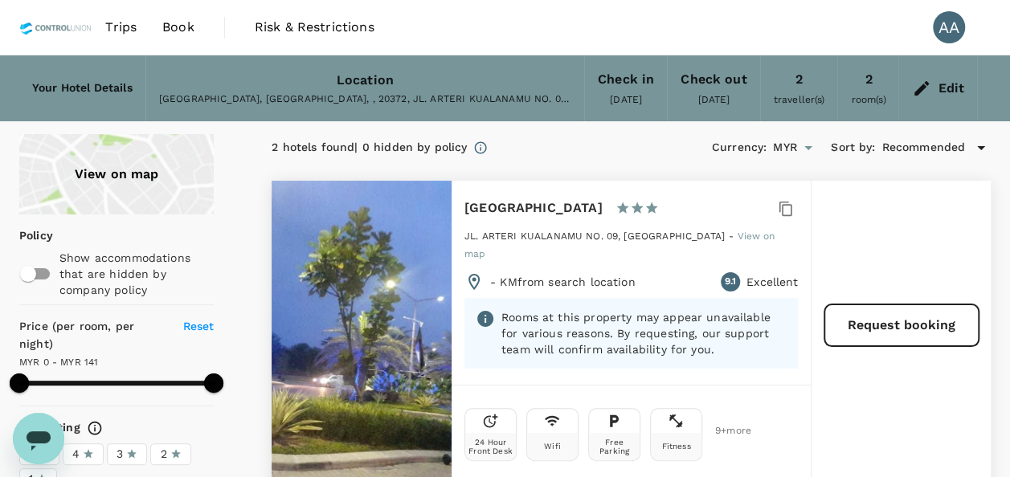
click at [44, 426] on icon "Open messaging window" at bounding box center [38, 438] width 29 height 29
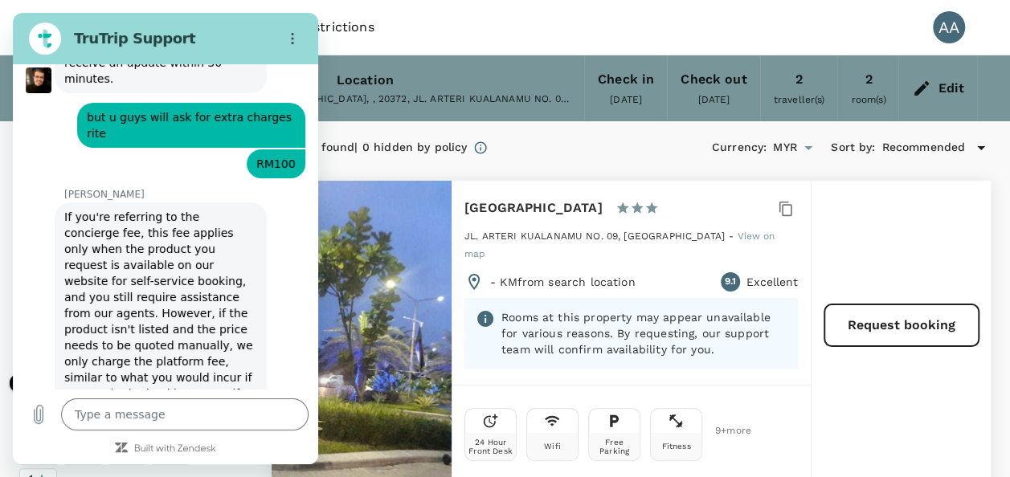
scroll to position [5891, 0]
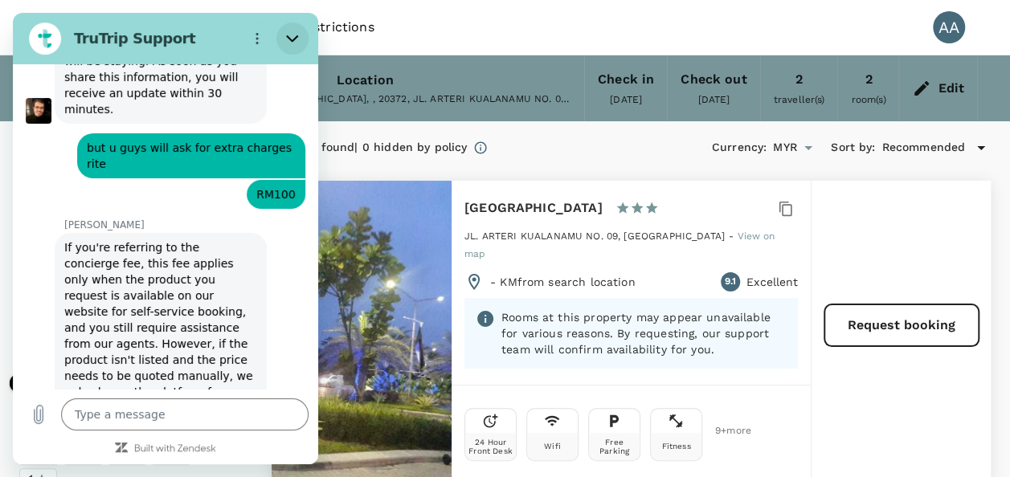
click at [299, 23] on button "Close" at bounding box center [292, 38] width 32 height 32
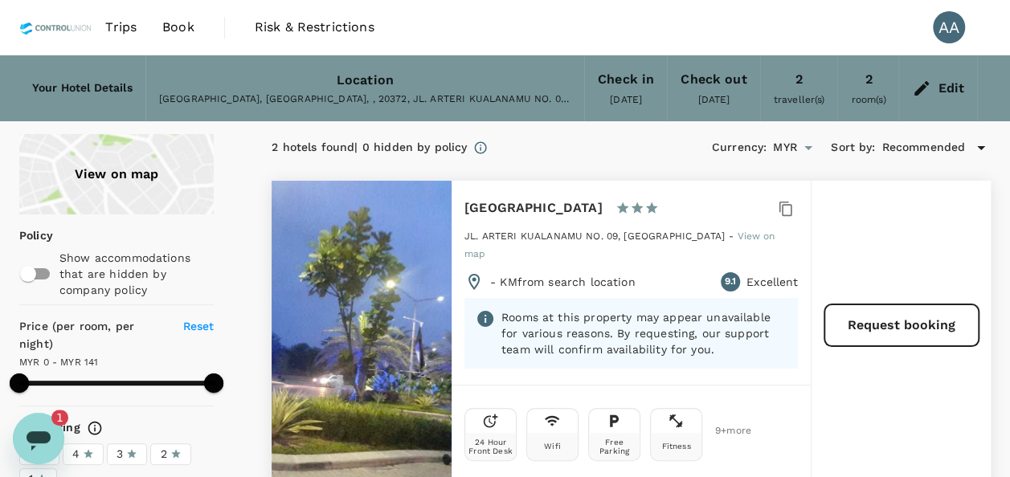
scroll to position [0, 0]
click at [40, 435] on icon "Open messaging window, 1 unread message" at bounding box center [39, 440] width 24 height 19
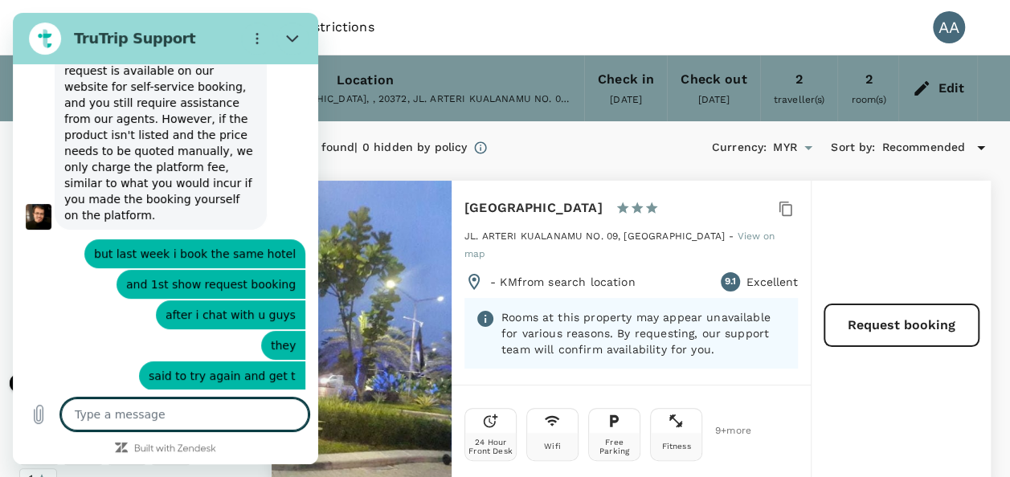
scroll to position [6211, 0]
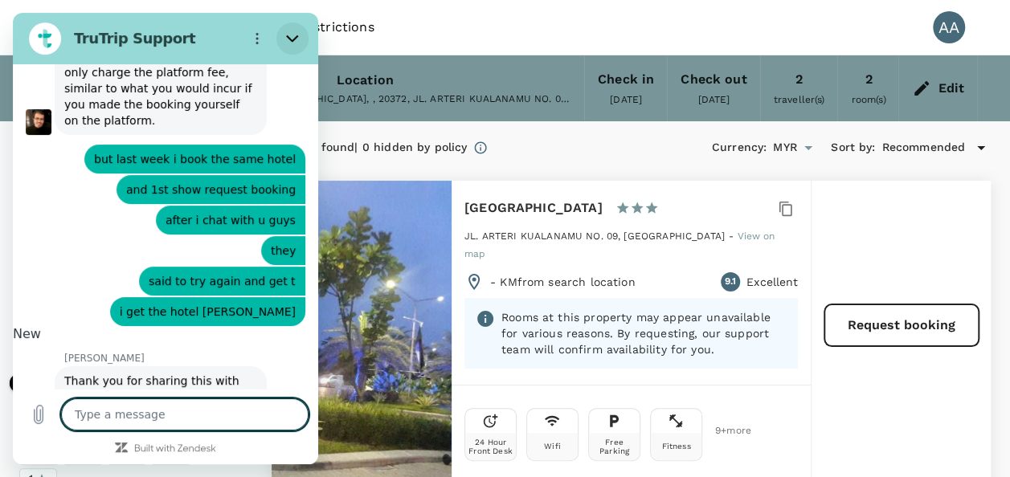
click at [297, 35] on icon "Close" at bounding box center [292, 38] width 13 height 13
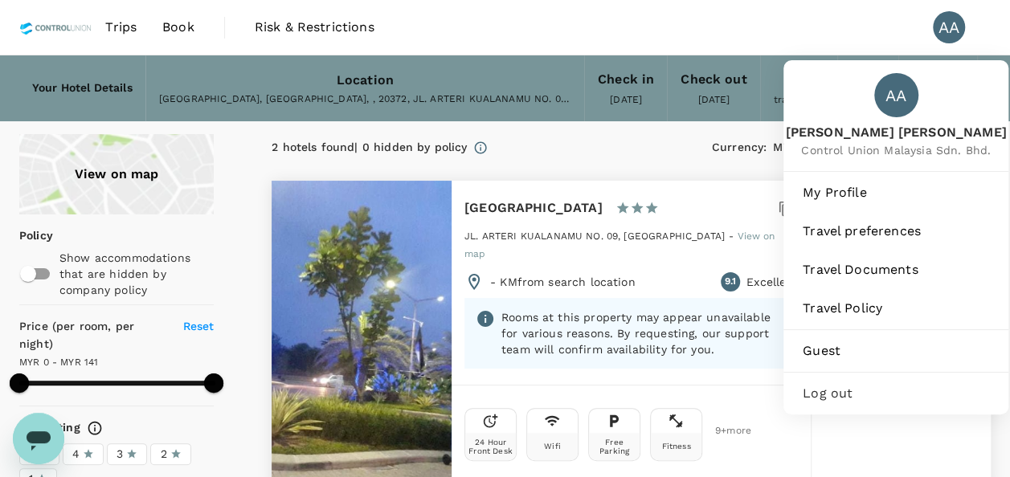
click at [950, 20] on div "AA" at bounding box center [949, 27] width 32 height 32
click at [831, 344] on span "Guest" at bounding box center [896, 350] width 186 height 19
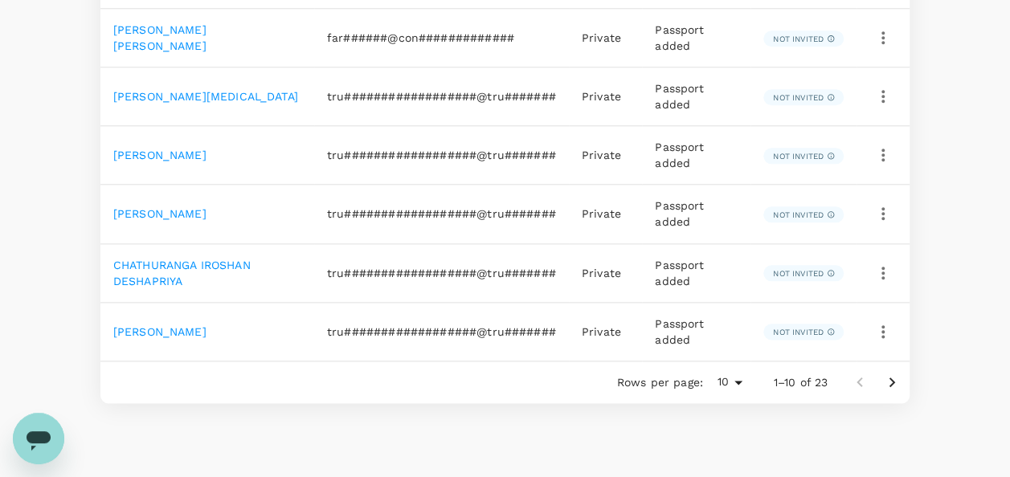
scroll to position [869, 0]
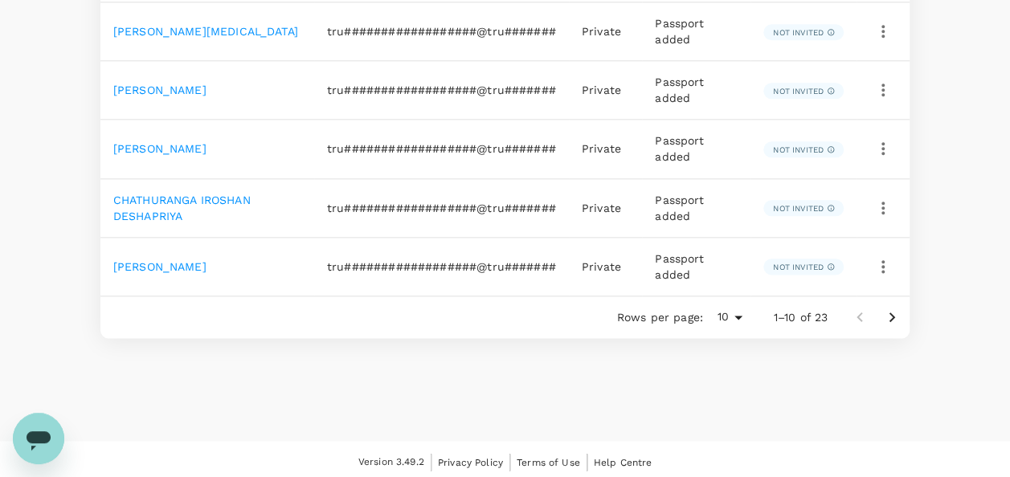
click at [884, 308] on icon "Go to next page" at bounding box center [891, 317] width 19 height 19
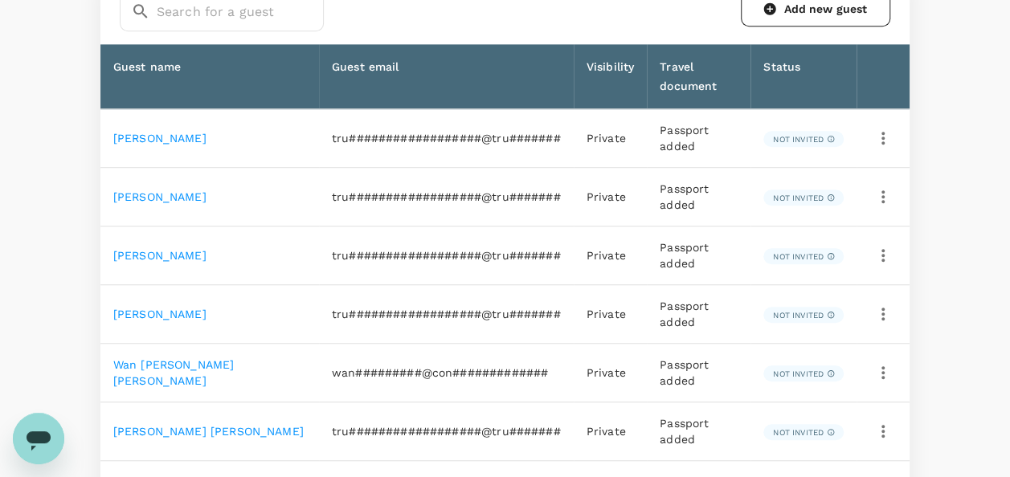
scroll to position [548, 0]
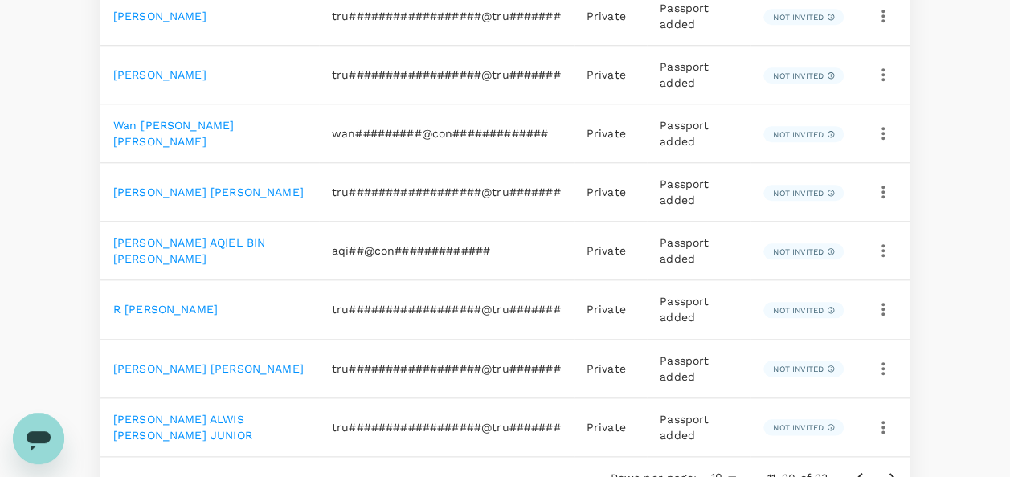
click at [174, 241] on link "[PERSON_NAME] AQIEL BIN [PERSON_NAME]" at bounding box center [189, 250] width 152 height 29
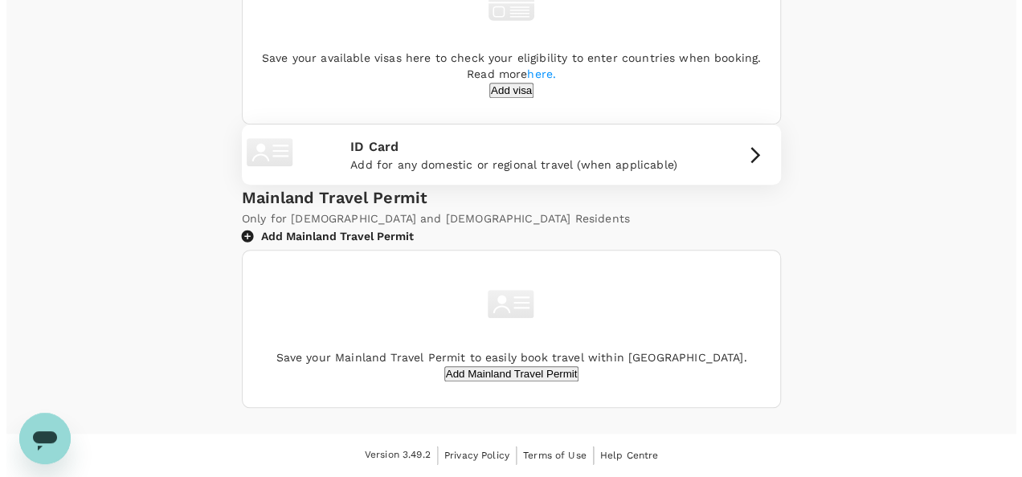
scroll to position [723, 0]
click at [485, 98] on button "Add visa" at bounding box center [505, 90] width 44 height 15
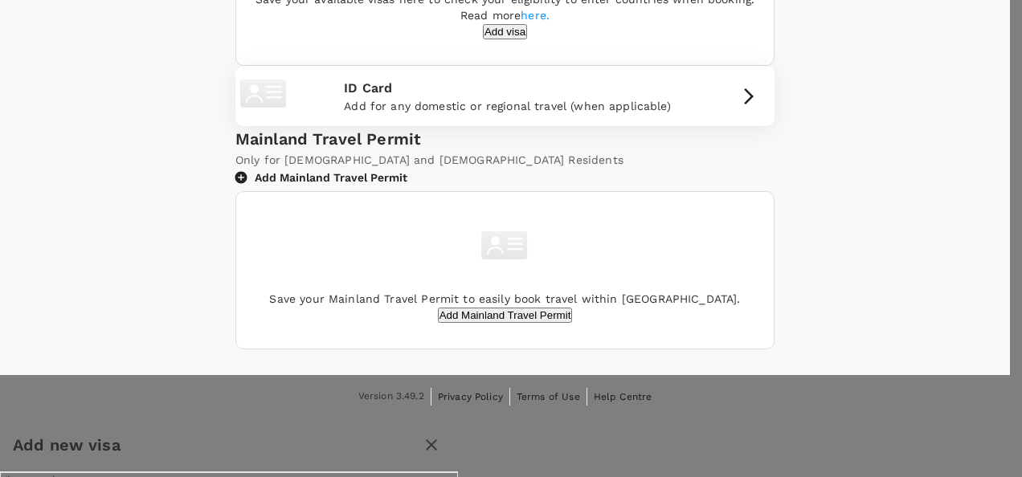
click at [659, 279] on body "Trips Book Risk & Restrictions AA Profile Settings My Profile Travel Preference…" at bounding box center [511, 432] width 1022 height 2311
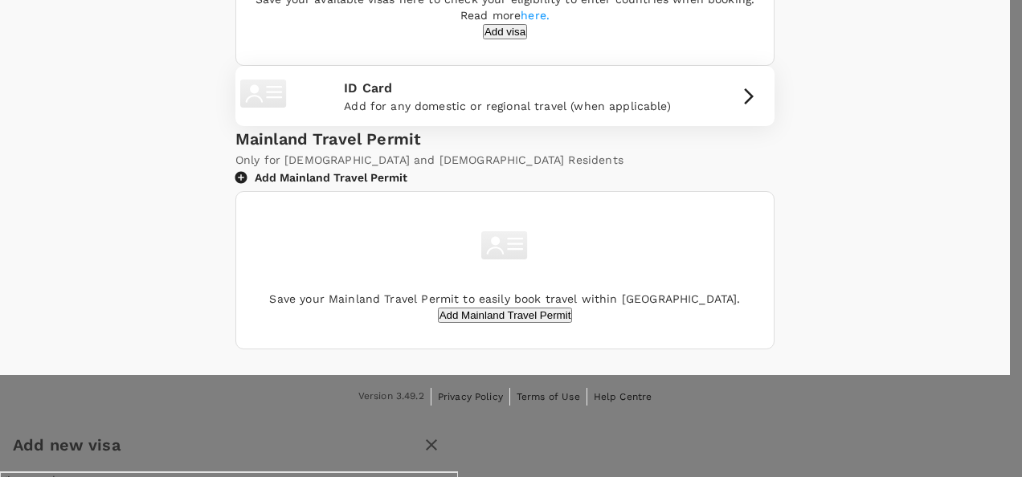
click at [321, 285] on div at bounding box center [511, 238] width 1022 height 477
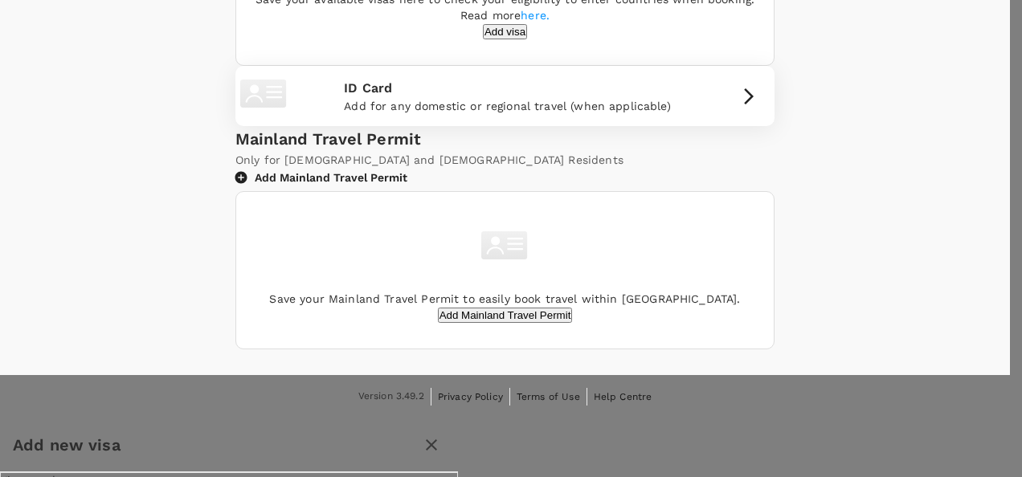
click at [699, 264] on body "Trips Book Risk & Restrictions AA Profile Settings My Profile Travel Preference…" at bounding box center [511, 432] width 1022 height 2311
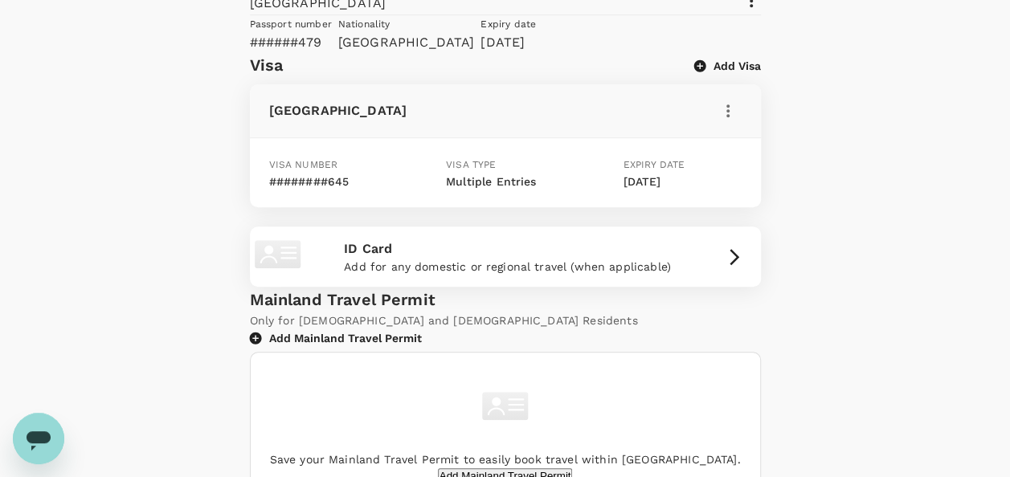
scroll to position [48, 0]
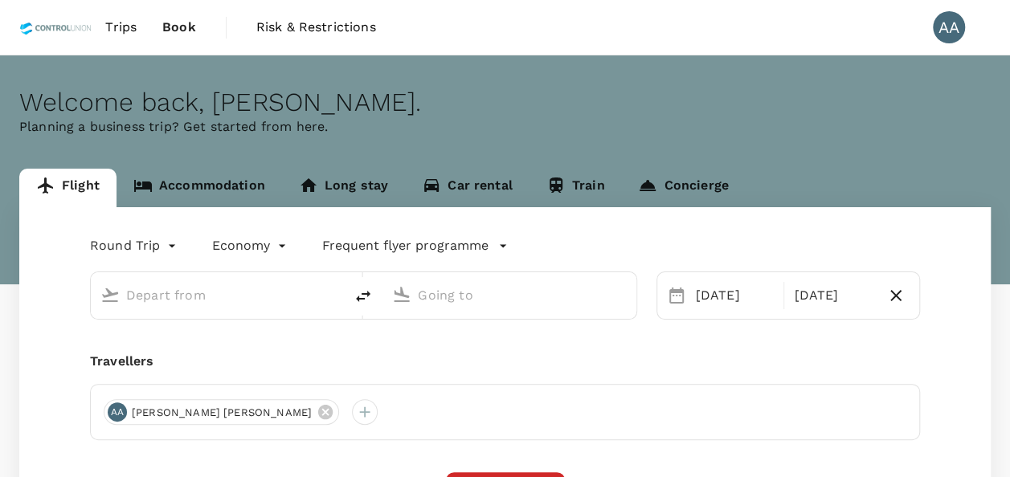
type input "[GEOGRAPHIC_DATA], [GEOGRAPHIC_DATA] (any)"
type input "[GEOGRAPHIC_DATA] Intl (KNO)"
type input "[GEOGRAPHIC_DATA], [GEOGRAPHIC_DATA] (any)"
type input "[GEOGRAPHIC_DATA] Intl (KNO)"
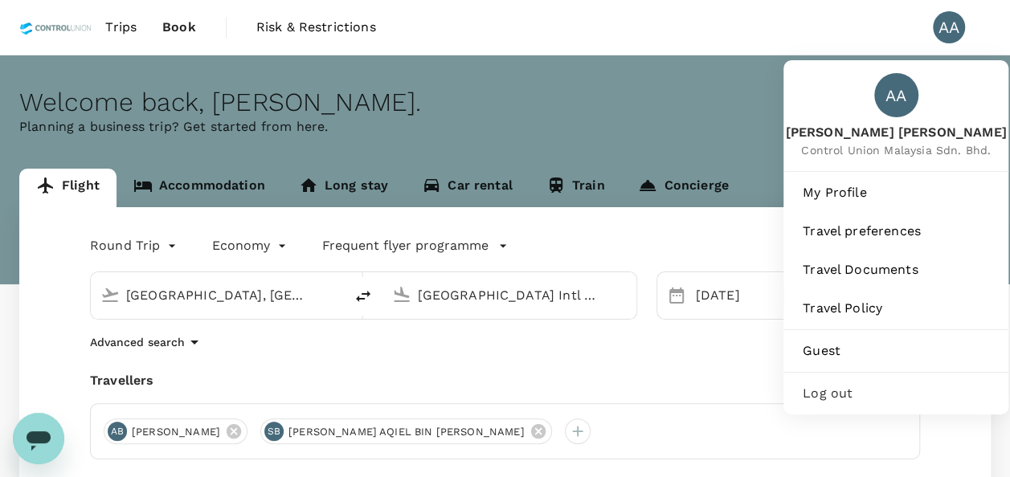
click at [949, 21] on div "AA" at bounding box center [949, 27] width 32 height 32
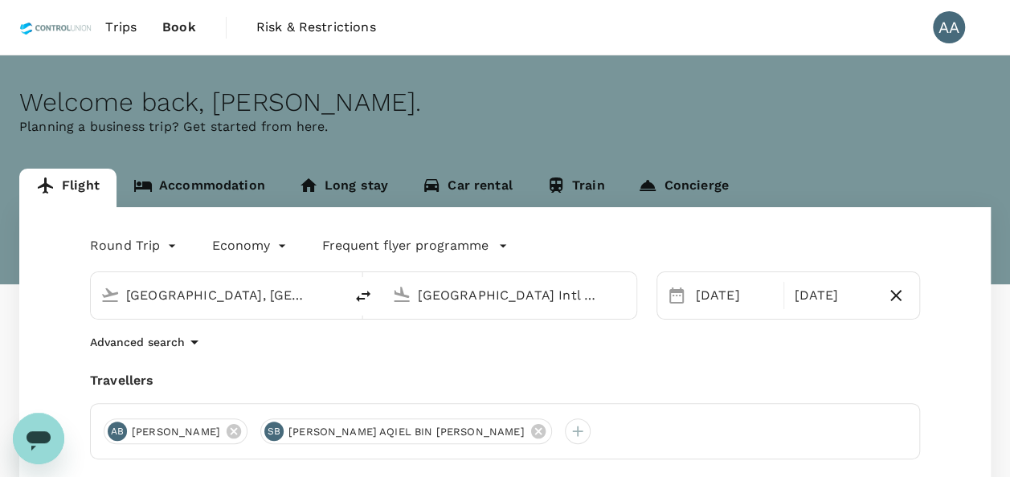
click at [949, 21] on div "AA" at bounding box center [949, 27] width 32 height 32
click at [113, 29] on span "Trips" at bounding box center [120, 27] width 31 height 19
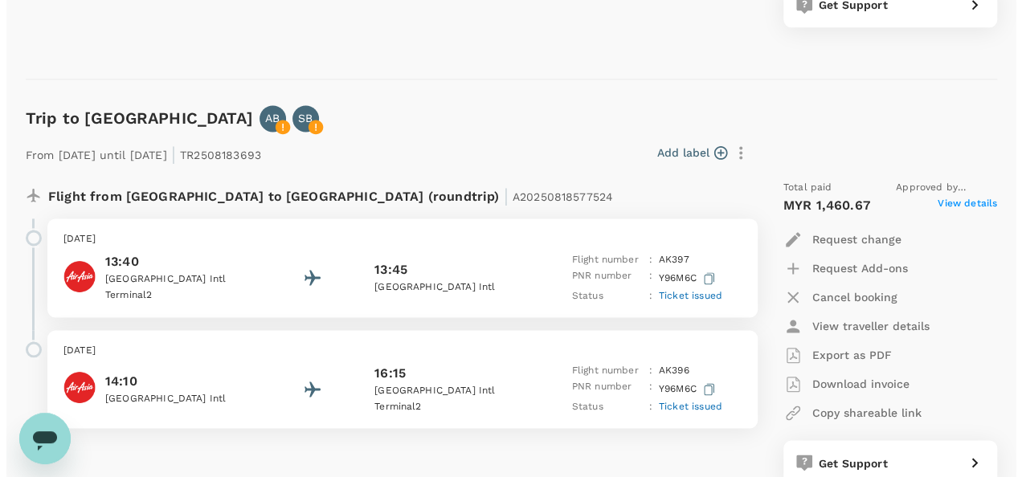
scroll to position [1125, 0]
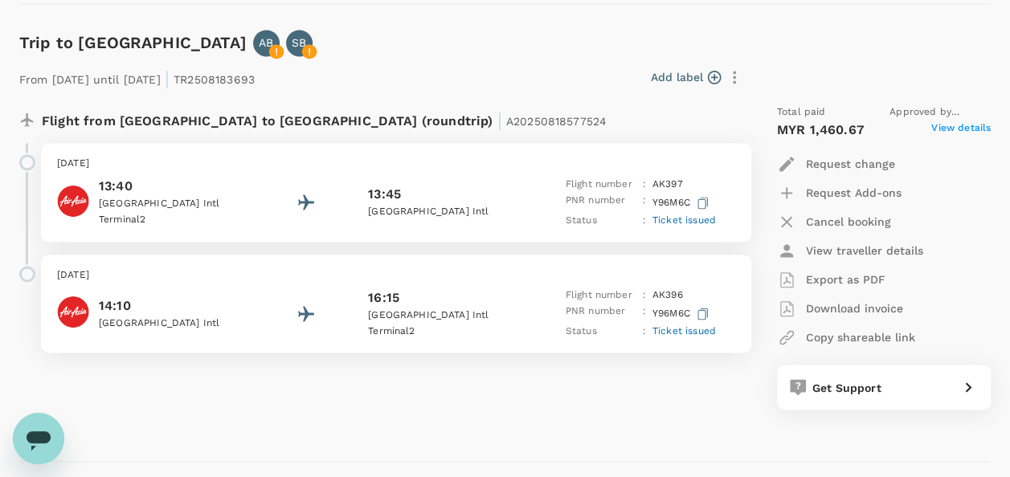
click at [873, 278] on p "Export as PDF" at bounding box center [846, 280] width 80 height 16
click at [860, 253] on p "View traveller details" at bounding box center [864, 251] width 117 height 16
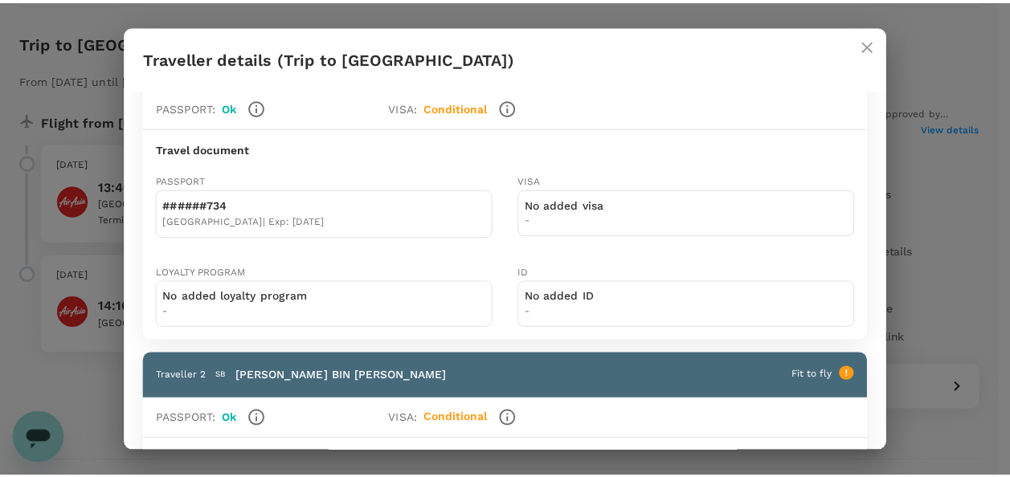
scroll to position [0, 0]
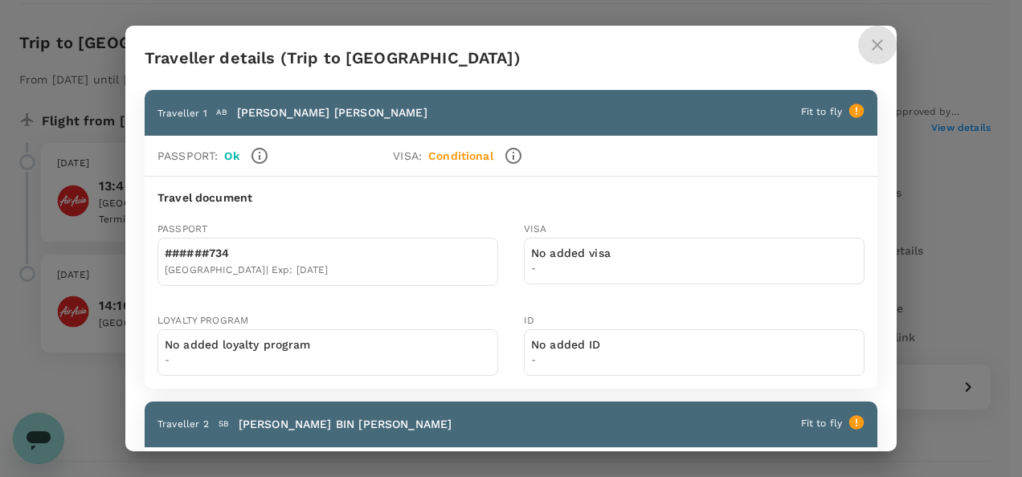
click at [881, 43] on icon "close" at bounding box center [877, 44] width 19 height 19
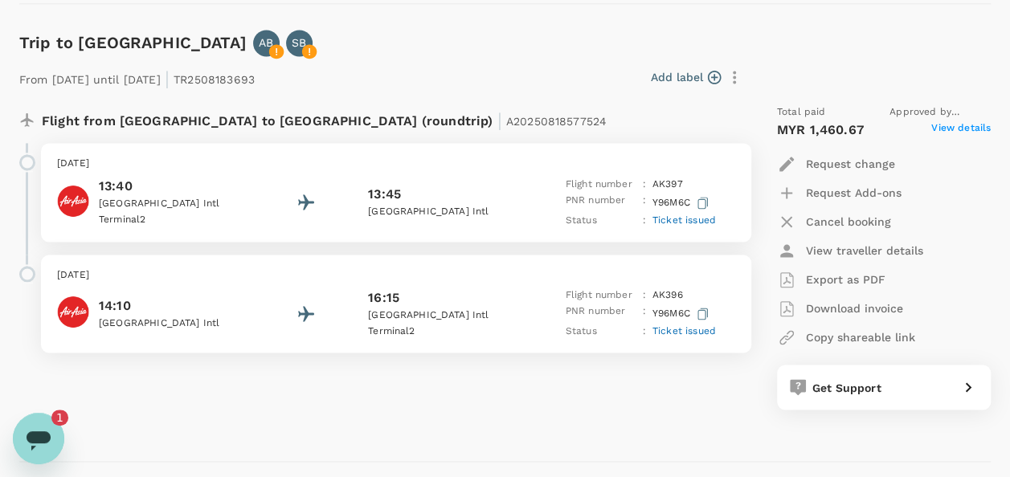
click at [34, 431] on icon "Open messaging window, 1 unread message" at bounding box center [39, 440] width 24 height 19
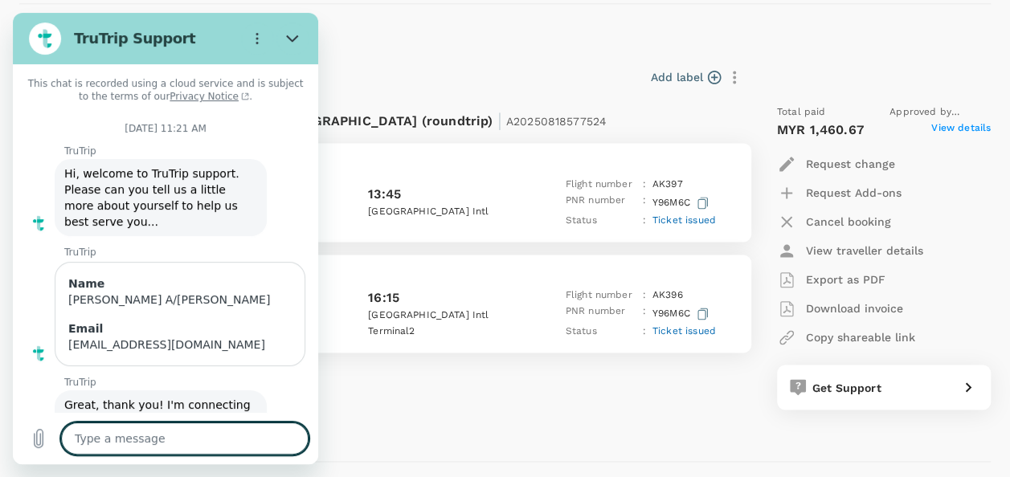
type textarea "x"
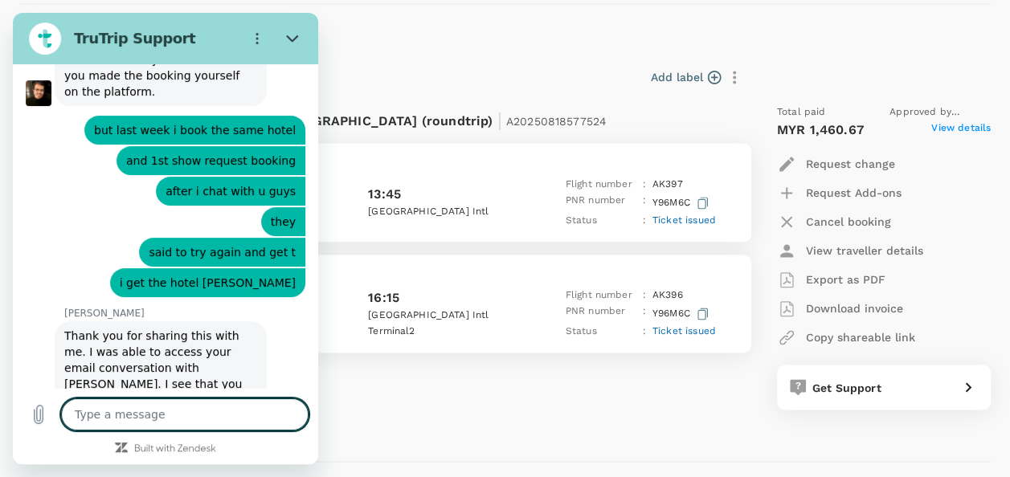
scroll to position [6264, 0]
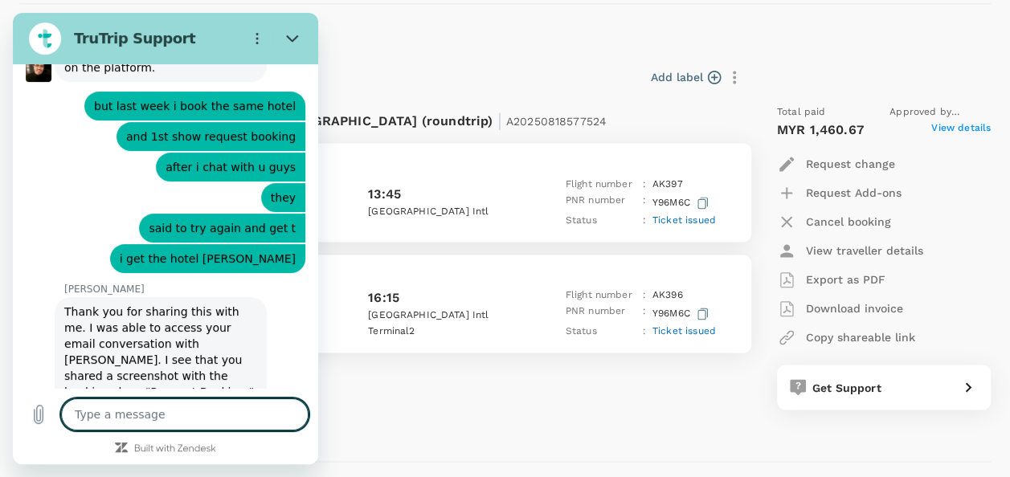
drag, startPoint x: 188, startPoint y: 416, endPoint x: 204, endPoint y: 414, distance: 16.3
click at [190, 415] on textarea at bounding box center [184, 415] width 247 height 32
type textarea "i"
type textarea "x"
type textarea "it"
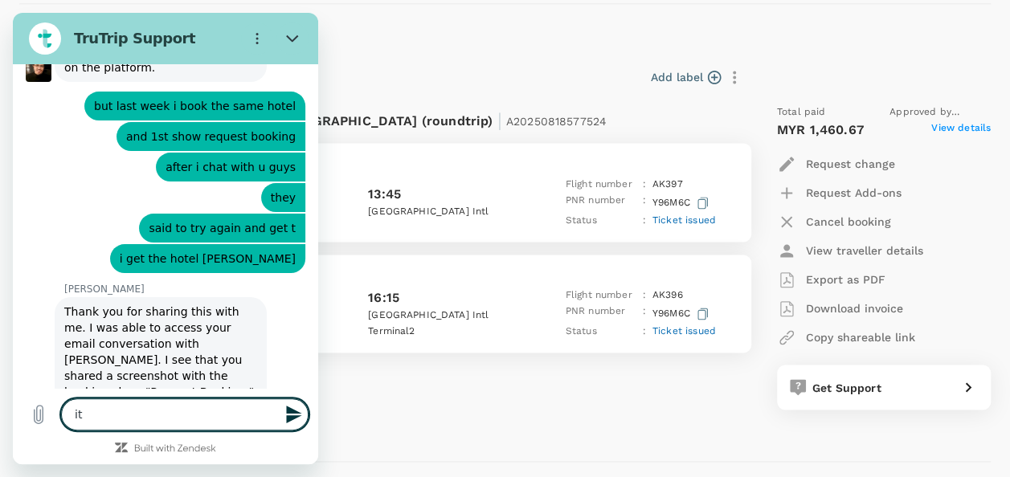
type textarea "x"
type textarea "its"
type textarea "x"
type textarea "its"
type textarea "x"
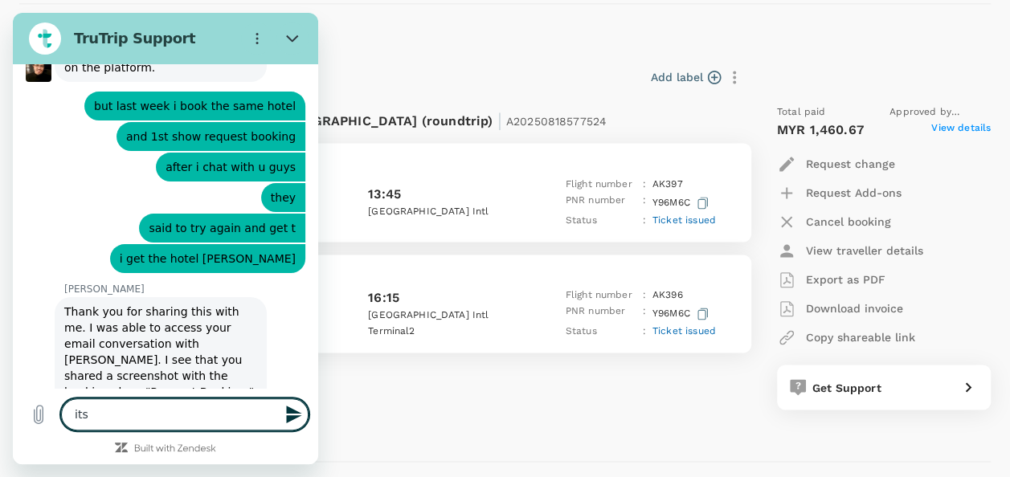
type textarea "its o"
type textarea "x"
type textarea "its ok"
type textarea "x"
type textarea "its ok"
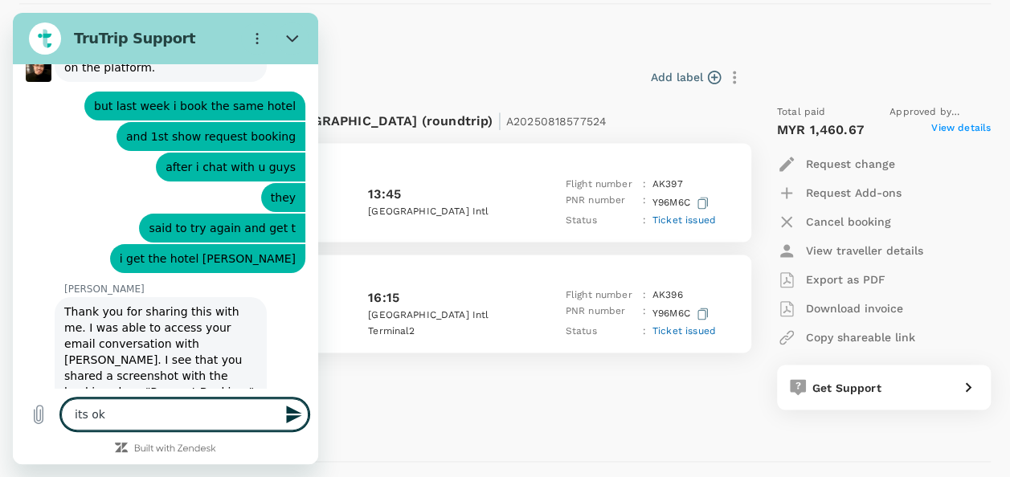
type textarea "x"
type textarea "its ok t"
type textarea "x"
type textarea "its ok th"
type textarea "x"
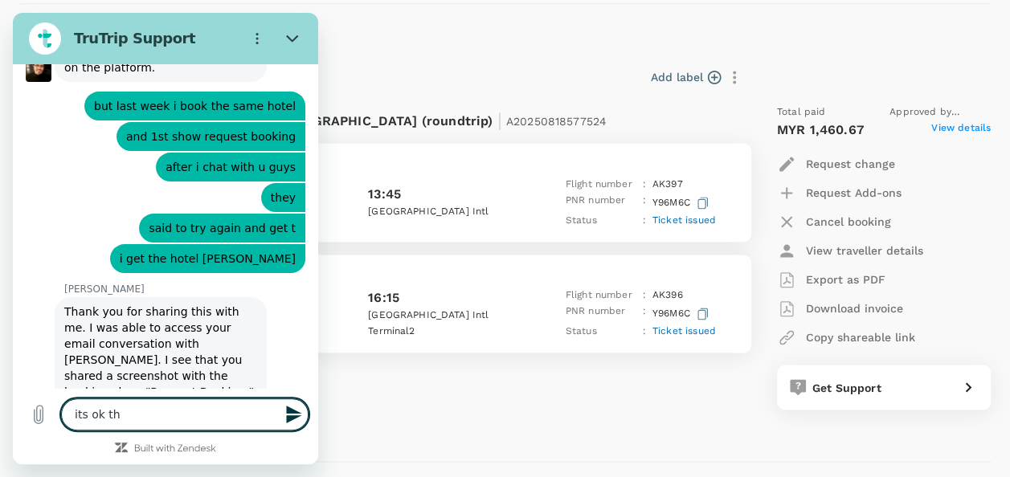
type textarea "its ok tha"
type textarea "x"
type textarea "its ok than"
type textarea "x"
type textarea "its ok thank"
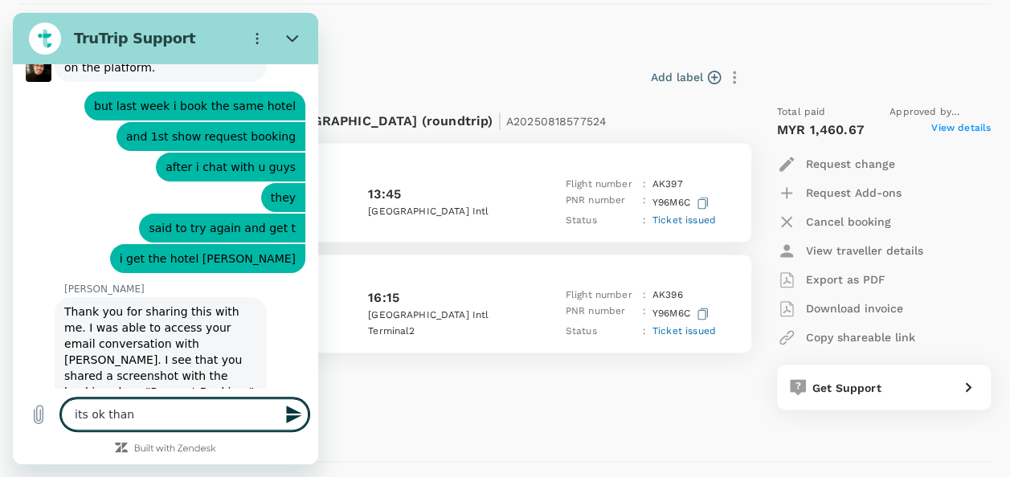
type textarea "x"
type textarea "its ok thanks"
type textarea "x"
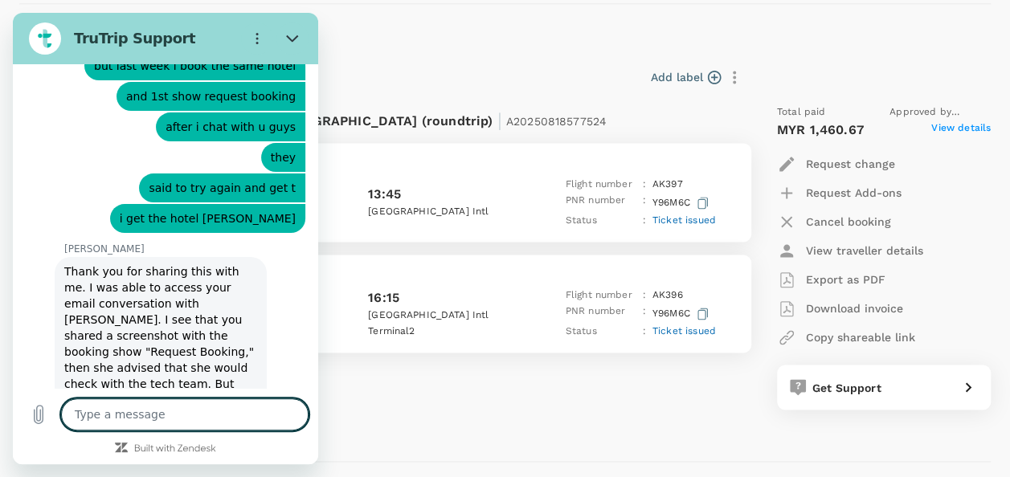
scroll to position [6303, 0]
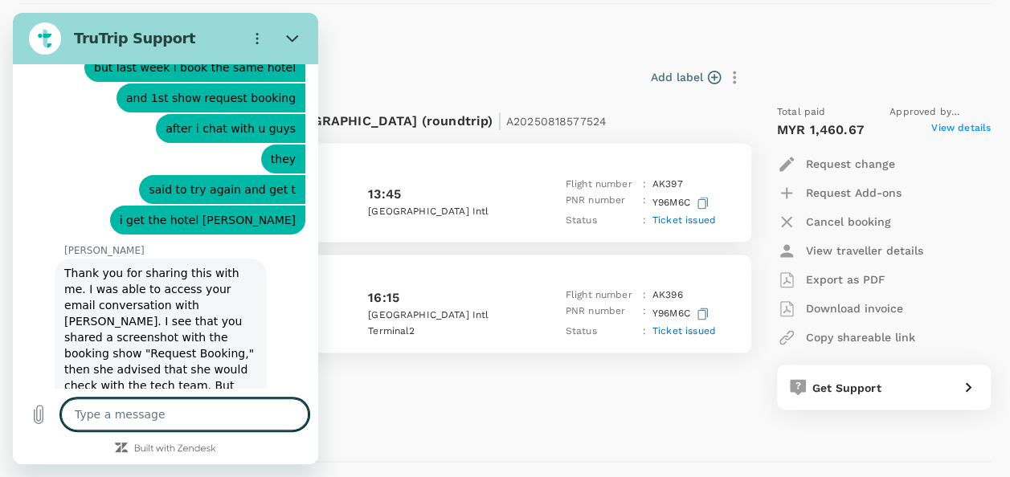
click at [276, 28] on div at bounding box center [272, 38] width 74 height 32
click at [280, 33] on button "Close" at bounding box center [292, 38] width 32 height 32
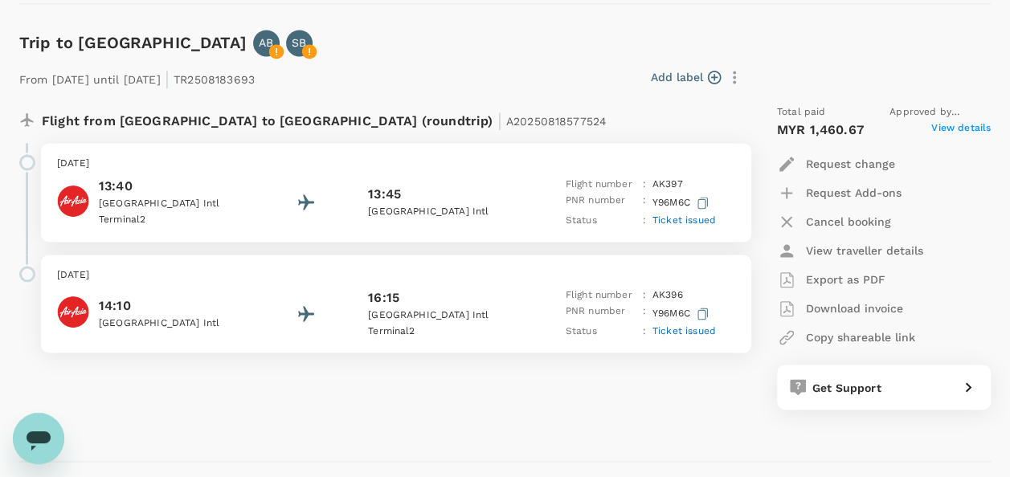
scroll to position [6304, 0]
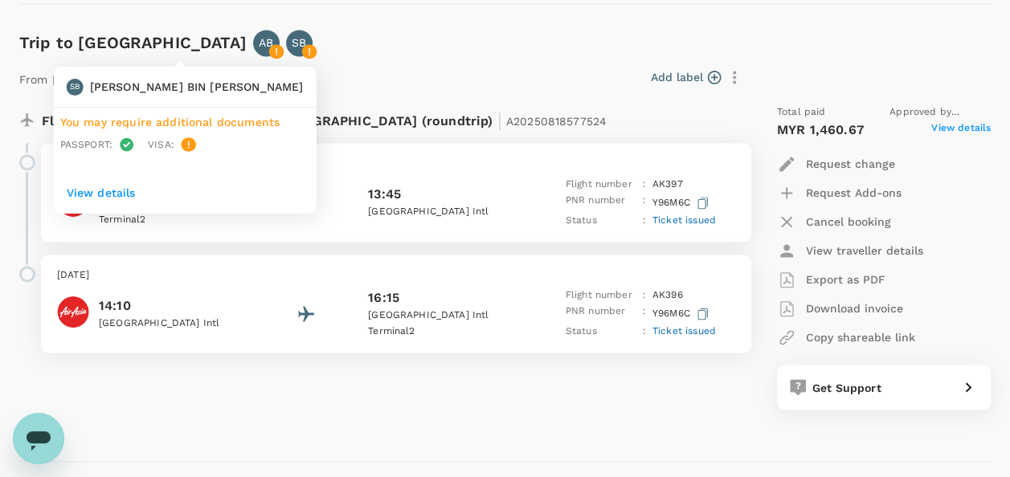
click at [309, 48] on icon at bounding box center [310, 50] width 2 height 7
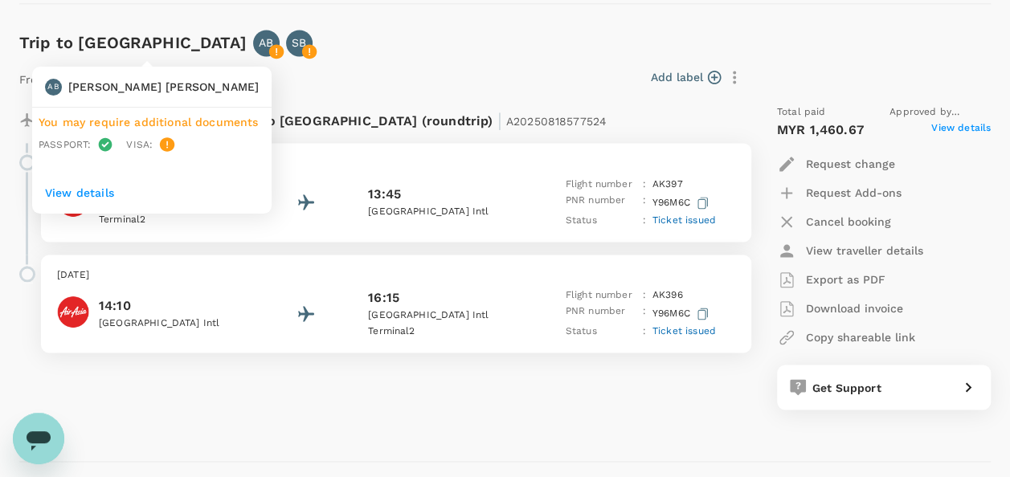
click at [269, 48] on icon at bounding box center [276, 51] width 14 height 14
click at [92, 186] on p "View details" at bounding box center [152, 193] width 214 height 16
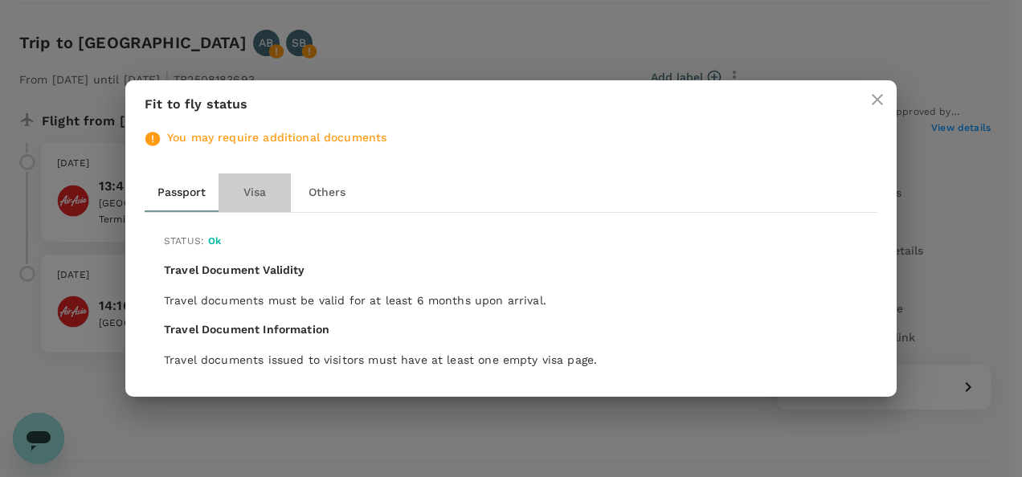
click at [251, 186] on button "Visa" at bounding box center [255, 193] width 72 height 39
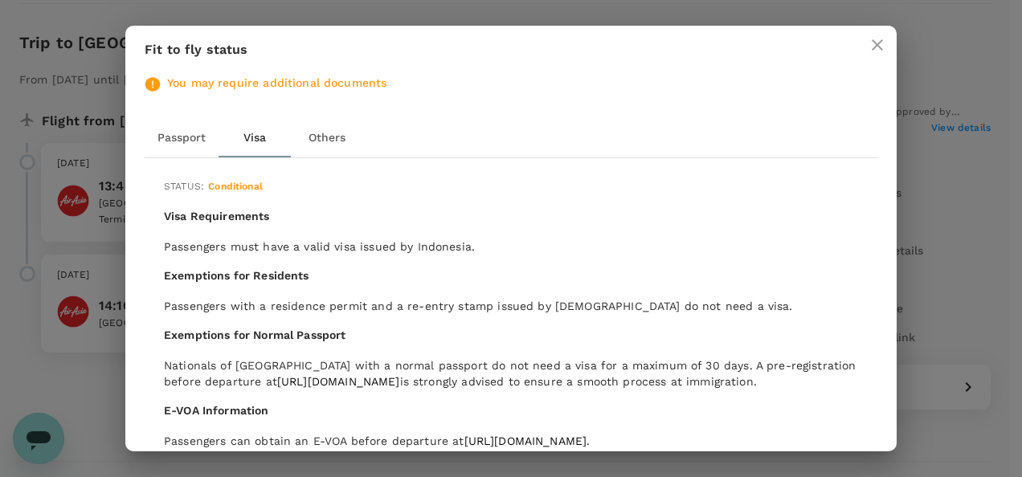
click at [331, 129] on button "Others" at bounding box center [327, 138] width 72 height 39
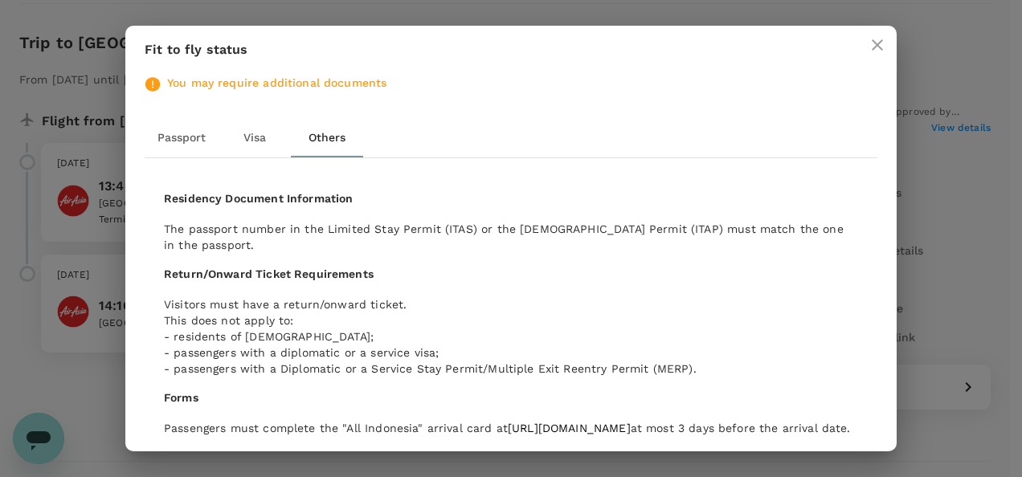
click at [90, 382] on div "Fit to fly status You may require additional documents Passport Visa Others Res…" at bounding box center [511, 238] width 1022 height 477
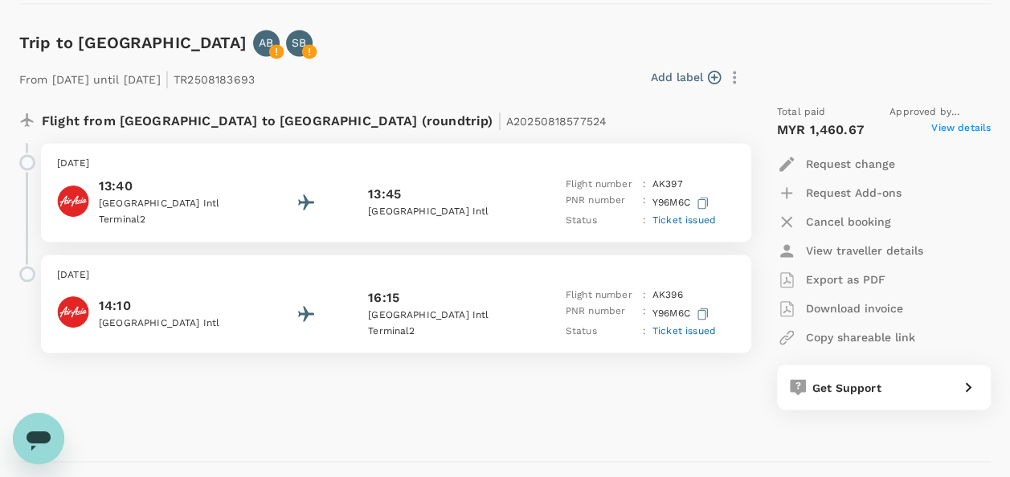
click at [241, 76] on p "From [DATE] until [DATE] | TR2508183693" at bounding box center [136, 77] width 235 height 29
drag, startPoint x: 344, startPoint y: 121, endPoint x: 462, endPoint y: 125, distance: 118.2
click at [462, 125] on div "Flight from [GEOGRAPHIC_DATA] to [GEOGRAPHIC_DATA] (roundtrip) | A20250818577524" at bounding box center [344, 118] width 604 height 29
drag, startPoint x: 462, startPoint y: 125, endPoint x: 427, endPoint y: 124, distance: 34.6
copy span "A20250818577524"
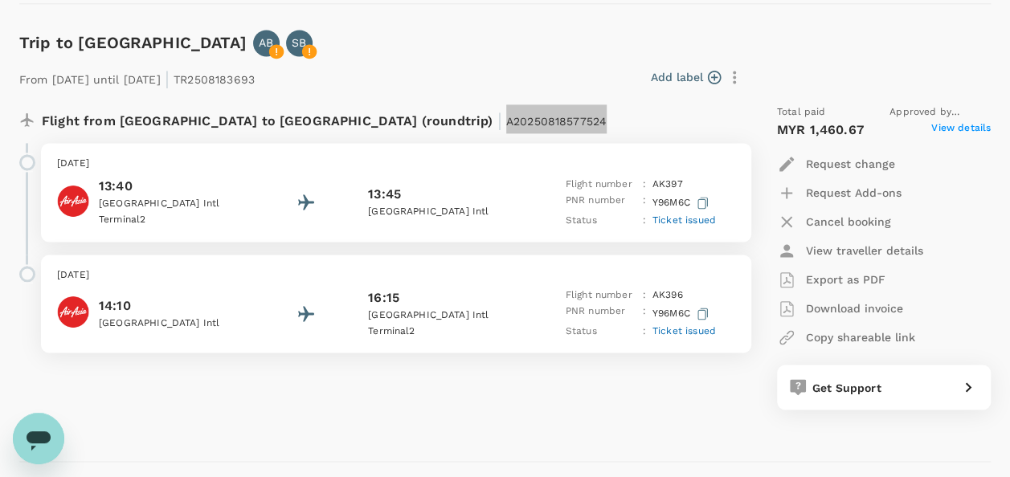
drag, startPoint x: 38, startPoint y: 424, endPoint x: 100, endPoint y: 807, distance: 387.6
click at [38, 424] on div "Open messaging window" at bounding box center [38, 439] width 48 height 48
type textarea "x"
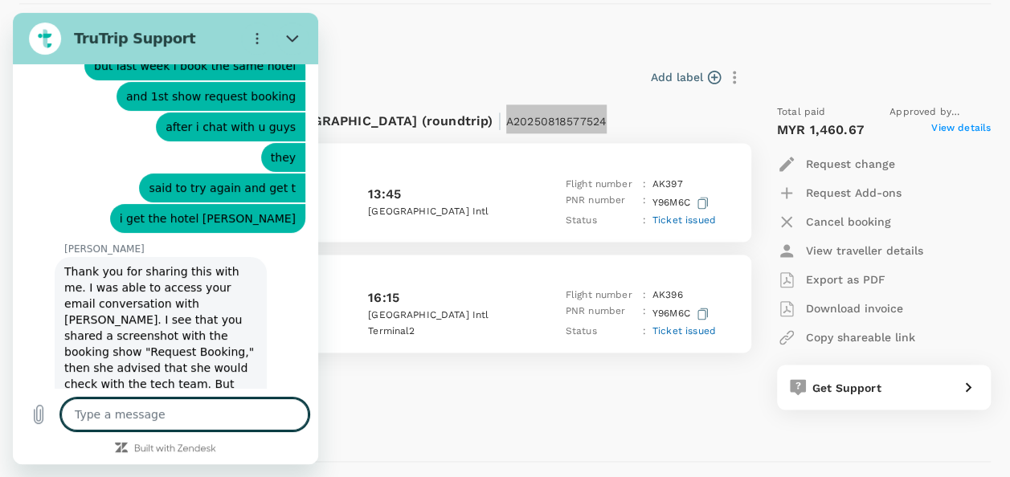
scroll to position [6285, 0]
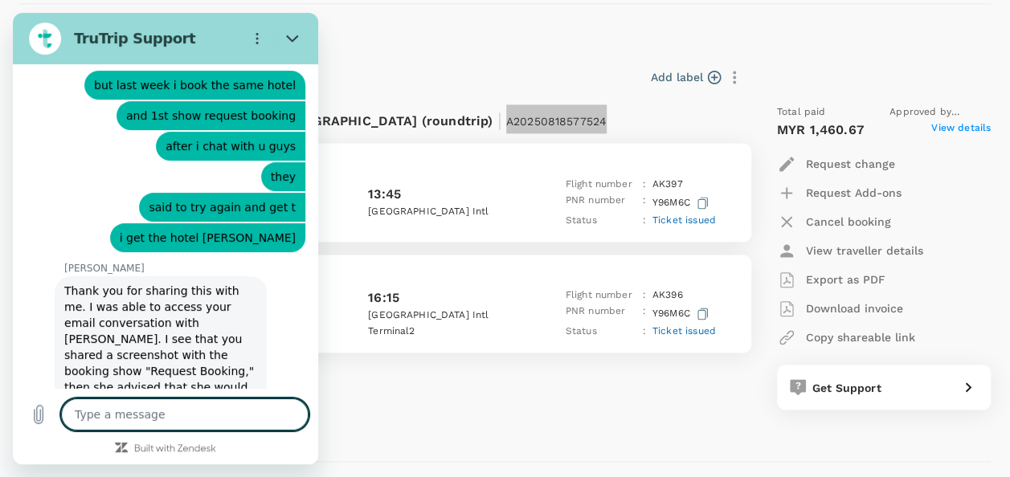
click at [188, 427] on textarea at bounding box center [184, 415] width 247 height 32
type textarea "A20250818577524"
type textarea "x"
type textarea "A20250818577524"
type textarea "x"
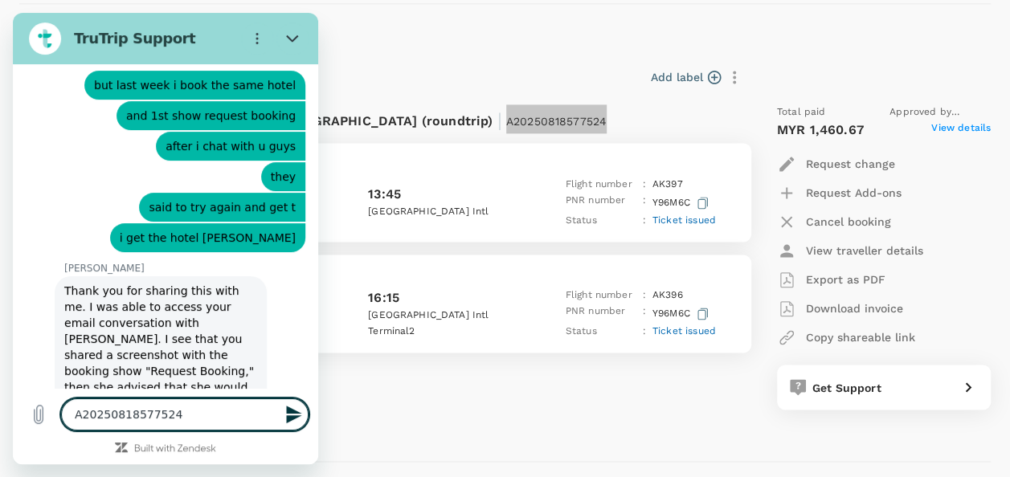
type textarea "A20250818577524 -"
type textarea "x"
type textarea "A20250818577524 -"
type textarea "x"
type textarea "A20250818577524 - f"
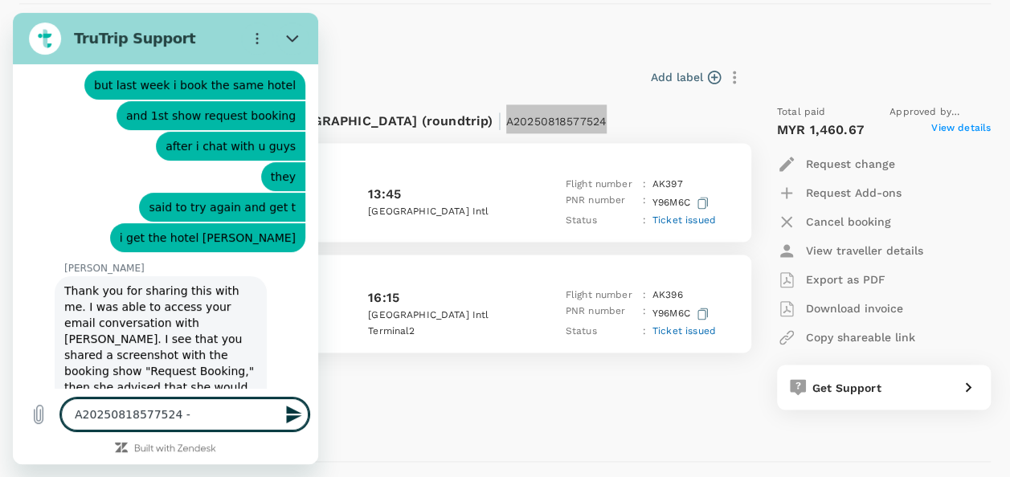
type textarea "x"
type textarea "A20250818577524 - fo"
type textarea "x"
type textarea "A20250818577524 - for"
type textarea "x"
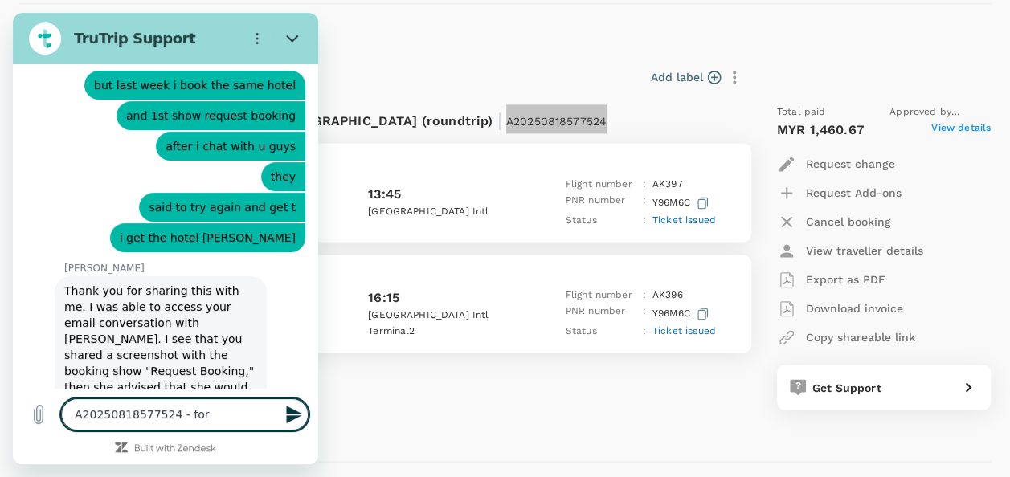
type textarea "A20250818577524 - for"
type textarea "x"
type textarea "A20250818577524 - for t"
type textarea "x"
type textarea "A20250818577524 - for th"
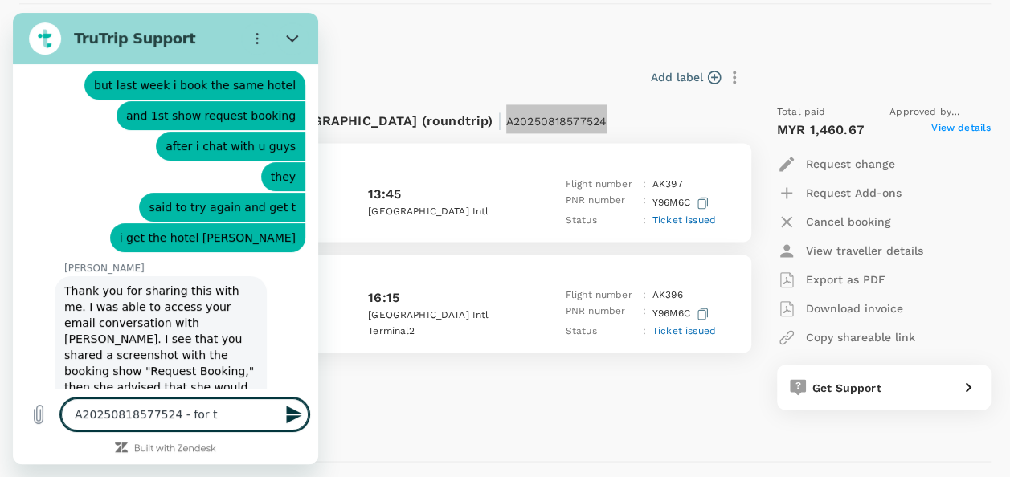
type textarea "x"
type textarea "A20250818577524 - for thi"
type textarea "x"
type textarea "A20250818577524 - for this"
type textarea "x"
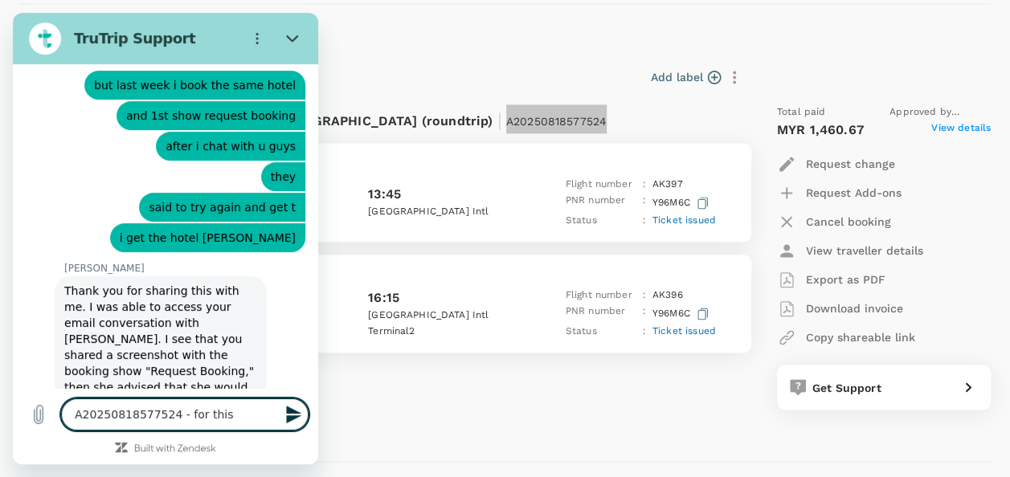
type textarea "A20250818577524 - for this"
type textarea "x"
type textarea "A20250818577524 - for this b"
type textarea "x"
type textarea "A20250818577524 - for this bo"
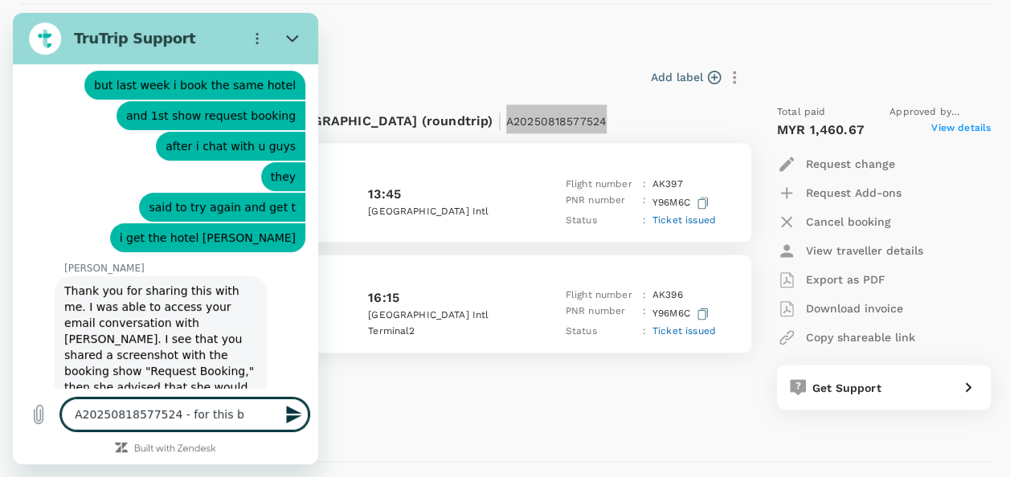
type textarea "x"
type textarea "A20250818577524 - for this boo"
type textarea "x"
type textarea "A20250818577524 - for this book"
type textarea "x"
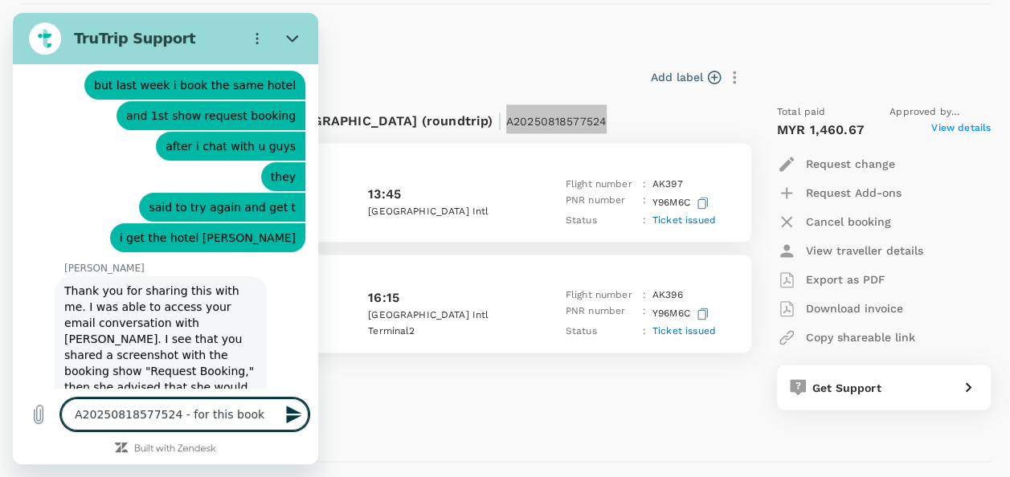
type textarea "A20250818577524 - for this booki"
type textarea "x"
type textarea "A20250818577524 - for this bookin"
type textarea "x"
type textarea "A20250818577524 - for this booking"
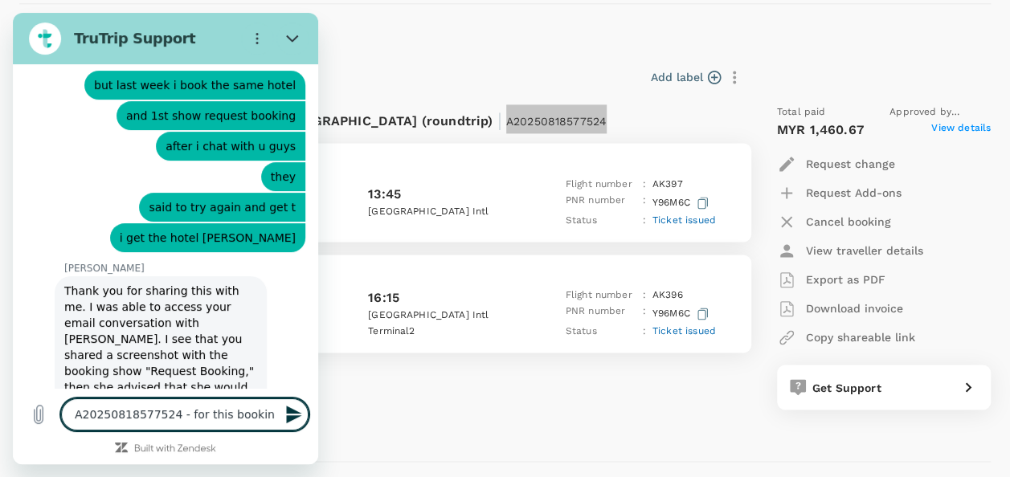
type textarea "x"
type textarea "A20250818577524 - for this booking"
type textarea "x"
type textarea "A20250818577524 - for this booking"
type textarea "x"
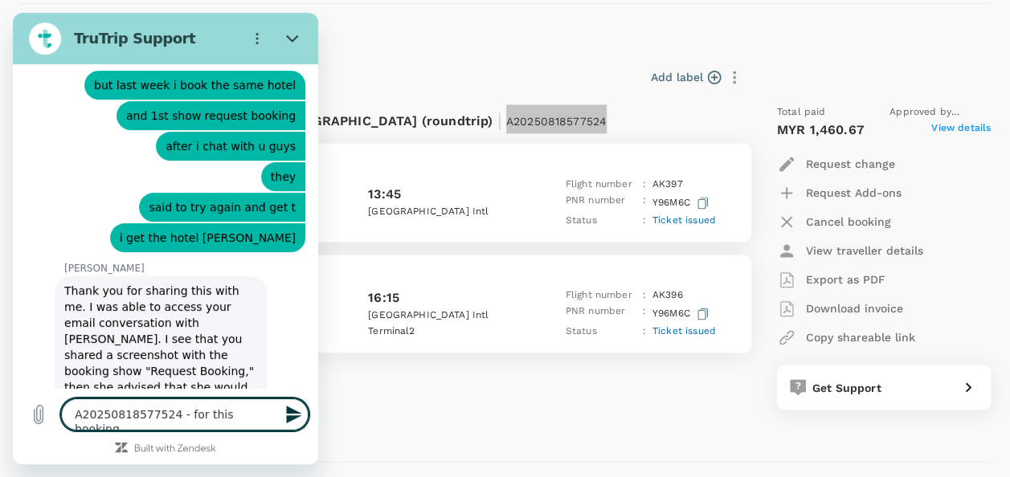
type textarea "A20250818577524 - for this booking"
type textarea "x"
type textarea "A20250818577524 - for this booking i"
type textarea "x"
type textarea "A20250818577524 - for this booking i"
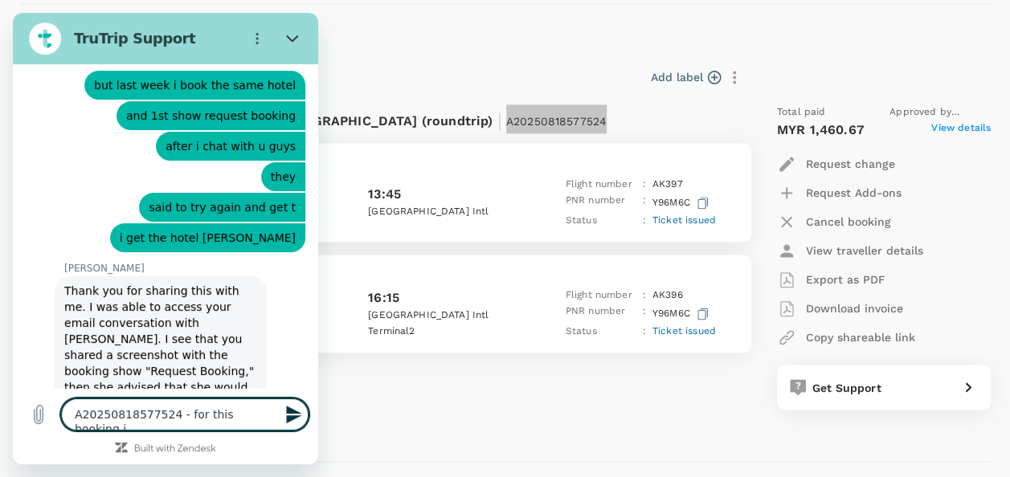
type textarea "x"
type textarea "A20250818577524 - for this booking i n"
type textarea "x"
type textarea "A20250818577524 - for this booking i ne"
type textarea "x"
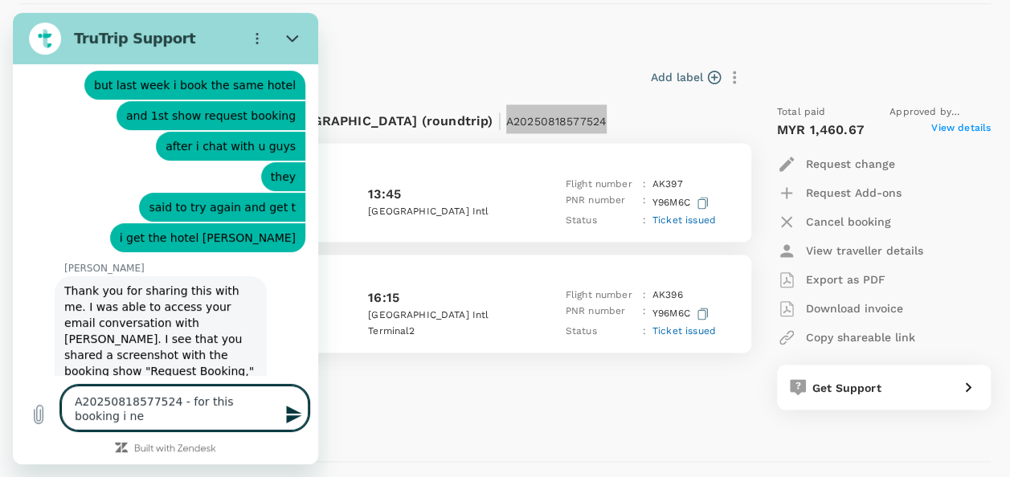
scroll to position [6298, 0]
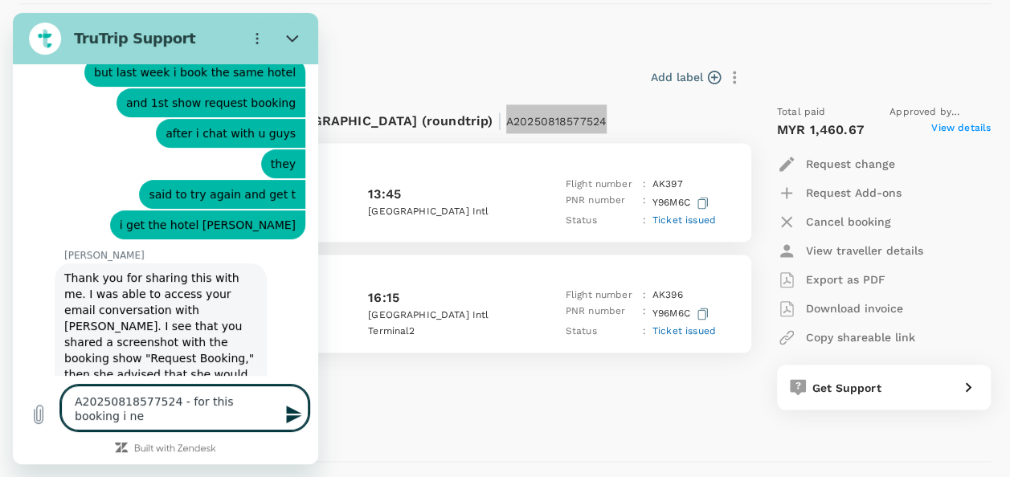
type textarea "A20250818577524 - for this booking i nee"
type textarea "x"
type textarea "A20250818577524 - for this booking i need"
type textarea "x"
type textarea "A20250818577524 - for this booking i need"
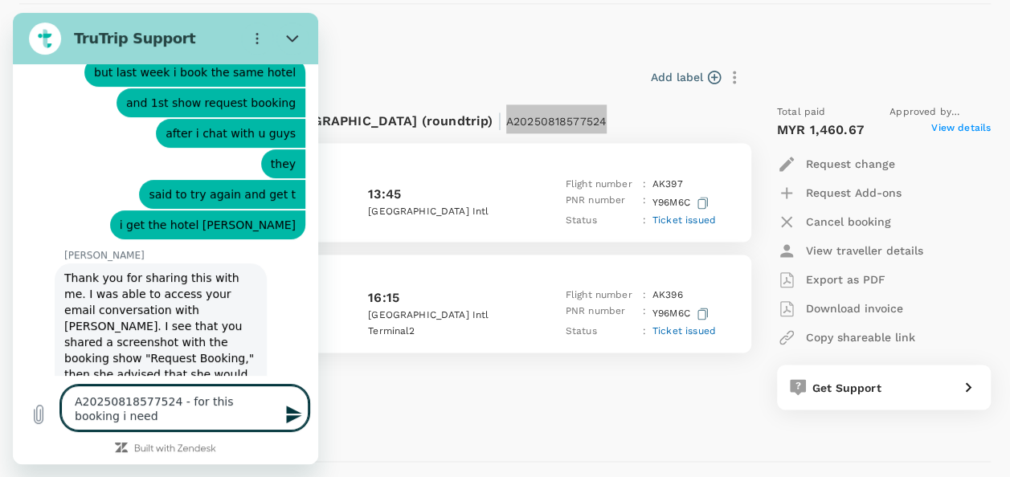
type textarea "x"
type textarea "A20250818577524 - for this booking i need t"
type textarea "x"
type textarea "A20250818577524 - for this booking i need to"
type textarea "x"
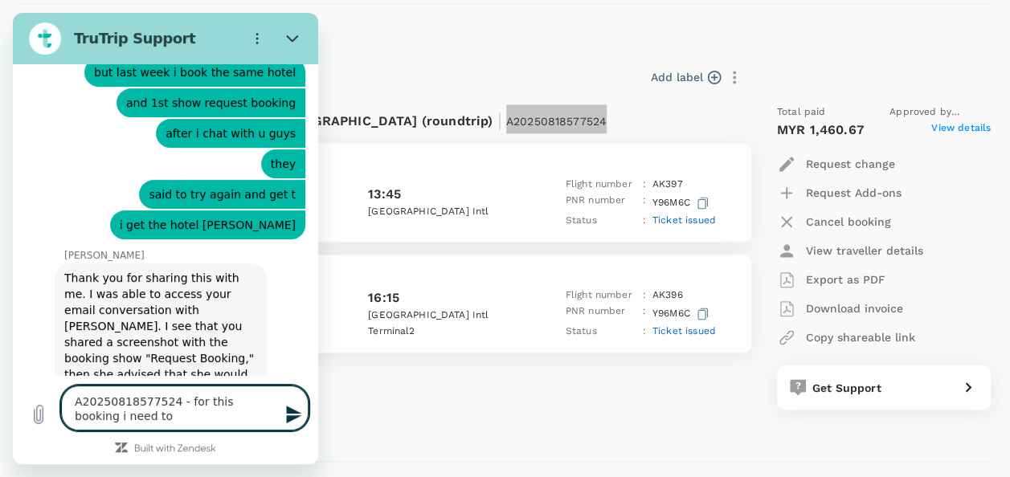
type textarea "A20250818577524 - for this booking i need to"
type textarea "x"
type textarea "A20250818577524 - for this booking i need to a"
type textarea "x"
type textarea "A20250818577524 - for this booking i need to ad"
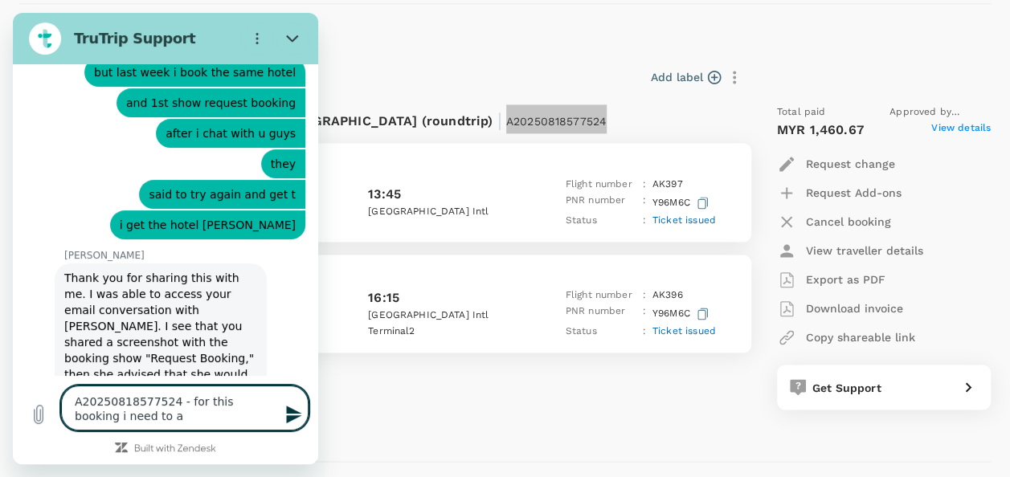
type textarea "x"
type textarea "A20250818577524 - for this booking i need to add"
type textarea "x"
type textarea "A20250818577524 - for this booking i need to add"
type textarea "x"
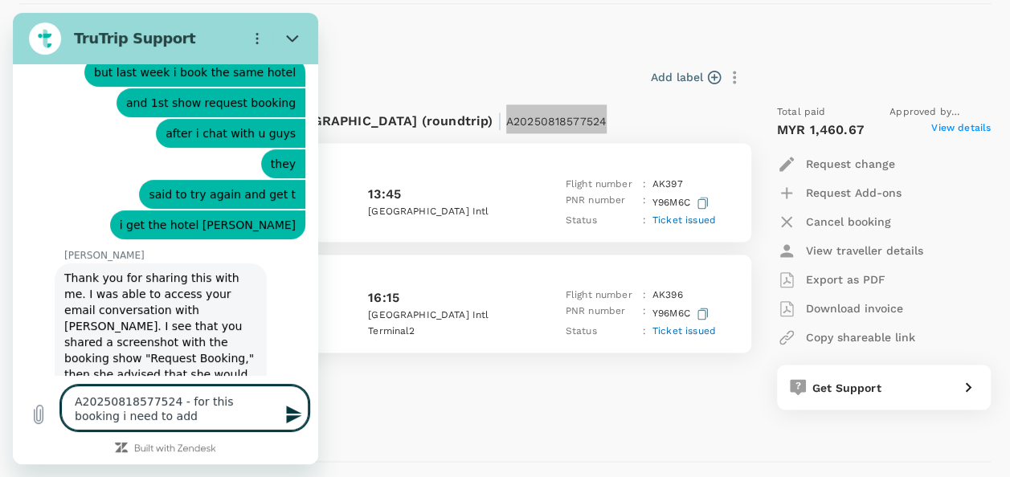
type textarea "A20250818577524 - for this booking i need to add t"
type textarea "x"
type textarea "A20250818577524 - for this booking i need to add th"
type textarea "x"
type textarea "A20250818577524 - for this booking i need to add the"
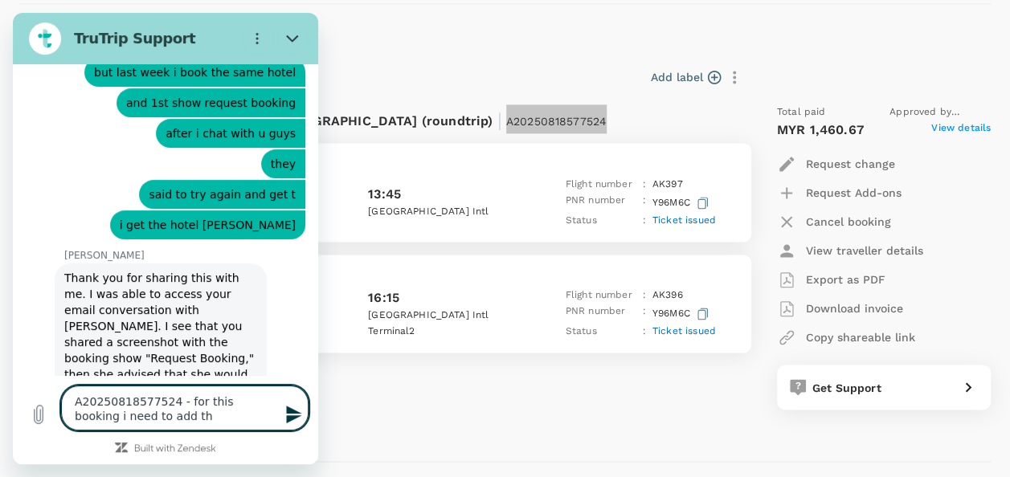
type textarea "x"
type textarea "A20250818577524 - for this booking i need to add the"
type textarea "x"
type textarea "A20250818577524 - for this booking i need to add the p"
type textarea "x"
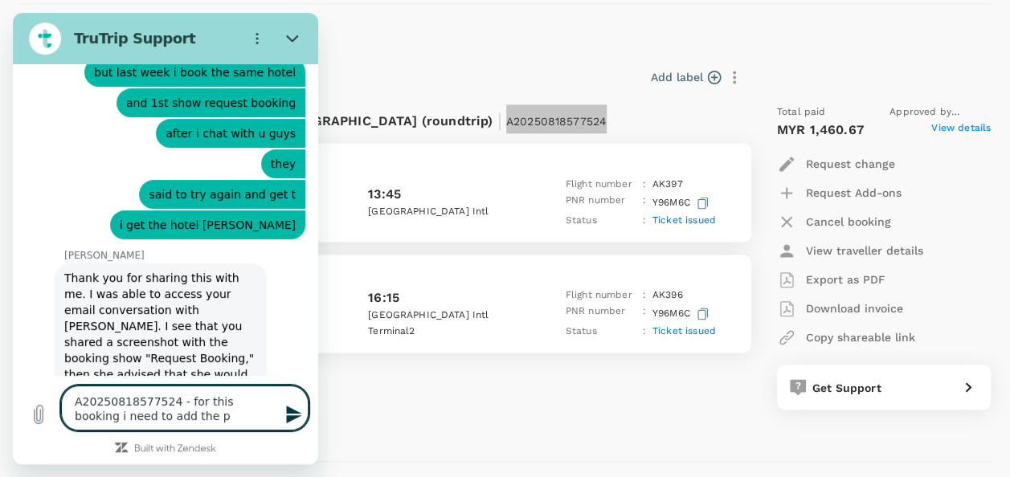
type textarea "A20250818577524 - for this booking i need to add the"
type textarea "x"
type textarea "A20250818577524 - for this booking i need to add the v"
type textarea "x"
type textarea "A20250818577524 - for this booking i need to add the vi"
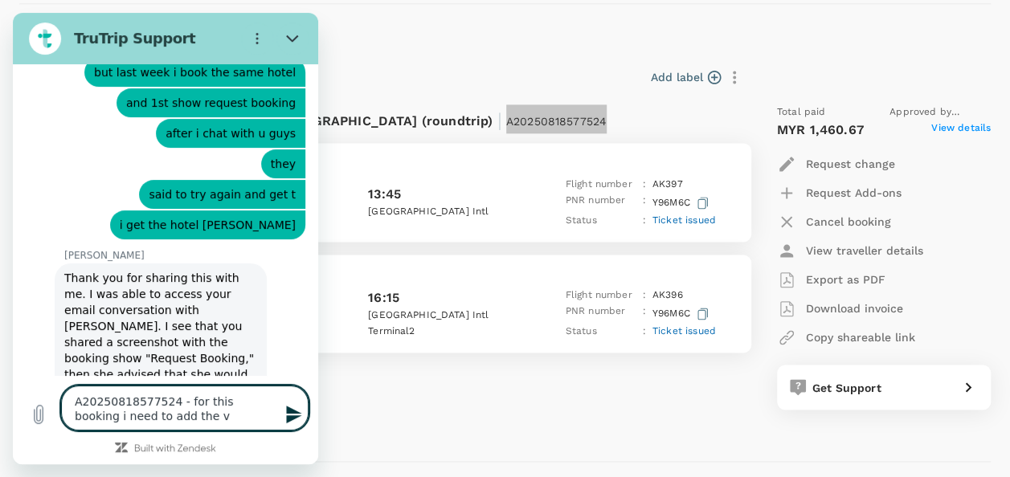
type textarea "x"
type textarea "A20250818577524 - for this booking i need to add the via"
type textarea "x"
type textarea "A20250818577524 - for this booking i need to add the vi"
type textarea "x"
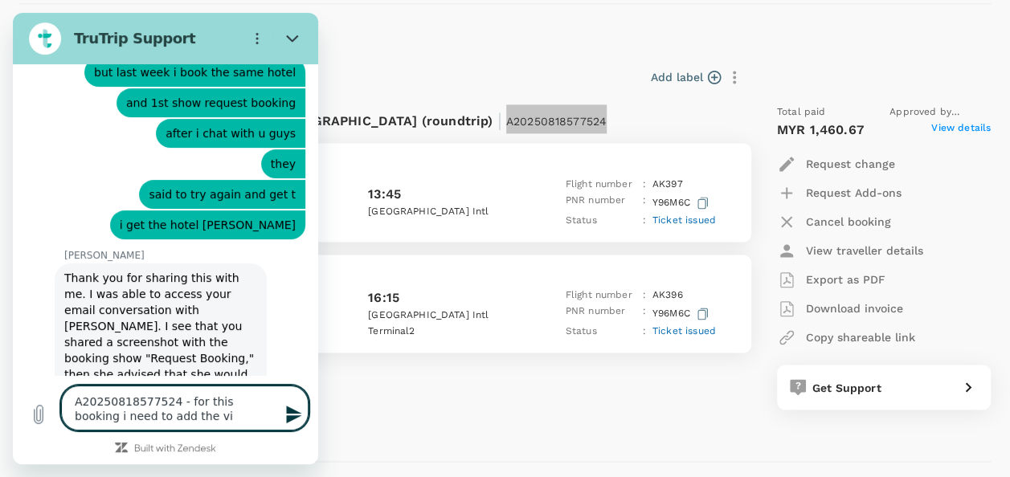
type textarea "A20250818577524 - for this booking i need to add the vis"
type textarea "x"
type textarea "A20250818577524 - for this booking i need to add the visa"
type textarea "x"
type textarea "A20250818577524 - for this booking i need to add the visa"
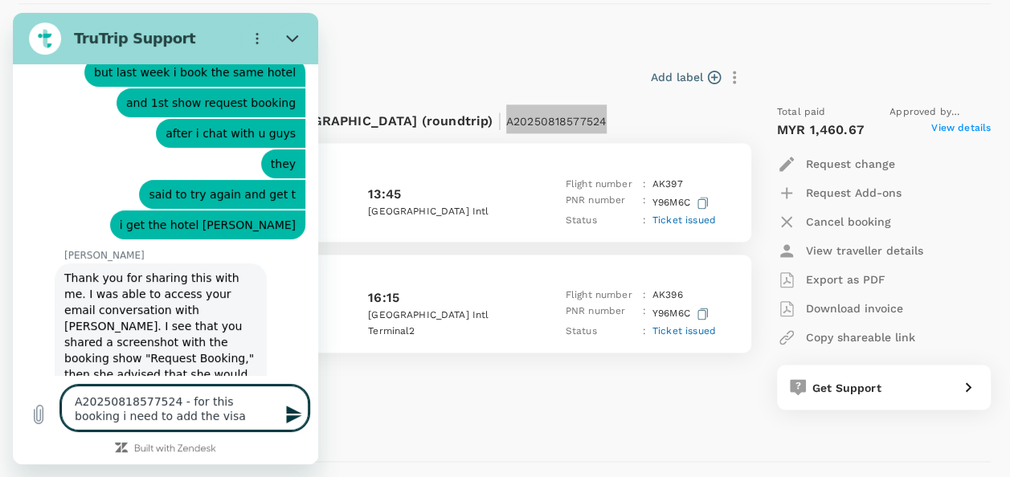
type textarea "x"
type textarea "A20250818577524 - for this booking i need to add the visa f"
type textarea "x"
type textarea "A20250818577524 - for this booking i need to add the visa fo"
type textarea "x"
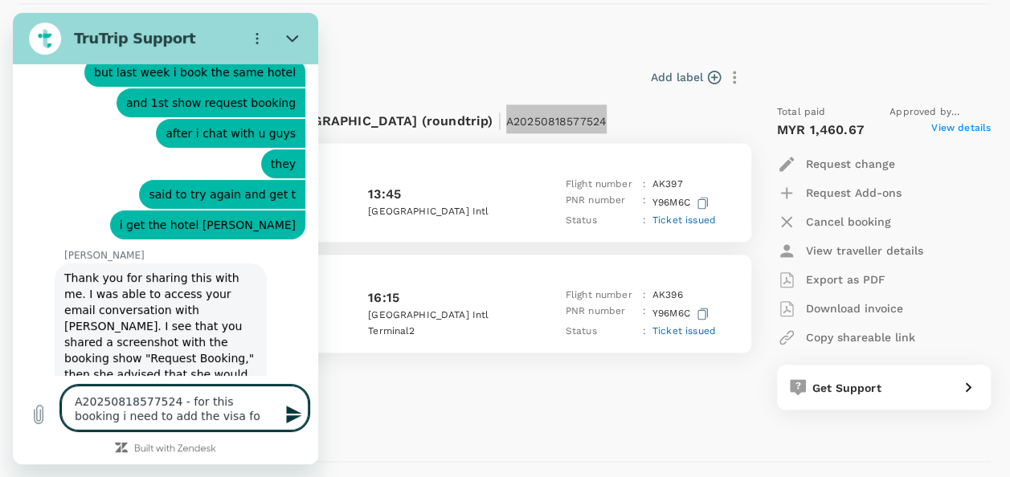
type textarea "A20250818577524 - for this booking i need to add the visa for"
type textarea "x"
type textarea "A20250818577524 - for this booking i need to add the visa for"
type textarea "x"
type textarea "A20250818577524 - for this booking i need to add the visa for t"
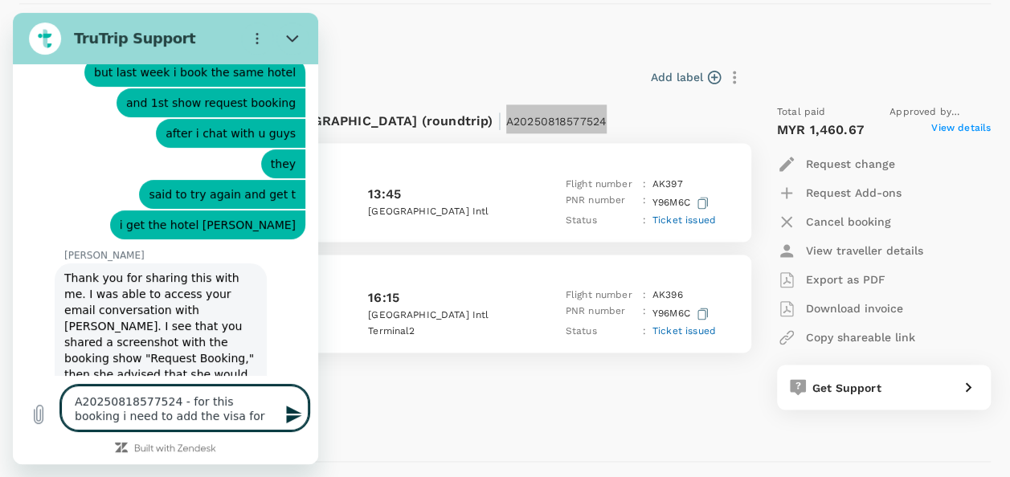
type textarea "x"
type textarea "A20250818577524 - for this booking i need to add the visa for th"
type textarea "x"
type textarea "A20250818577524 - for this booking i need to add the visa for the"
type textarea "x"
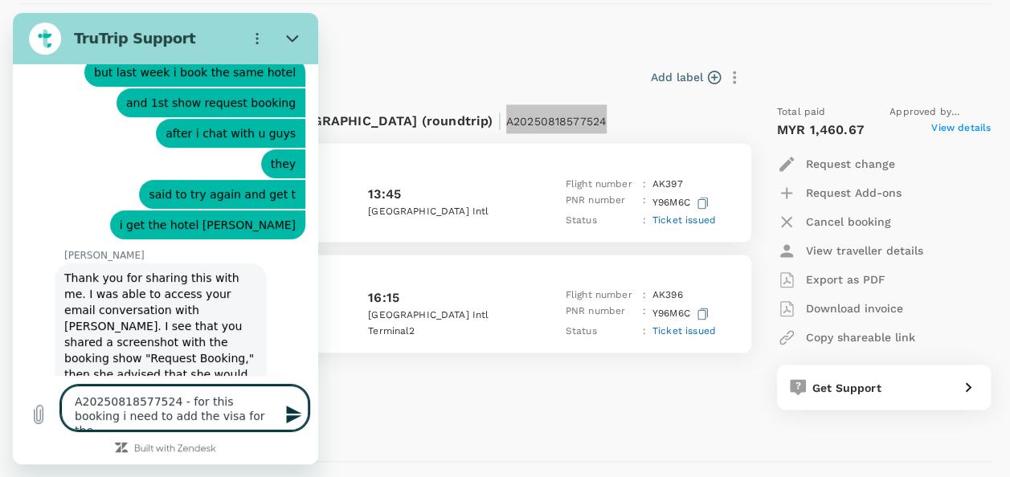
type textarea "A20250818577524 - for this booking i need to add the visa for the"
type textarea "x"
type textarea "A20250818577524 - for this booking i need to add the visa for the s"
type textarea "x"
type textarea "A20250818577524 - for this booking i need to add the visa for the st"
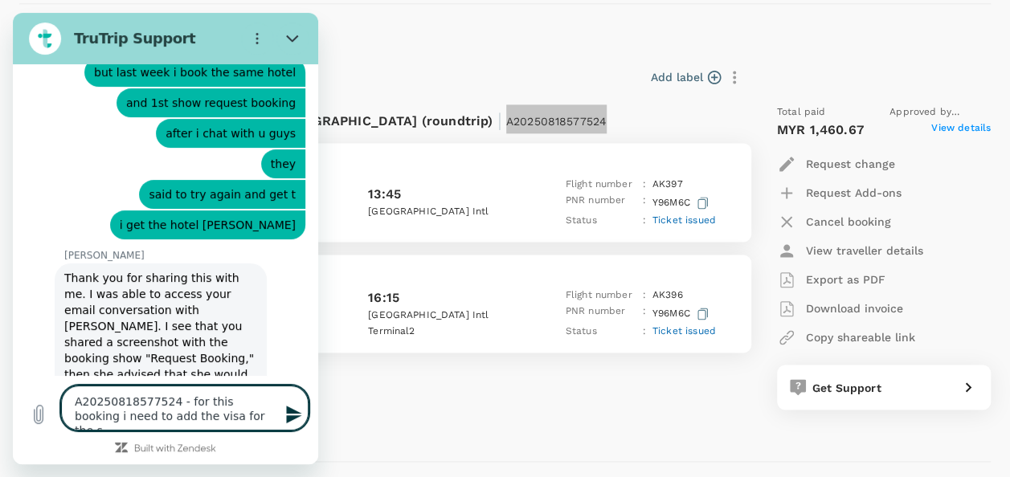
type textarea "x"
type textarea "A20250818577524 - for this booking i need to add the visa for the sta"
type textarea "x"
type textarea "A20250818577524 - for this booking i need to add the visa for the staf"
type textarea "x"
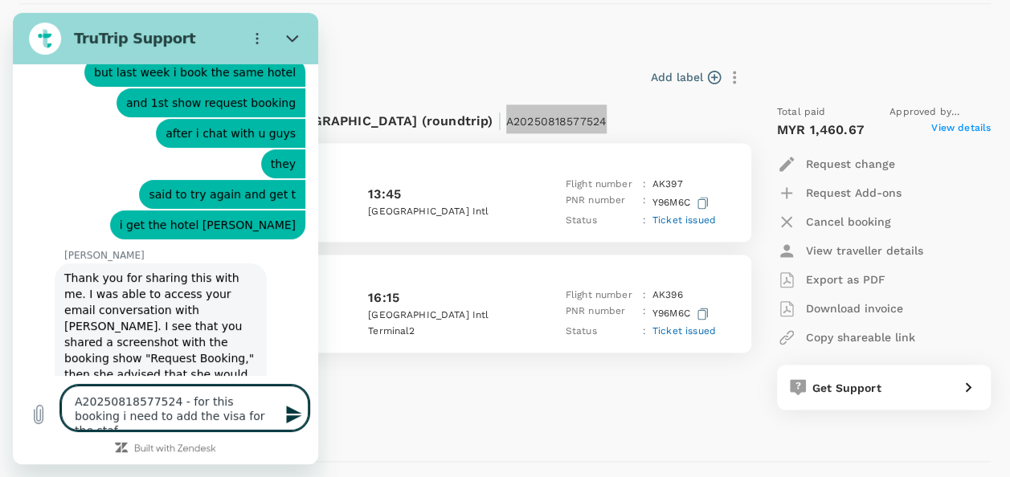
type textarea "A20250818577524 - for this booking i need to add the visa for the staff"
type textarea "x"
type textarea "A20250818577524 - for this booking i need to add the visa for the staff"
type textarea "x"
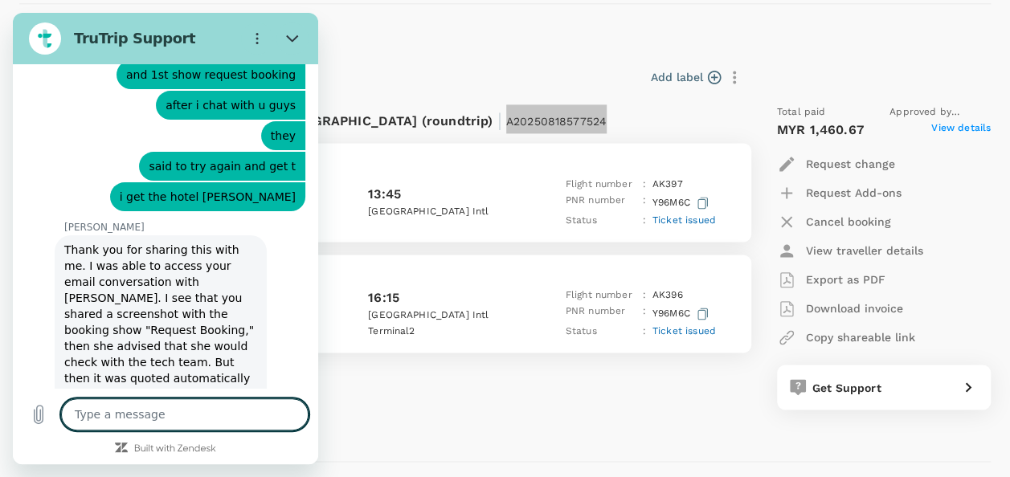
type textarea "x"
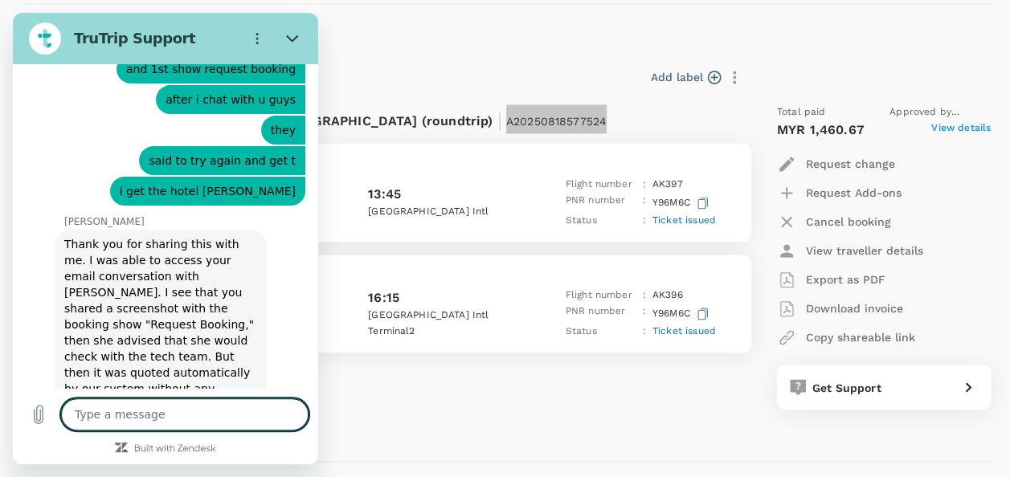
type textarea "b"
type textarea "x"
type textarea "bu"
type textarea "x"
type textarea "but"
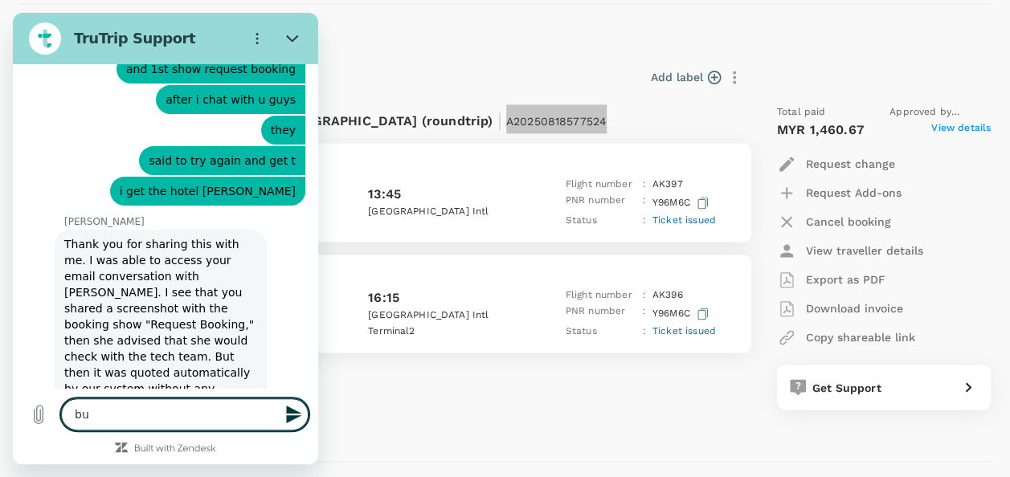
type textarea "x"
type textarea "but"
type textarea "x"
type textarea "but ui"
type textarea "x"
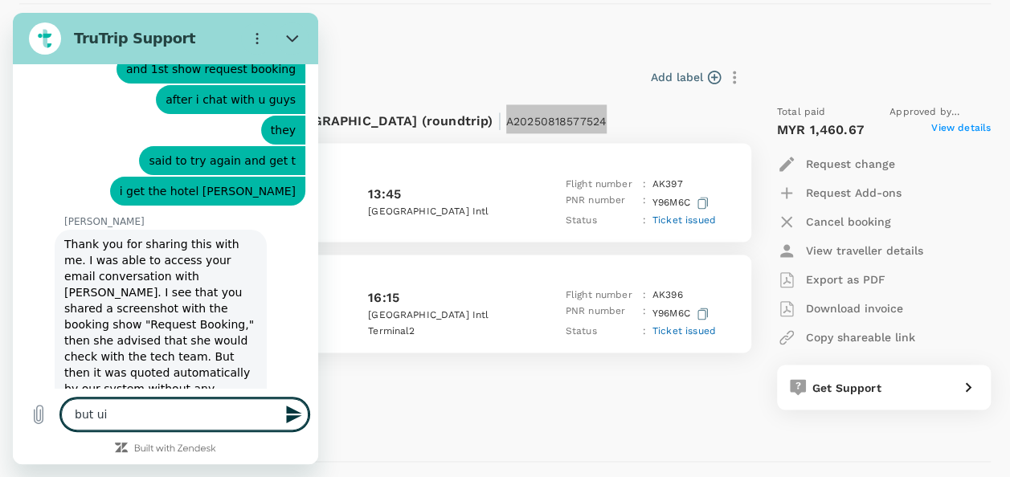
type textarea "but u"
type textarea "x"
type textarea "but"
type textarea "x"
type textarea "but i"
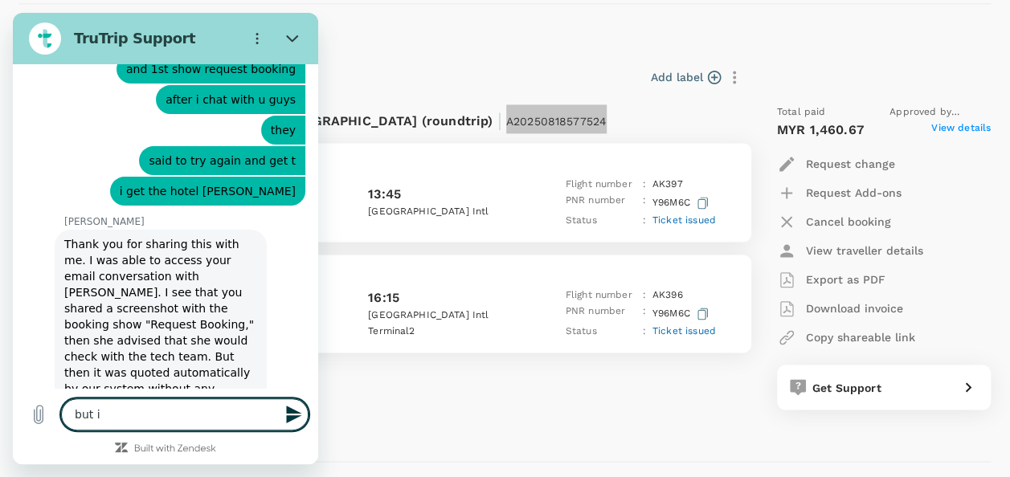
type textarea "x"
type textarea "but i"
type textarea "x"
type textarea "but i c"
type textarea "x"
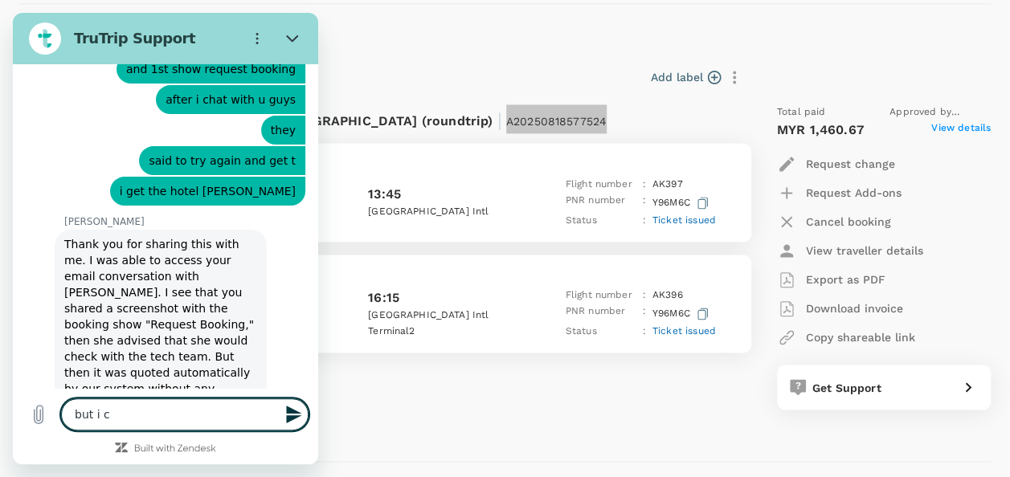
type textarea "but i ca"
type textarea "x"
type textarea "but i can"
type textarea "x"
type textarea "but i cant"
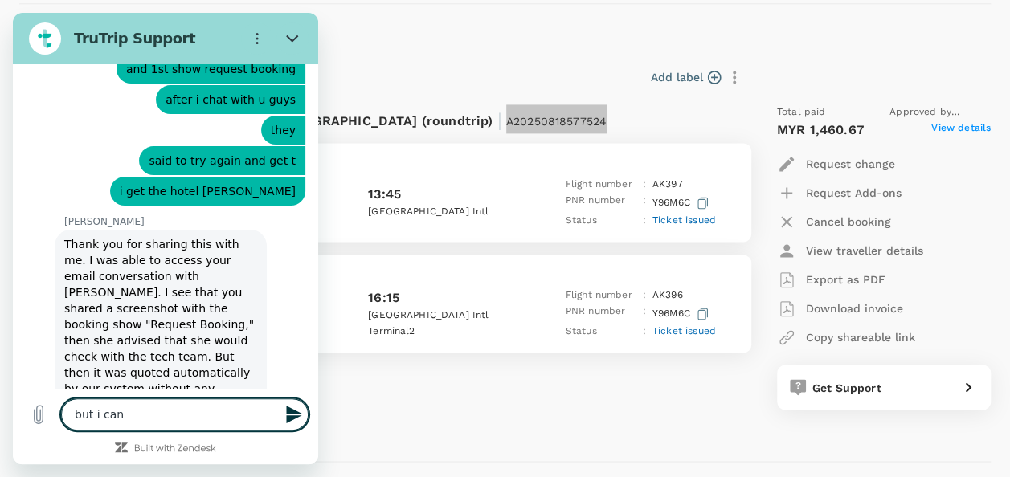
type textarea "x"
type textarea "but i cant"
type textarea "x"
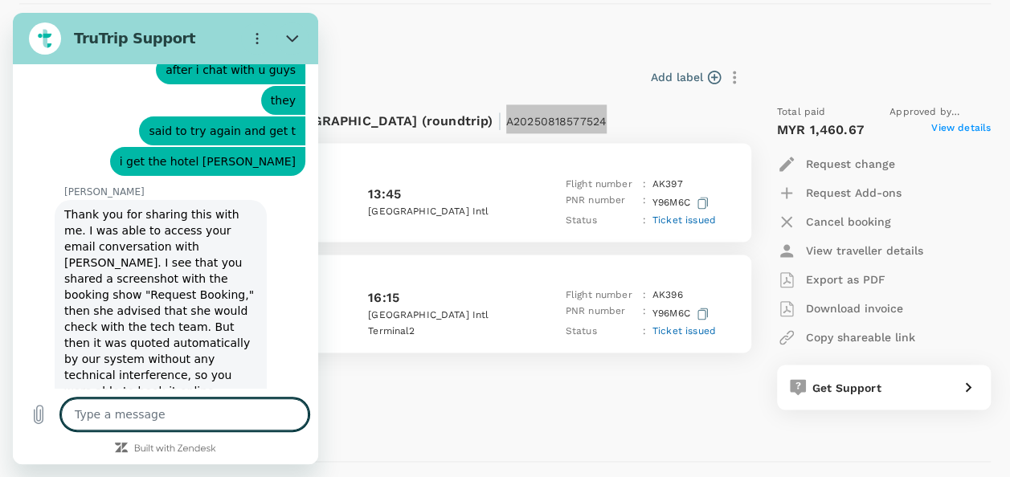
type textarea "x"
type textarea "c"
type textarea "x"
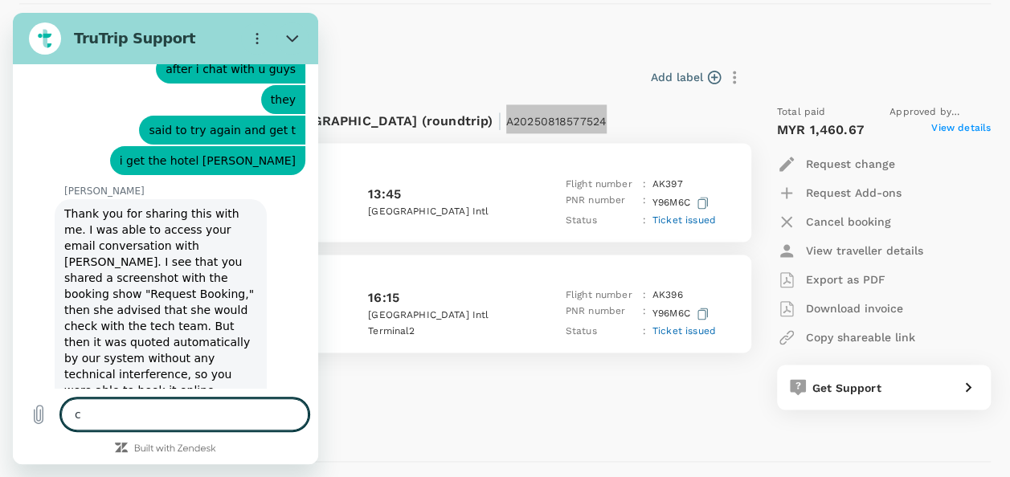
type textarea "ca"
type textarea "x"
type textarea "can"
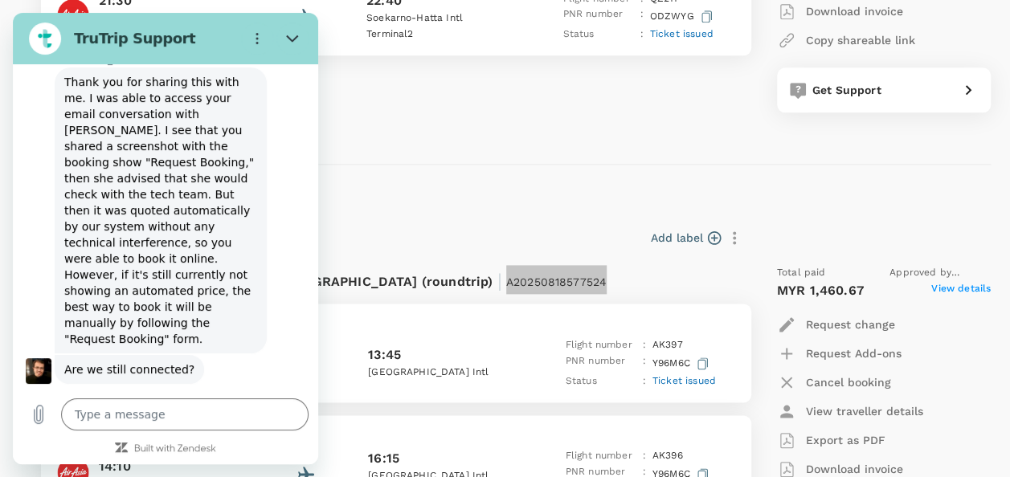
scroll to position [1366, 0]
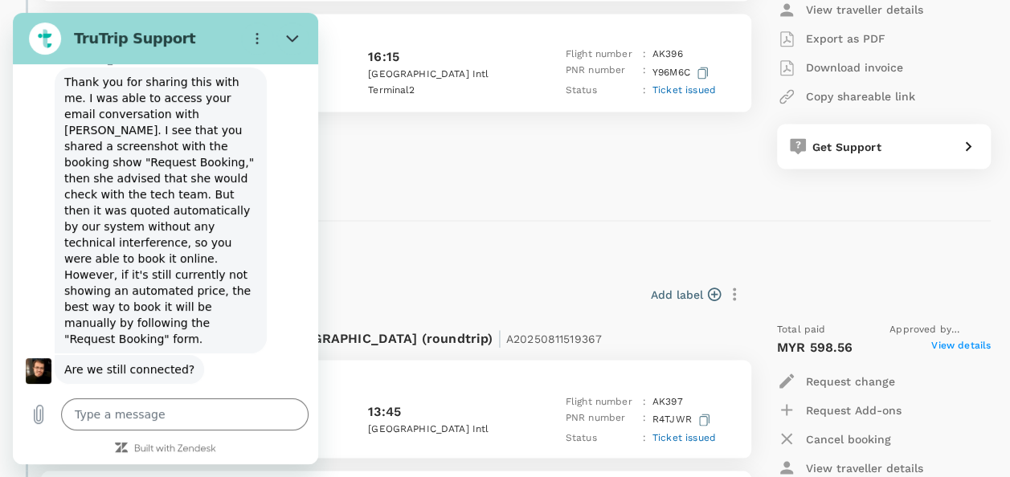
drag, startPoint x: 87, startPoint y: 148, endPoint x: 283, endPoint y: 254, distance: 222.9
click at [283, 254] on div "This chat is recorded using a cloud service and is subject to the terms of our …" at bounding box center [165, 226] width 305 height 325
copy div "A20250818577524 - for this booking i need to add the visa for the staff says: b…"
click at [177, 418] on textarea at bounding box center [184, 415] width 247 height 32
paste textarea "A20250818577524 - for this booking i need to add the visa for the staff says:bu…"
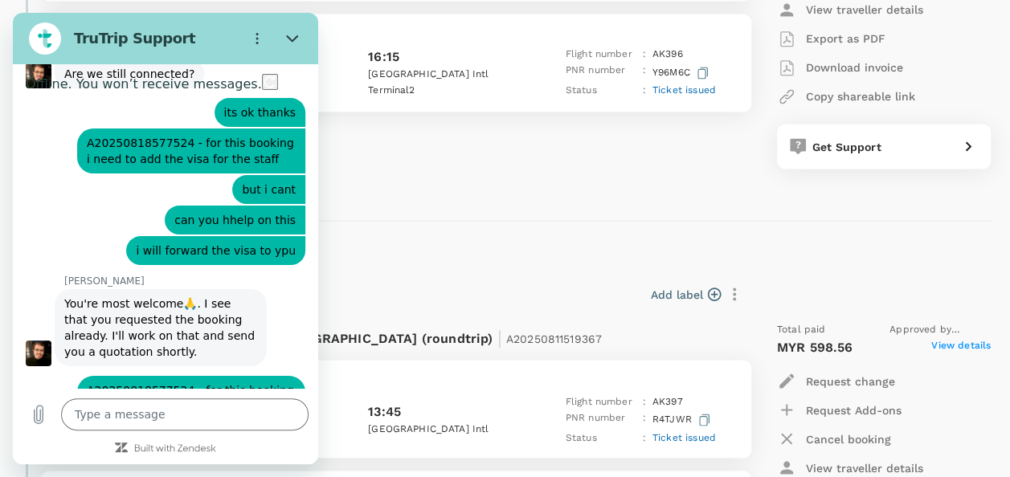
scroll to position [6793, 0]
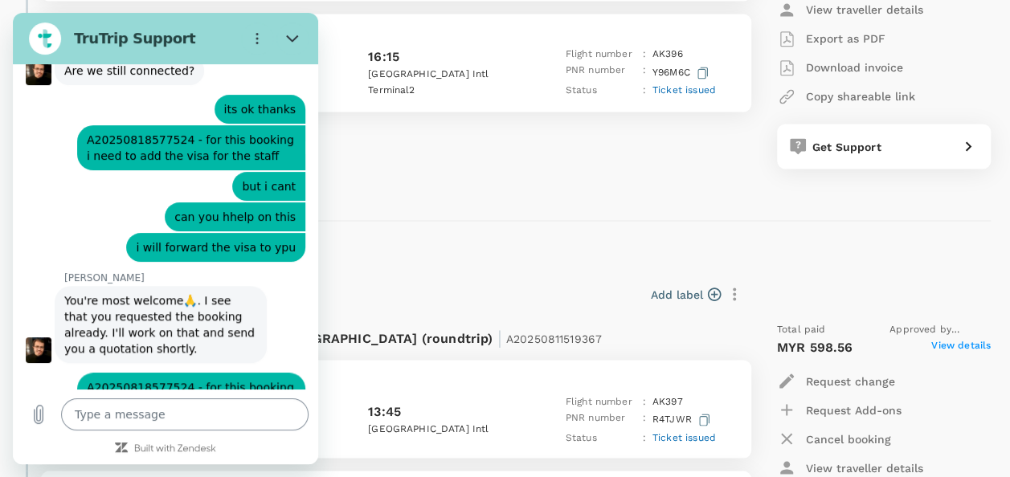
click at [149, 423] on textarea at bounding box center [184, 415] width 247 height 32
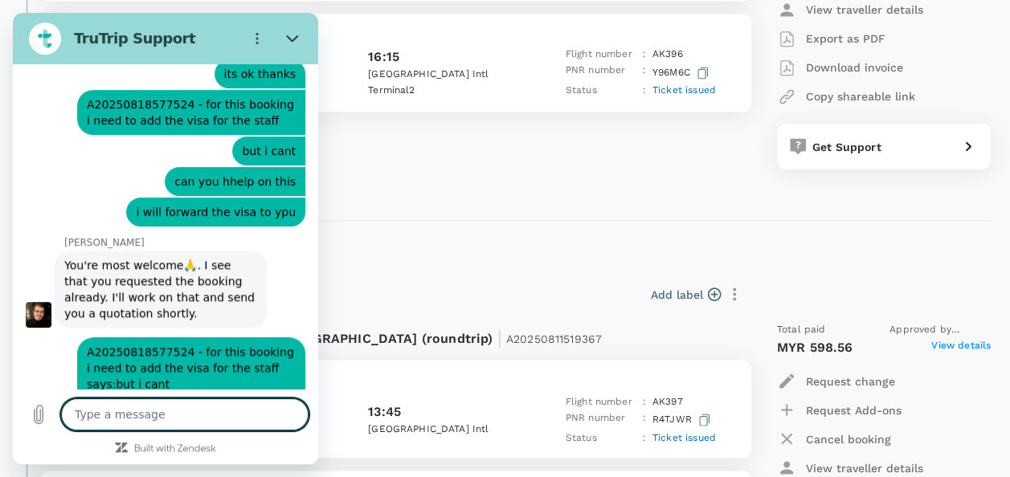
scroll to position [6832, 0]
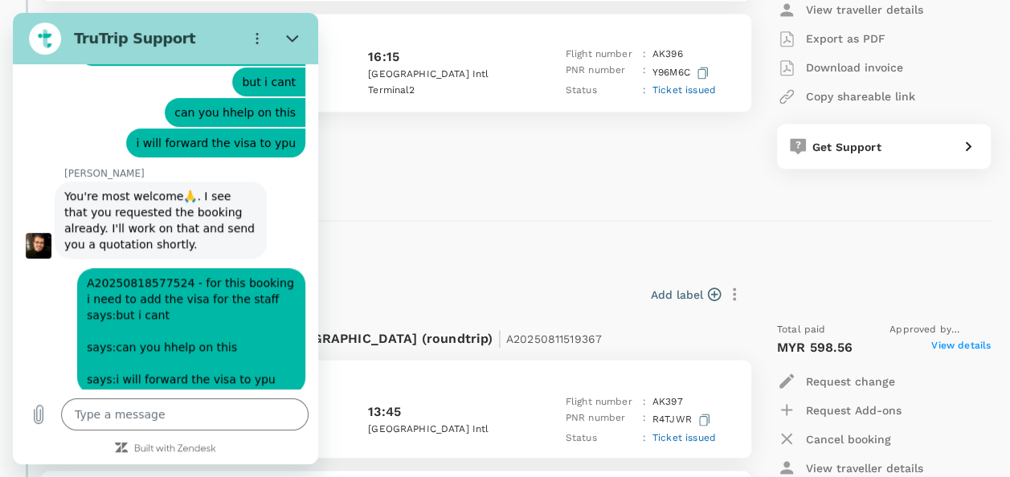
scroll to position [6901, 0]
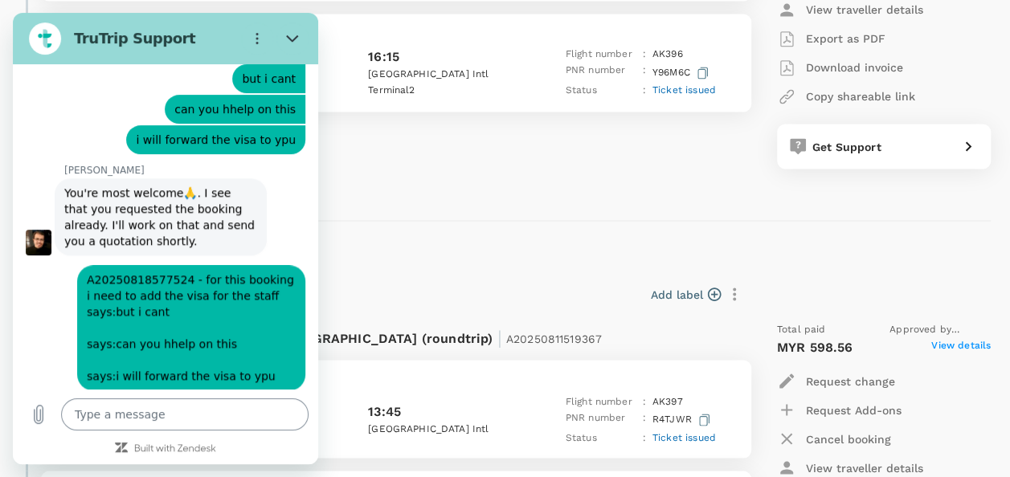
click at [131, 423] on textarea at bounding box center [184, 415] width 247 height 32
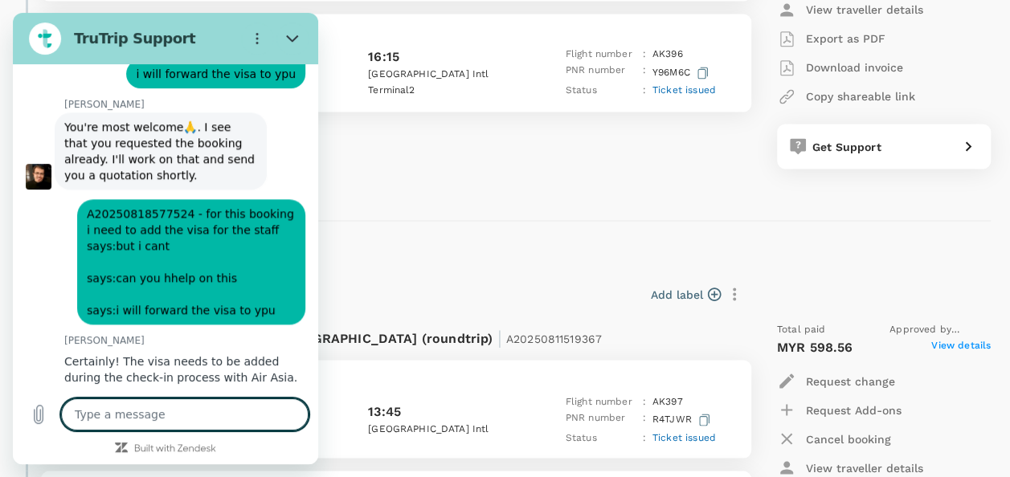
scroll to position [6970, 0]
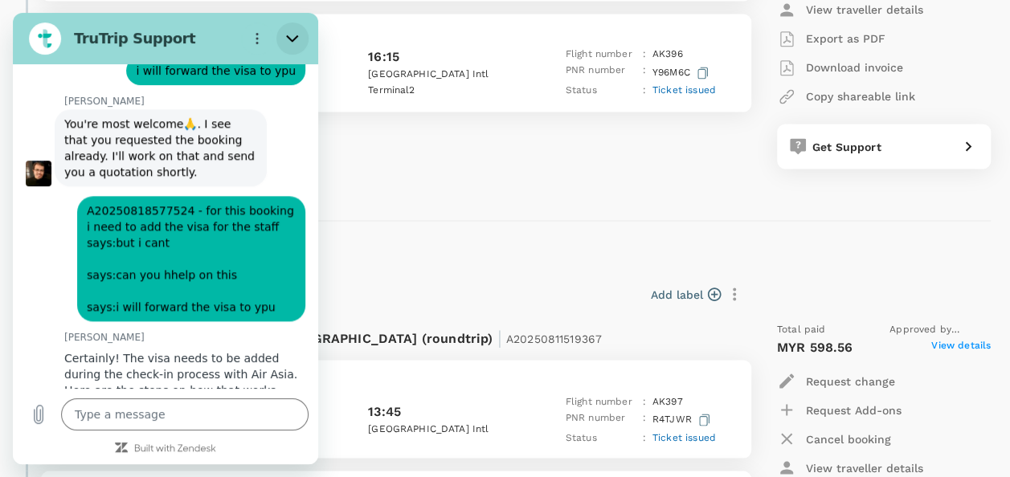
click at [291, 39] on icon "Close" at bounding box center [292, 38] width 12 height 7
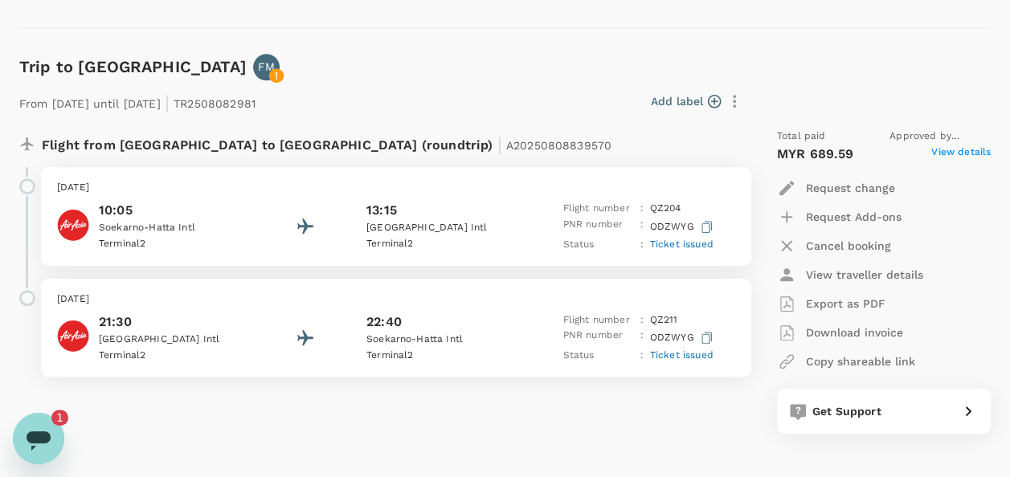
scroll to position [0, 0]
